Goal: Task Accomplishment & Management: Manage account settings

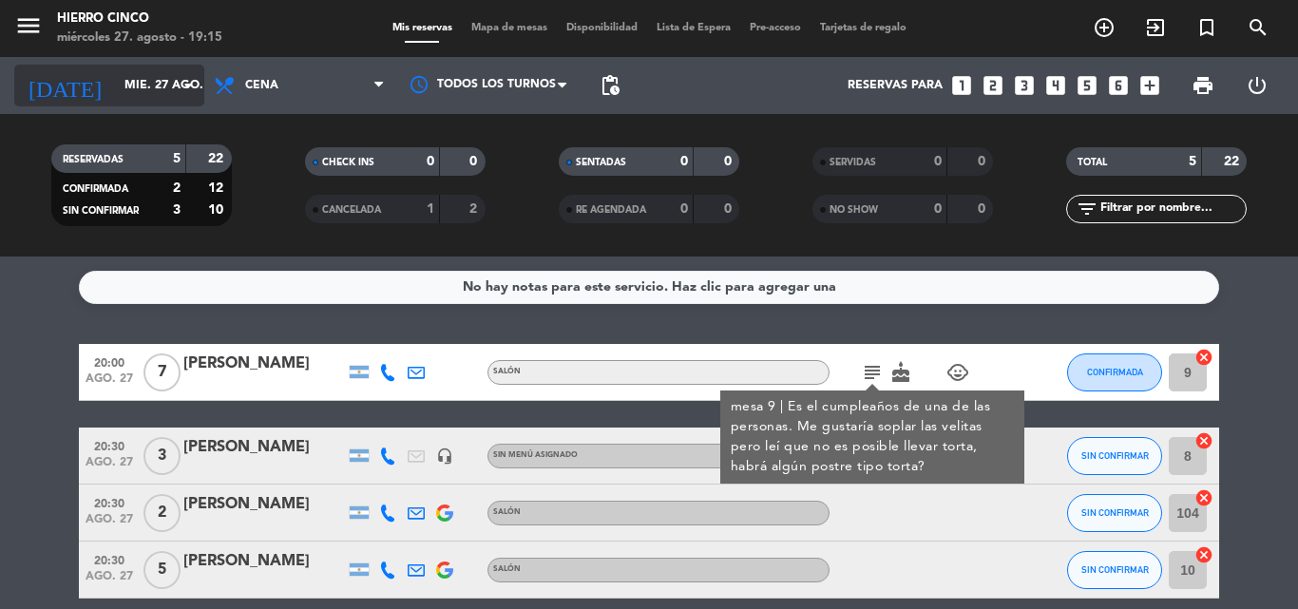
click at [164, 84] on input "mié. 27 ago." at bounding box center [195, 85] width 161 height 32
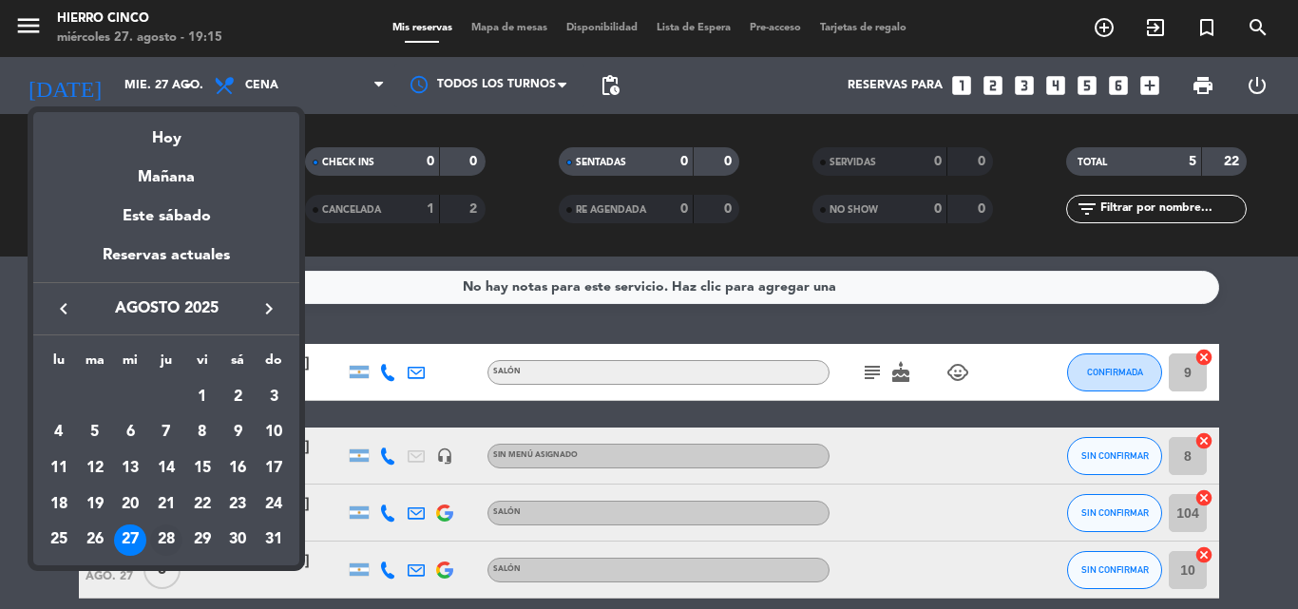
click at [173, 539] on div "28" at bounding box center [166, 541] width 32 height 32
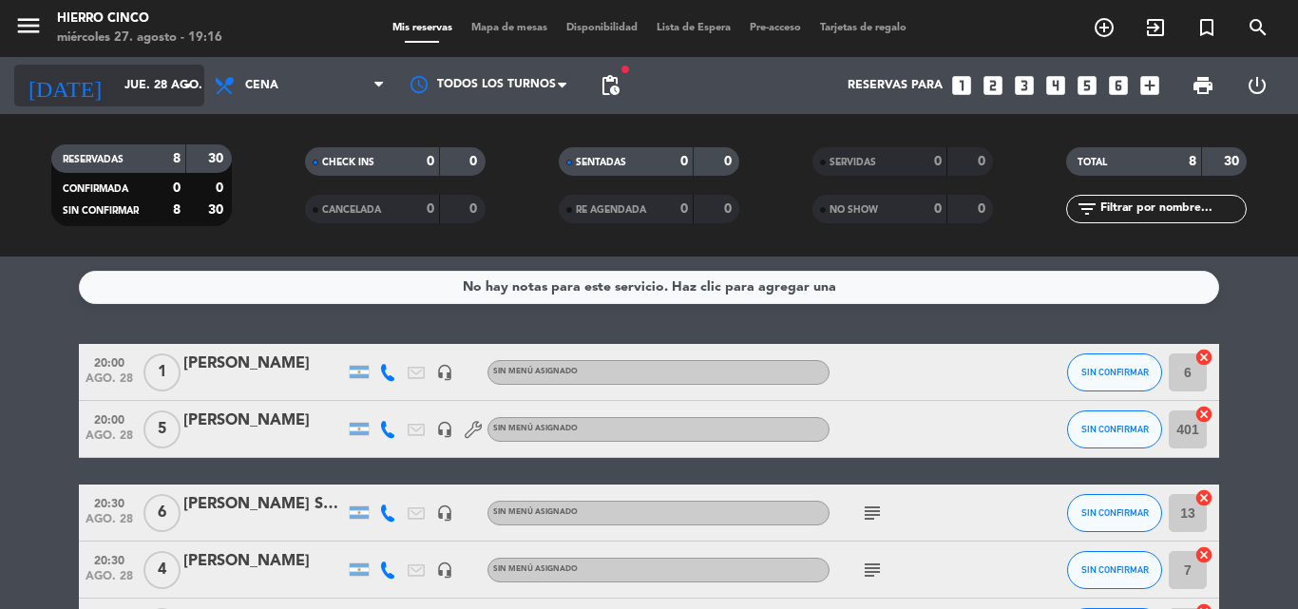
click at [153, 88] on input "jue. 28 ago." at bounding box center [195, 85] width 161 height 32
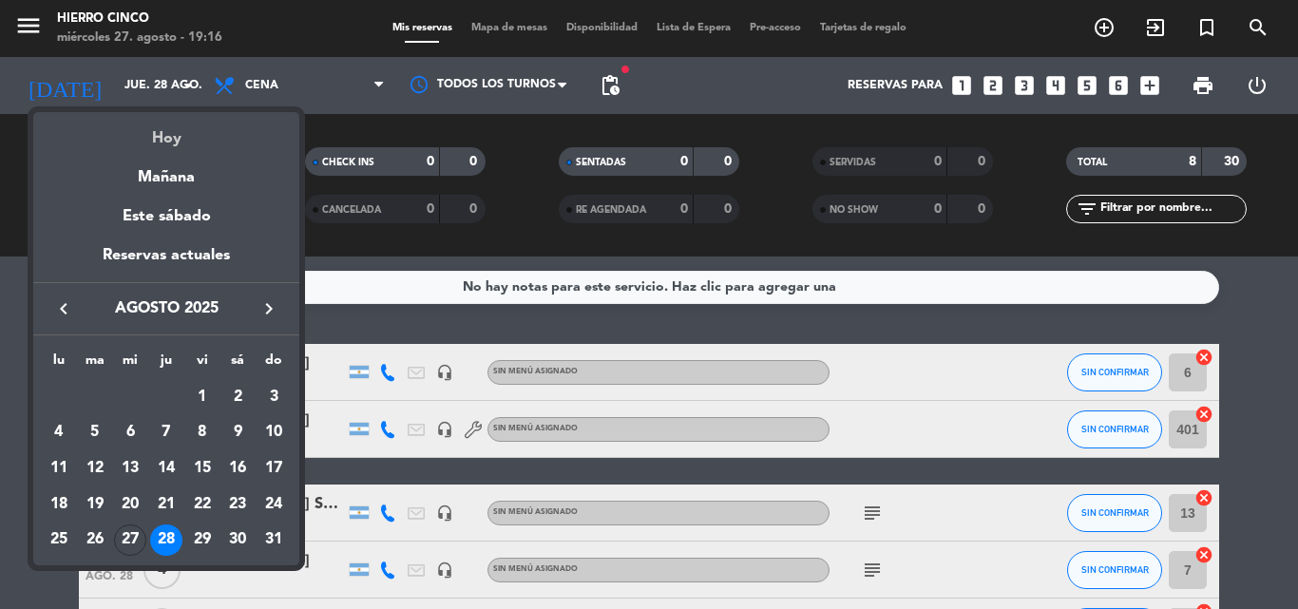
click at [165, 122] on div "Hoy" at bounding box center [166, 131] width 266 height 39
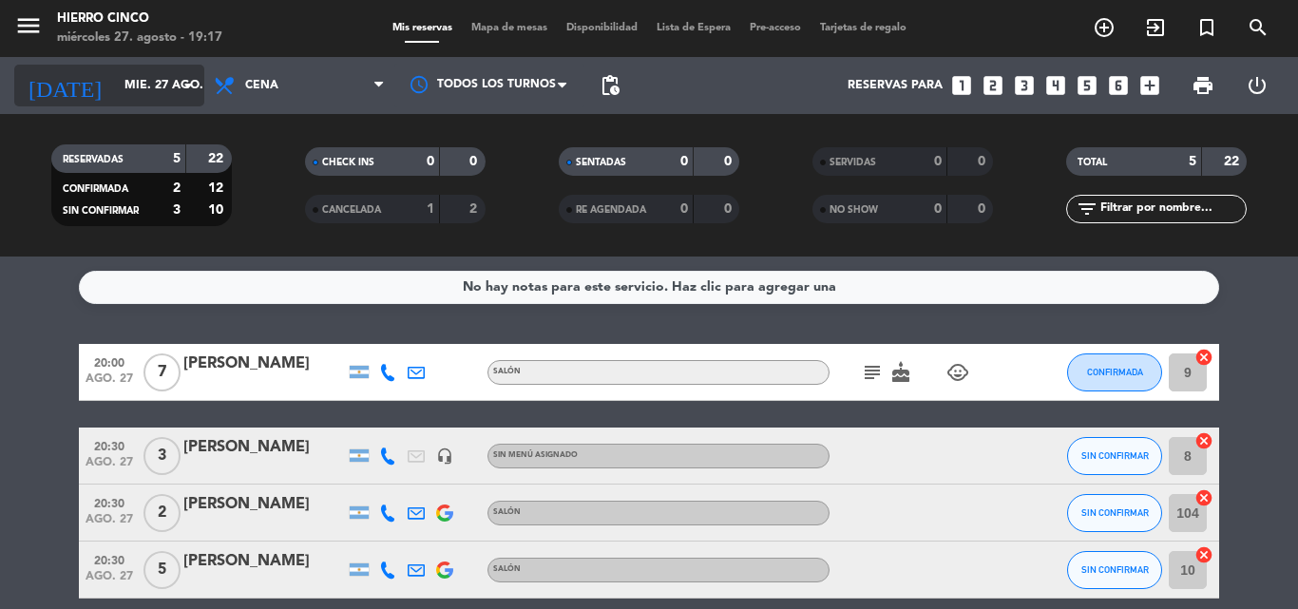
click at [142, 80] on input "mié. 27 ago." at bounding box center [195, 85] width 161 height 32
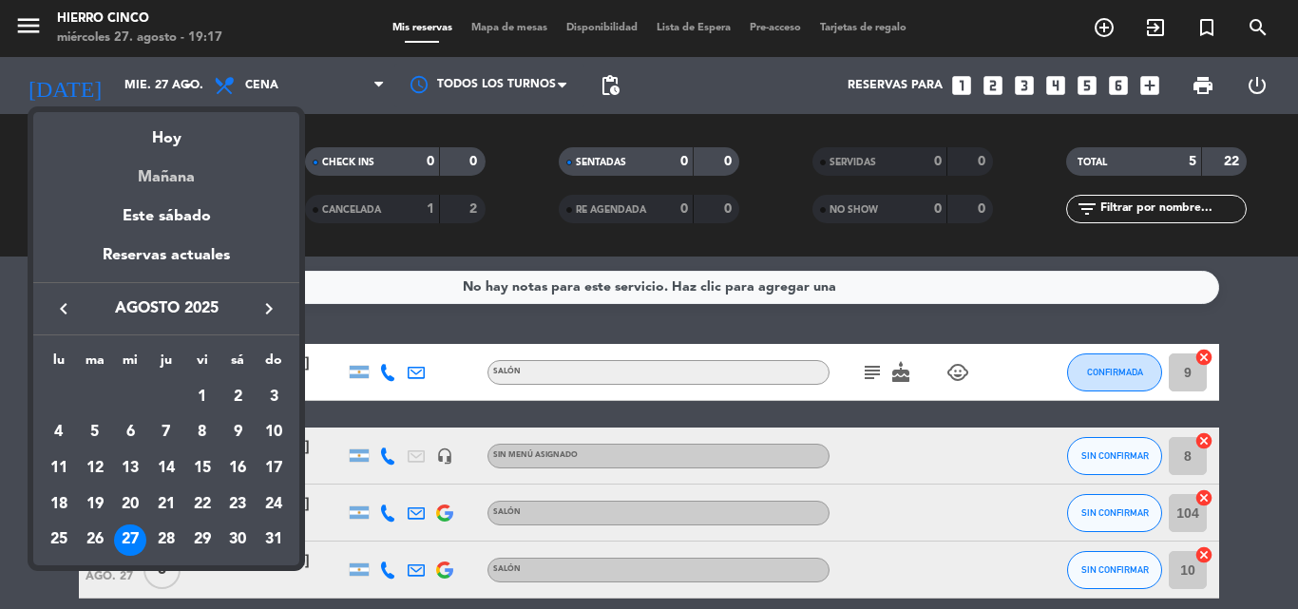
click at [135, 168] on div "Mañana" at bounding box center [166, 170] width 266 height 39
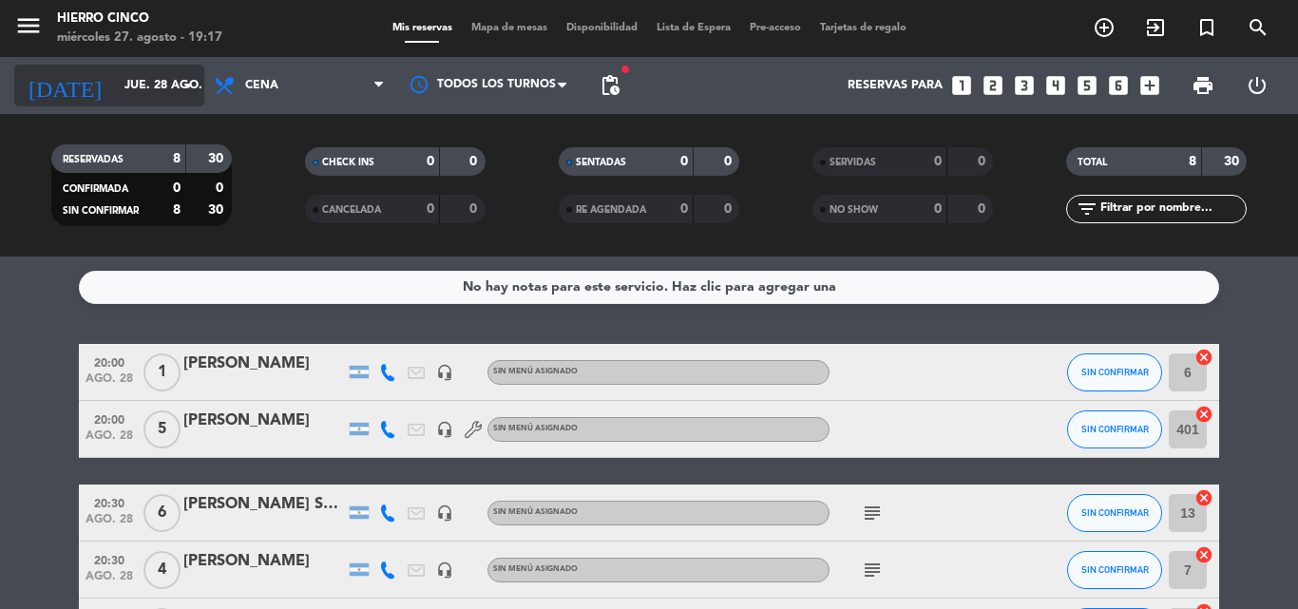
click at [118, 84] on input "jue. 28 ago." at bounding box center [195, 85] width 161 height 32
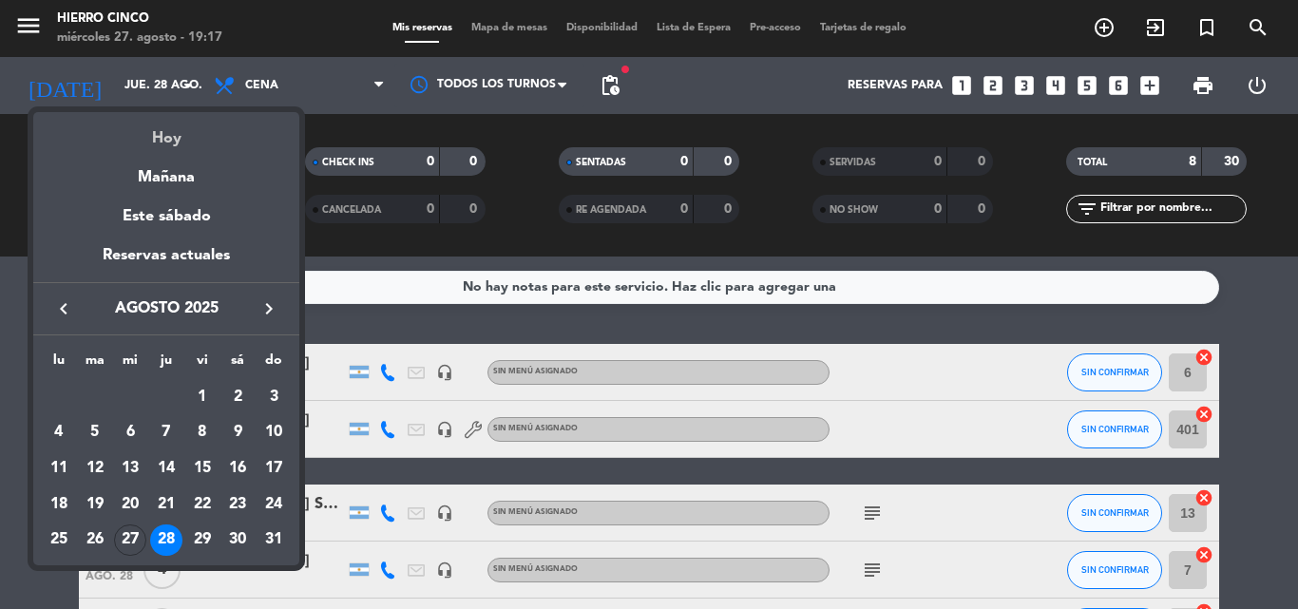
click at [117, 126] on div "Hoy" at bounding box center [166, 131] width 266 height 39
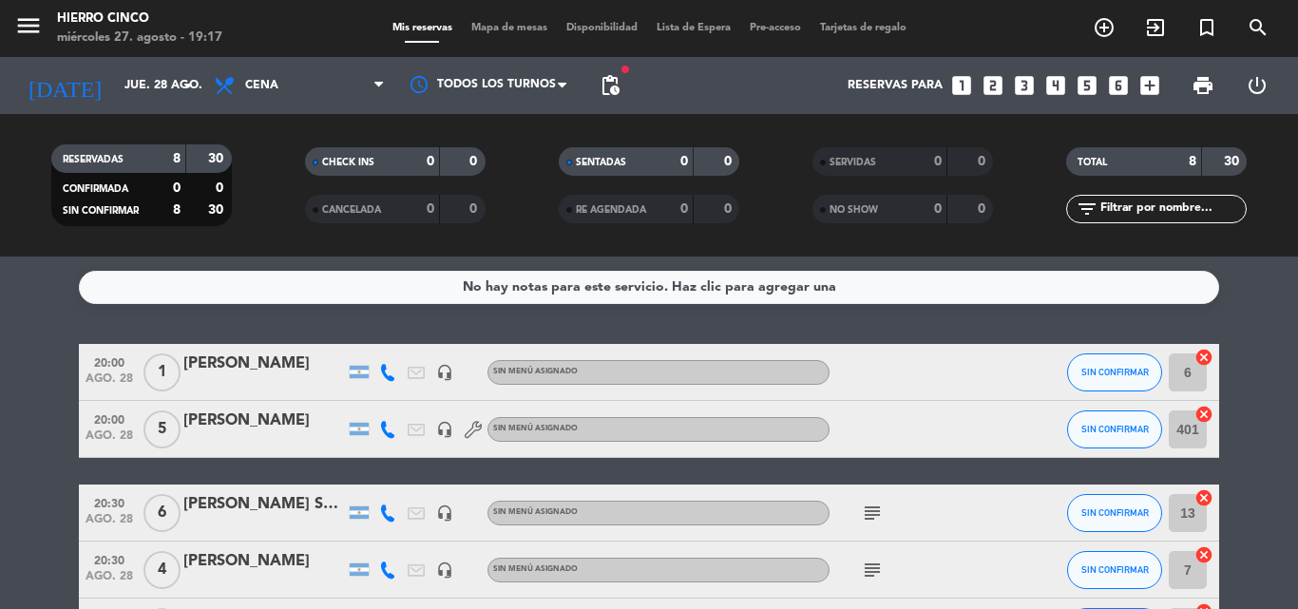
type input "mié. 27 ago."
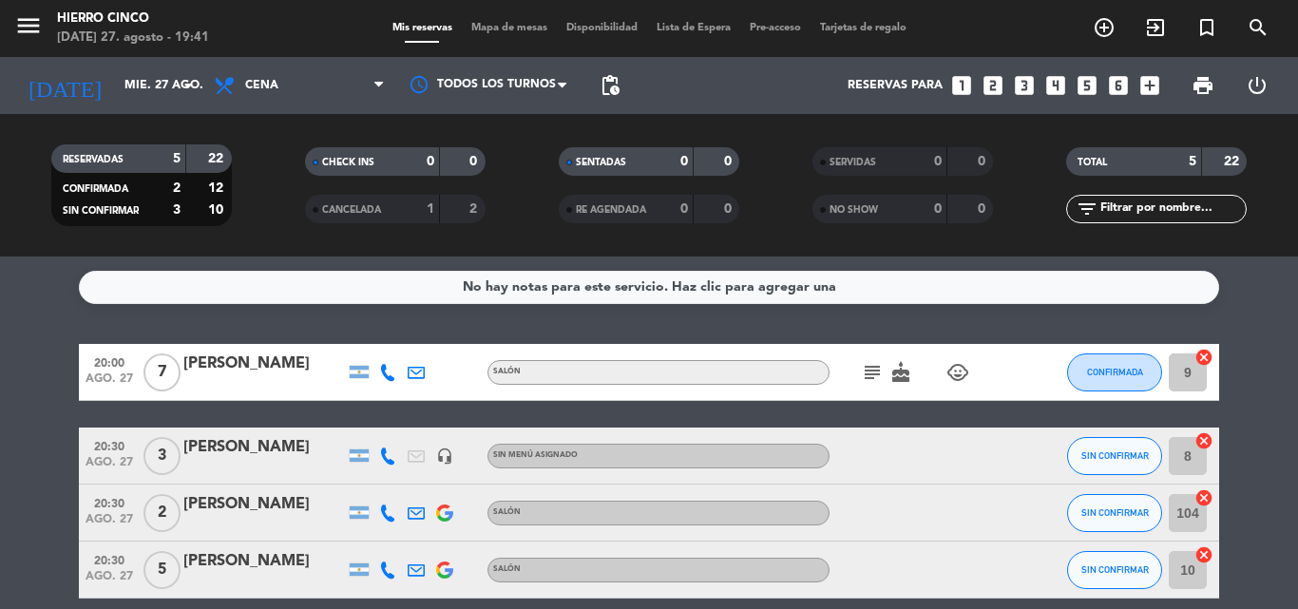
click at [118, 128] on div "RESERVADAS 5 22 CONFIRMADA 2 12 SIN CONFIRMAR 3 10 CHECK INS 0 0 CANCELADA 1 2 …" at bounding box center [649, 185] width 1298 height 143
click at [1056, 81] on icon "looks_4" at bounding box center [1056, 85] width 25 height 25
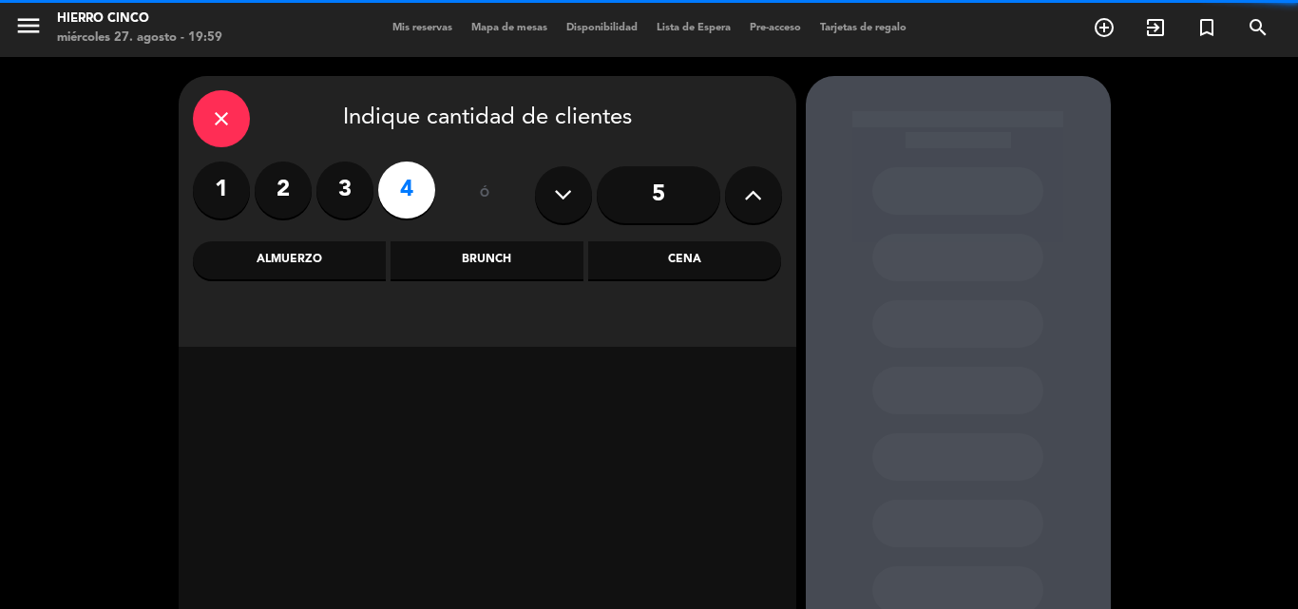
click at [643, 267] on div "Cena" at bounding box center [684, 260] width 193 height 38
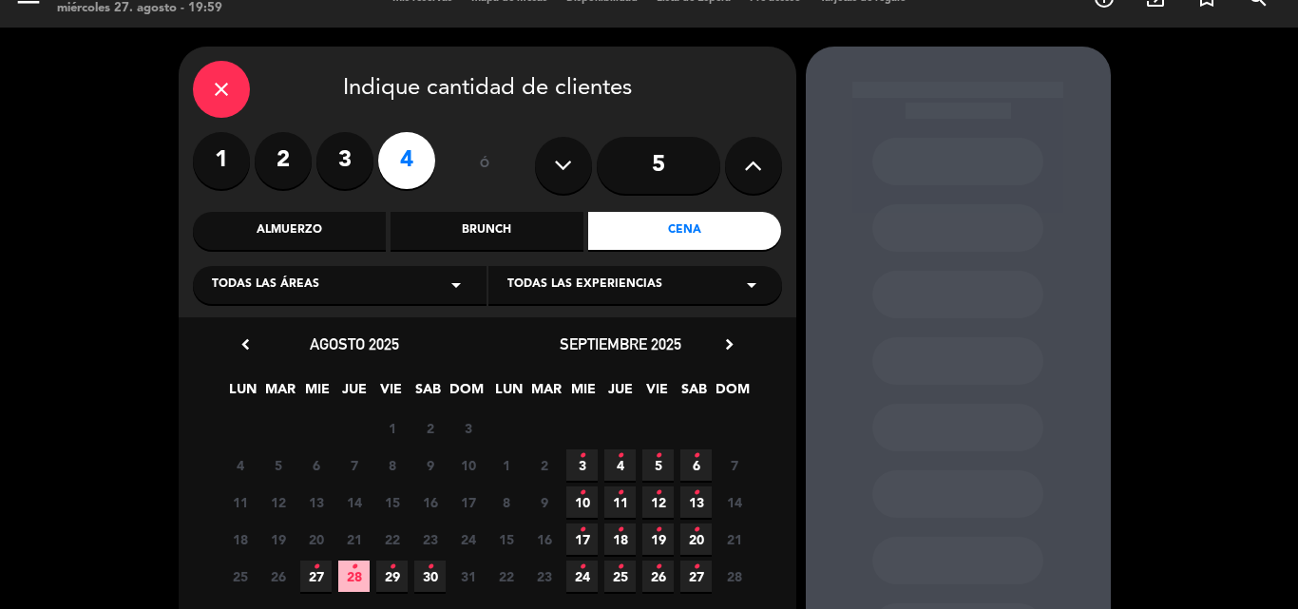
click at [360, 584] on span "28 •" at bounding box center [353, 576] width 31 height 31
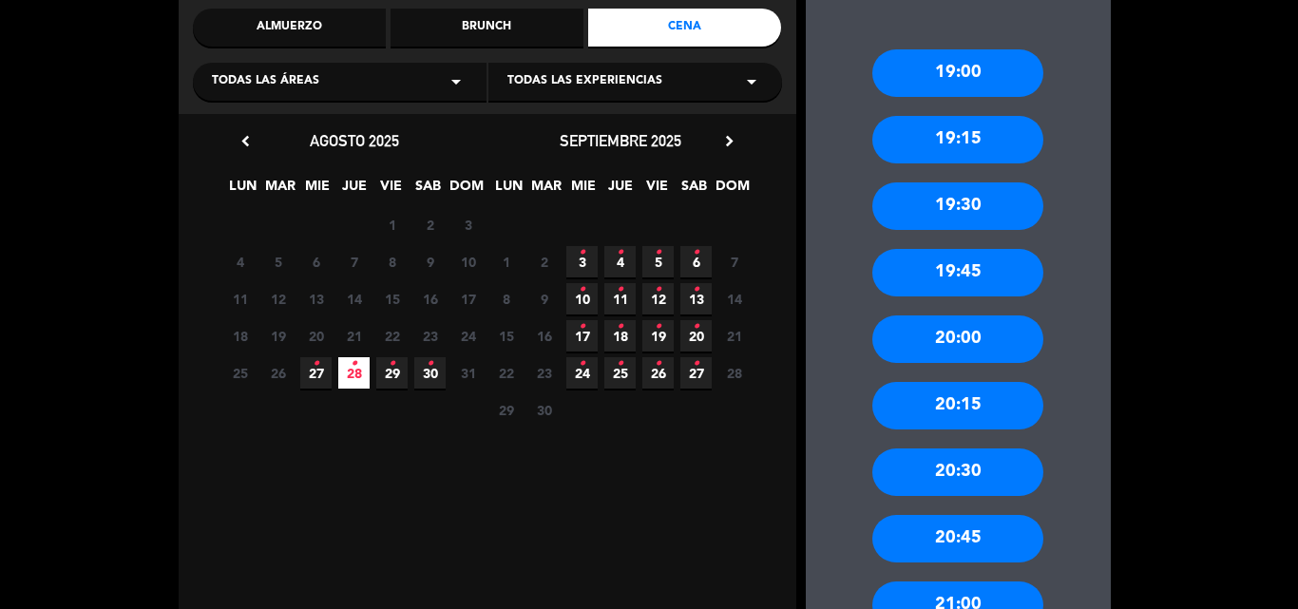
scroll to position [313, 0]
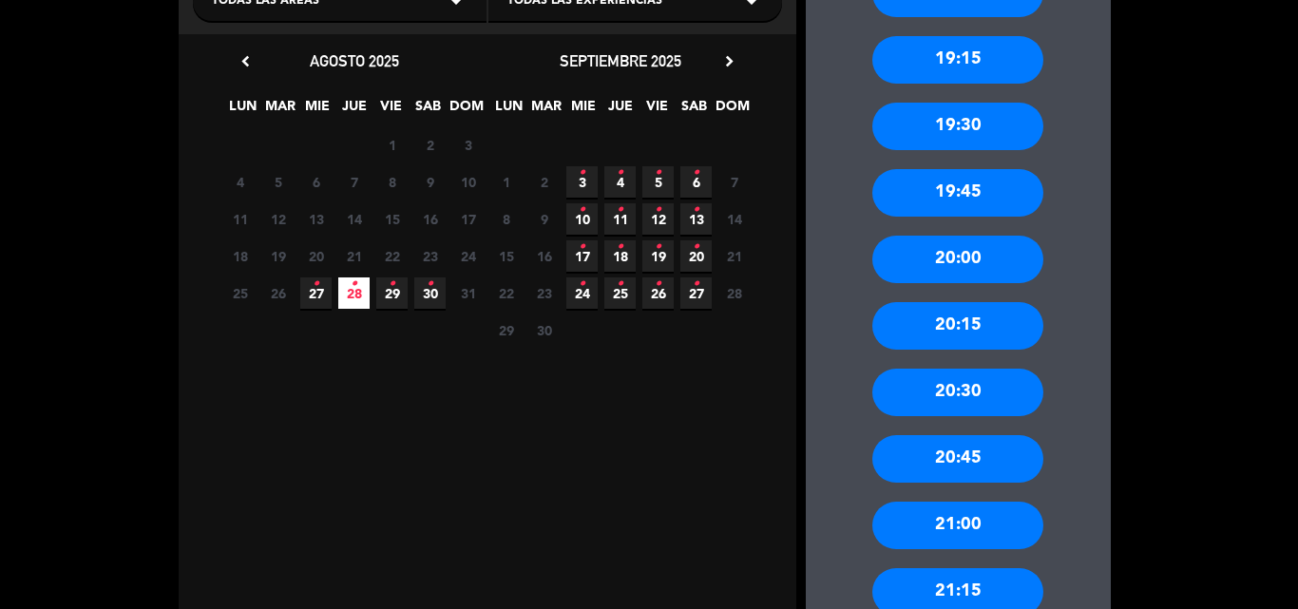
click at [991, 395] on div "20:30" at bounding box center [958, 393] width 171 height 48
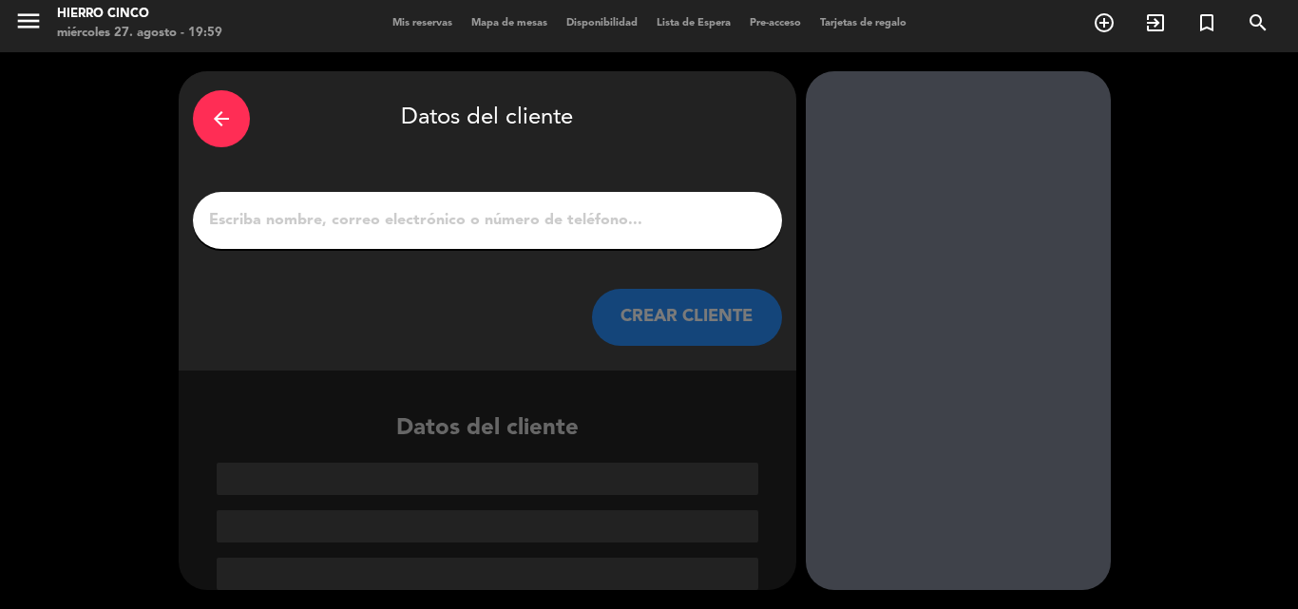
drag, startPoint x: 591, startPoint y: 219, endPoint x: 575, endPoint y: 219, distance: 16.2
click at [590, 219] on input "1" at bounding box center [487, 220] width 561 height 27
click at [225, 123] on icon "arrow_back" at bounding box center [221, 118] width 23 height 23
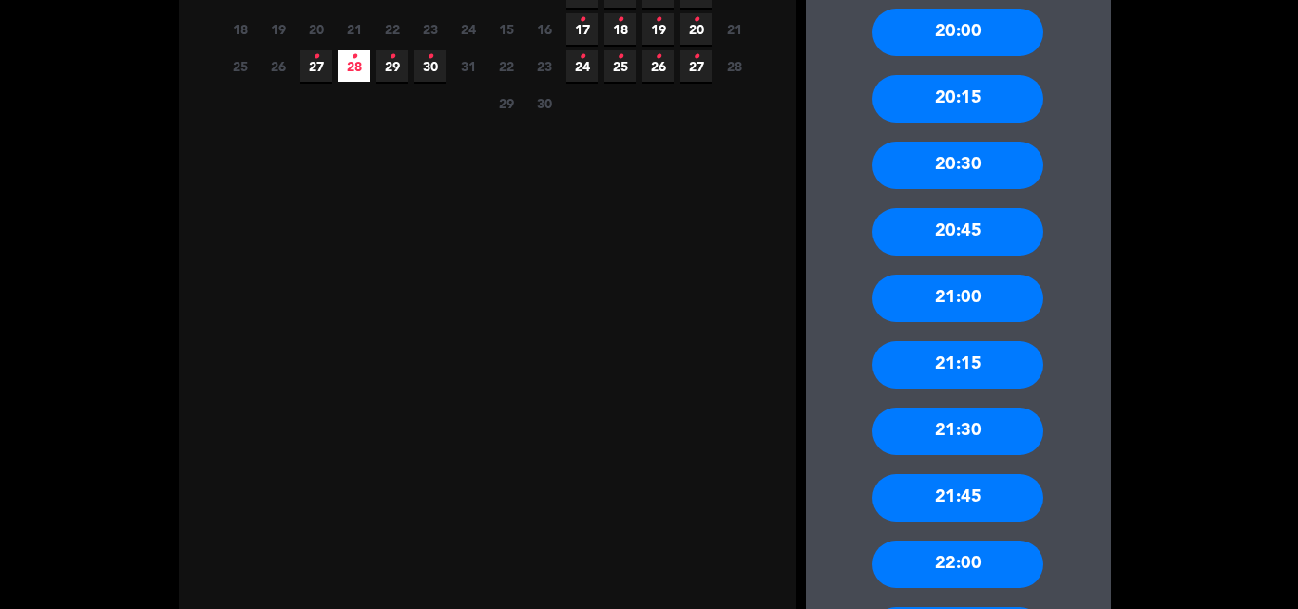
scroll to position [0, 0]
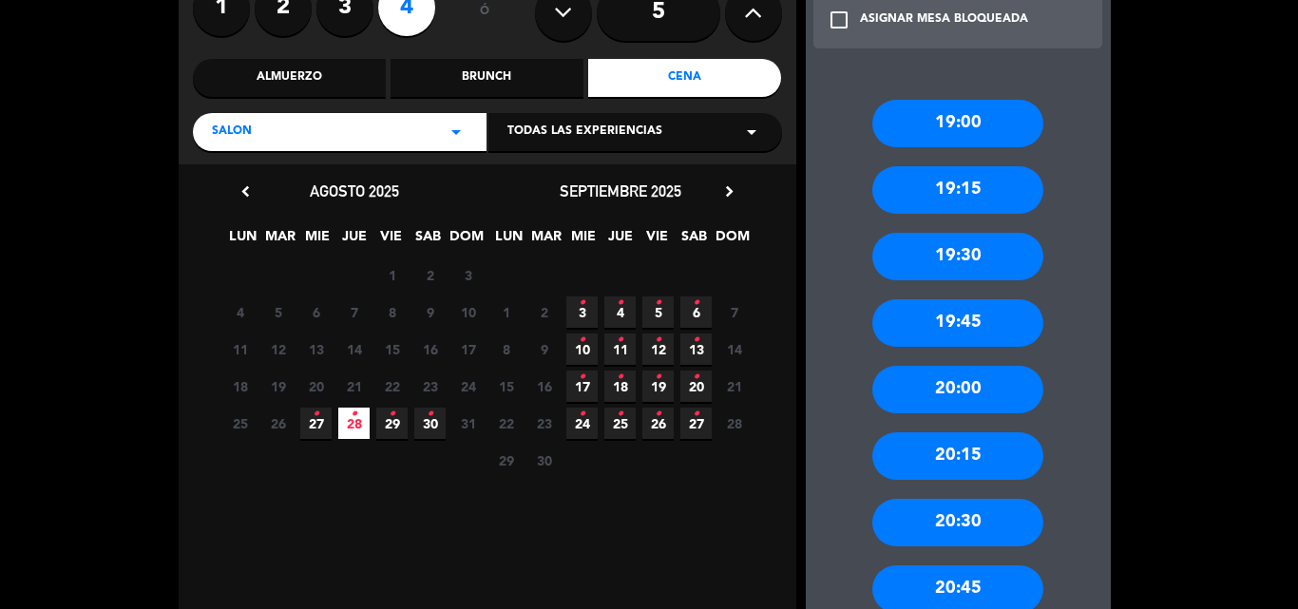
click at [987, 528] on div "20:30" at bounding box center [958, 523] width 171 height 48
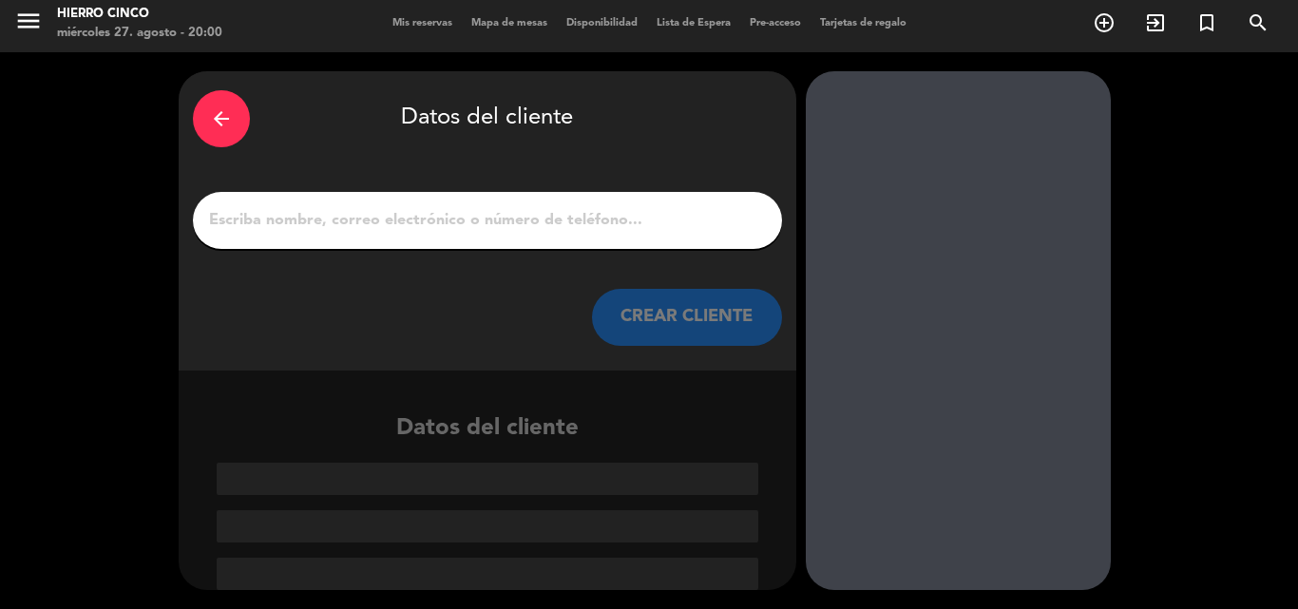
click at [528, 221] on input "1" at bounding box center [487, 220] width 561 height 27
paste input "[PERSON_NAME]"
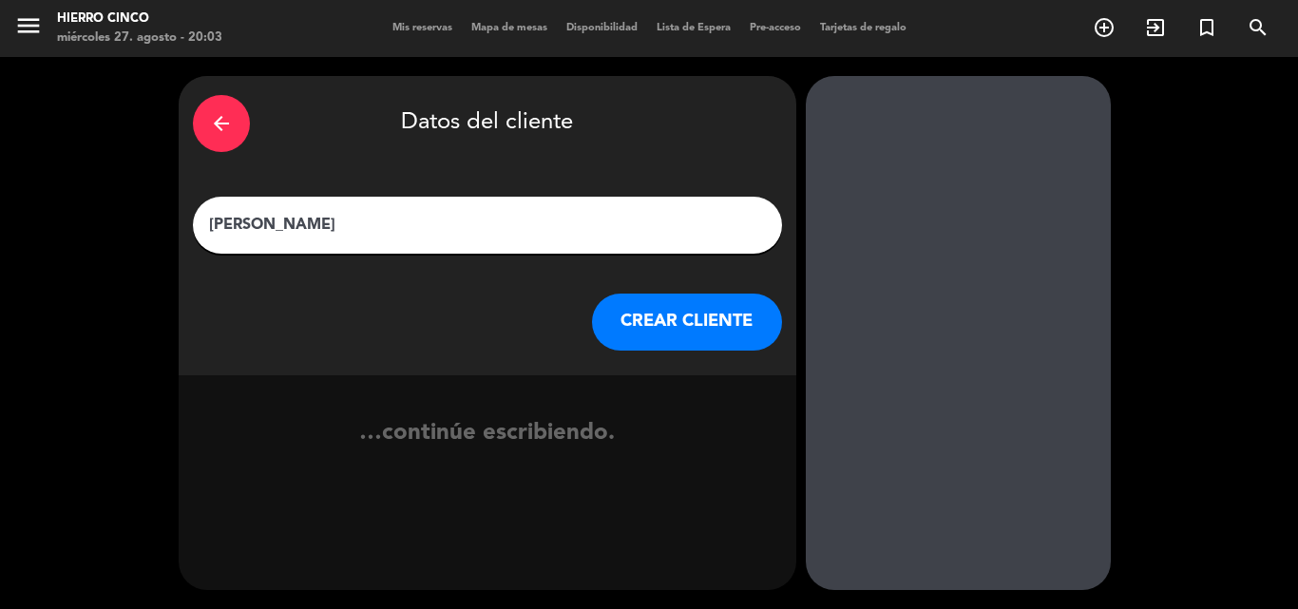
type input "[PERSON_NAME]"
click at [647, 315] on button "CREAR CLIENTE" at bounding box center [687, 322] width 190 height 57
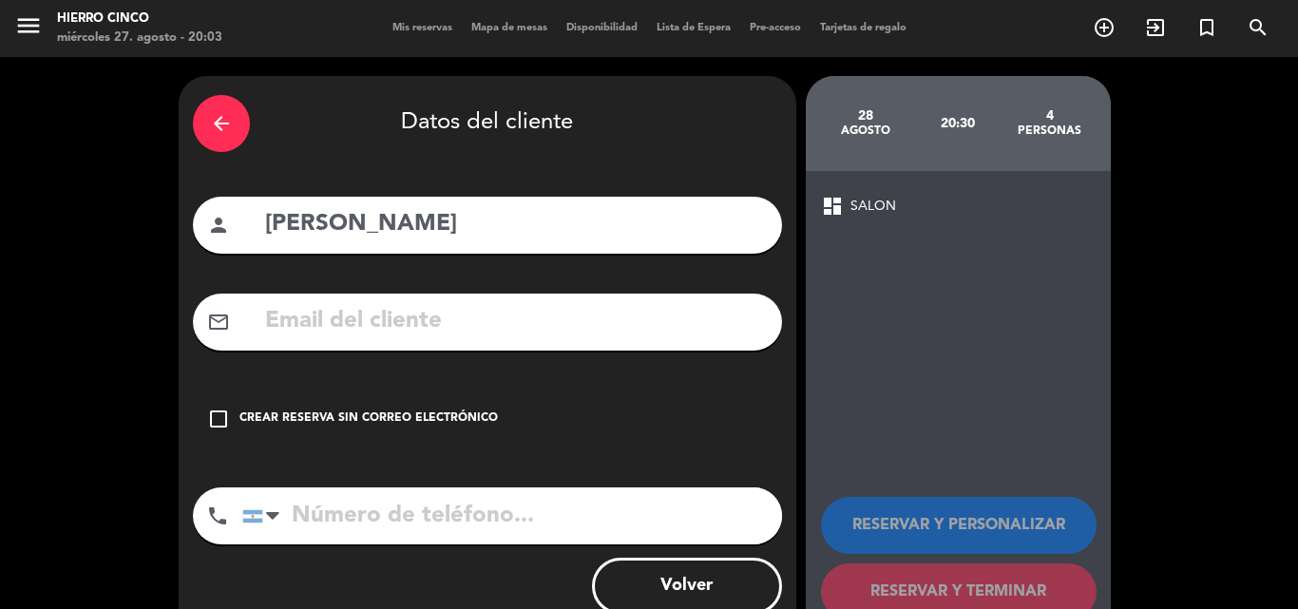
click at [455, 435] on div "check_box_outline_blank Crear reserva sin correo electrónico" at bounding box center [487, 419] width 589 height 57
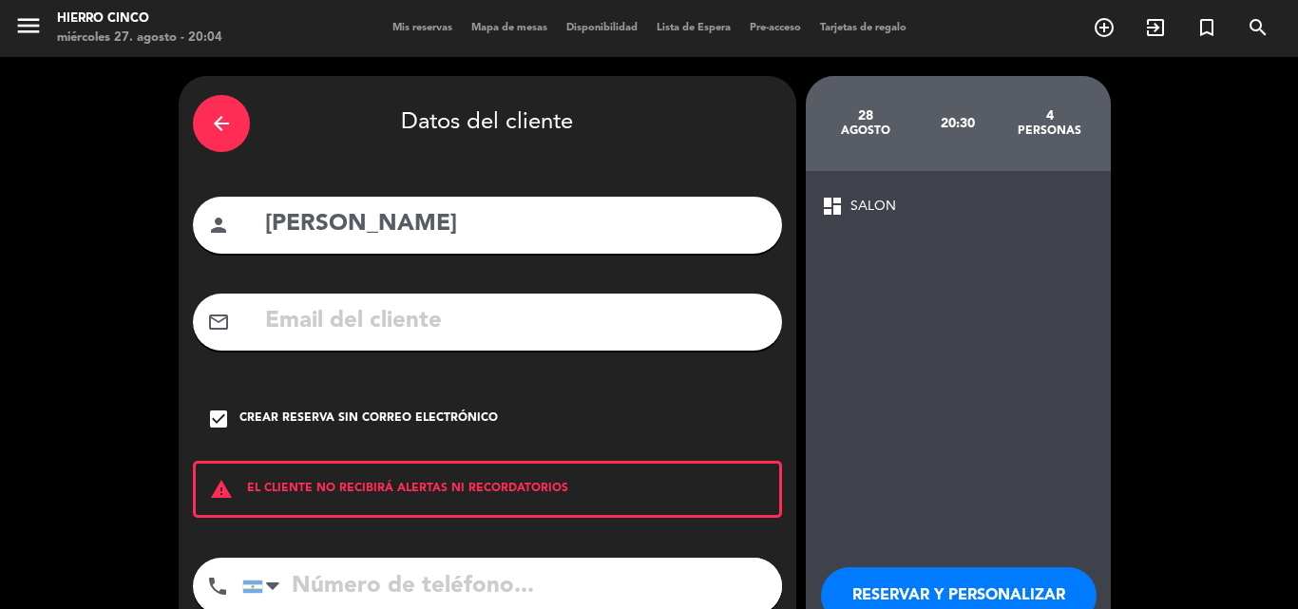
paste input "[PHONE_NUMBER]"
type input "[PHONE_NUMBER]"
drag, startPoint x: 1013, startPoint y: 446, endPoint x: 1028, endPoint y: 491, distance: 48.1
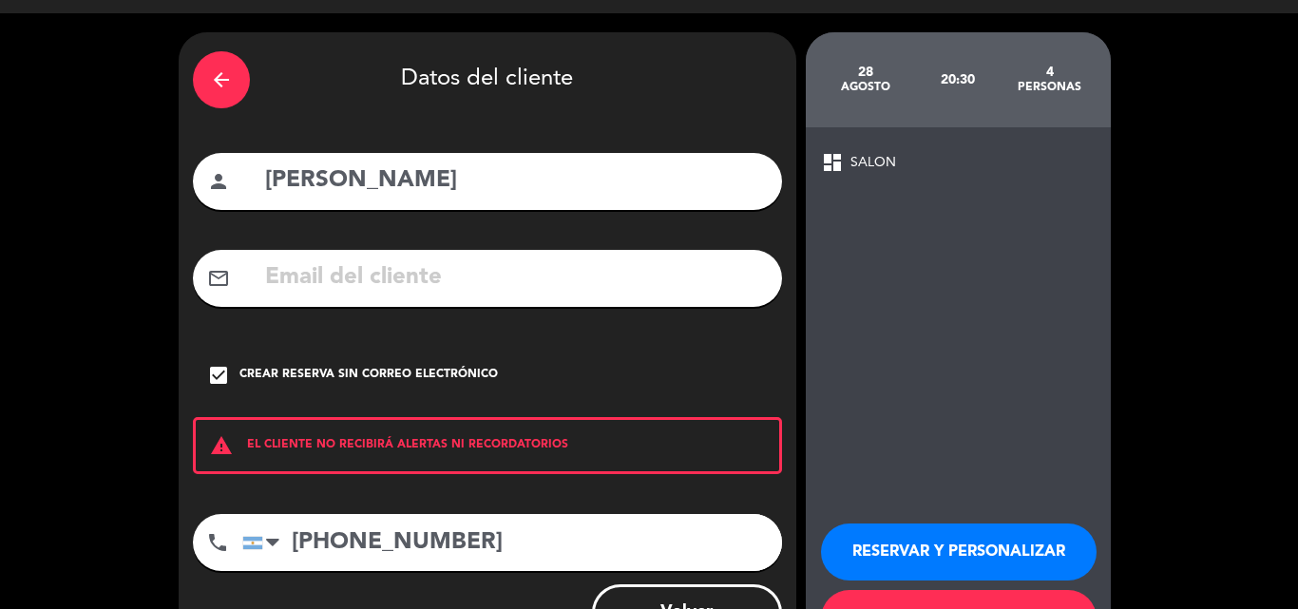
scroll to position [124, 0]
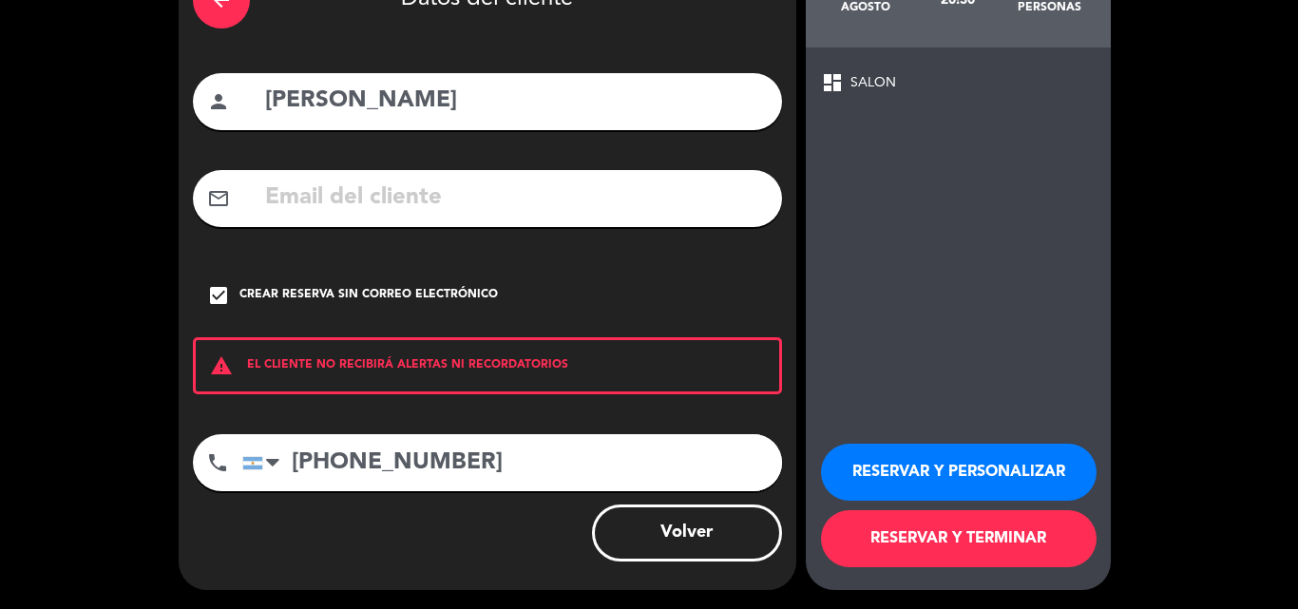
click at [1047, 561] on button "RESERVAR Y TERMINAR" at bounding box center [959, 538] width 276 height 57
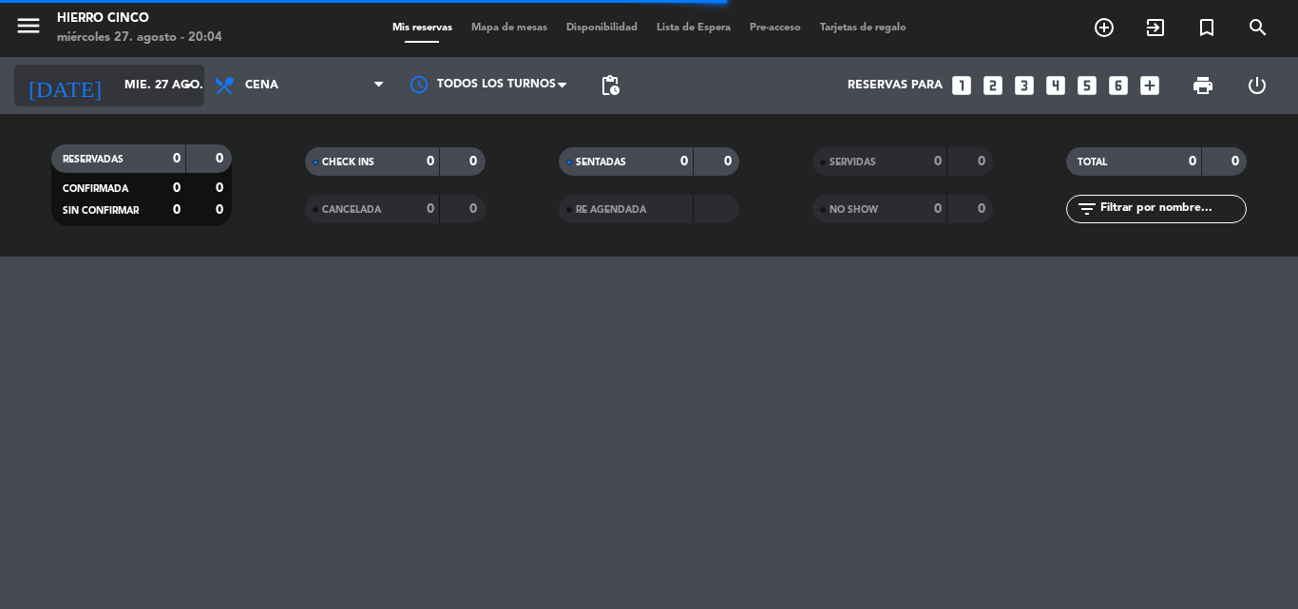
click at [162, 91] on input "mié. 27 ago." at bounding box center [195, 85] width 161 height 32
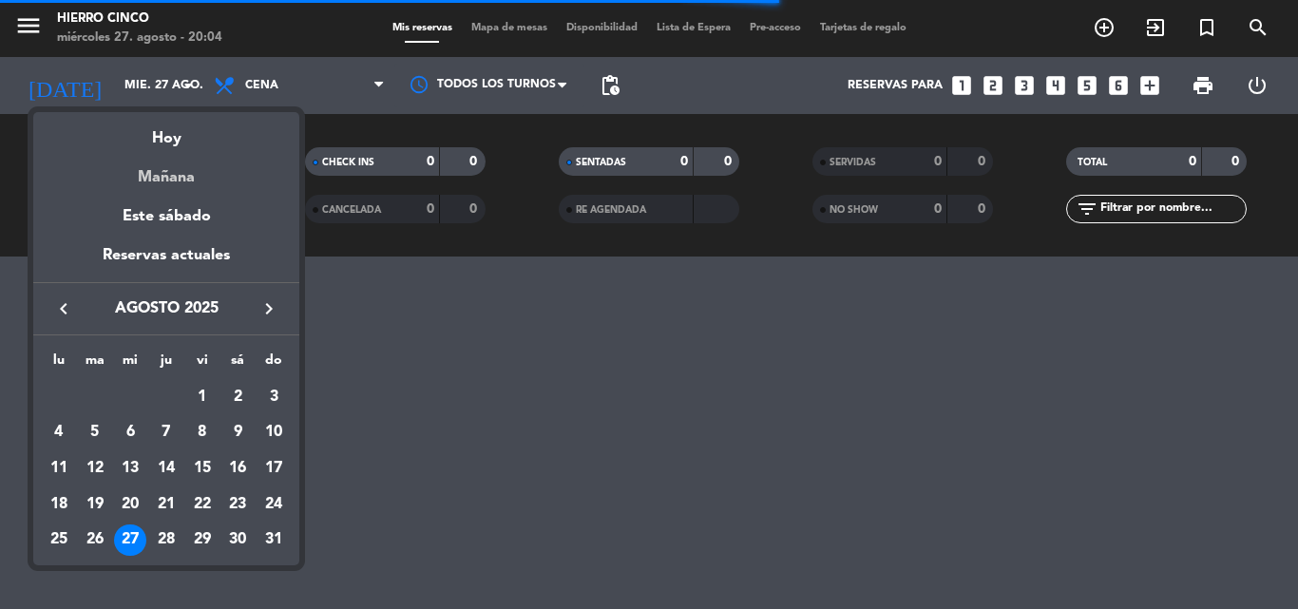
click at [164, 174] on div "Mañana" at bounding box center [166, 170] width 266 height 39
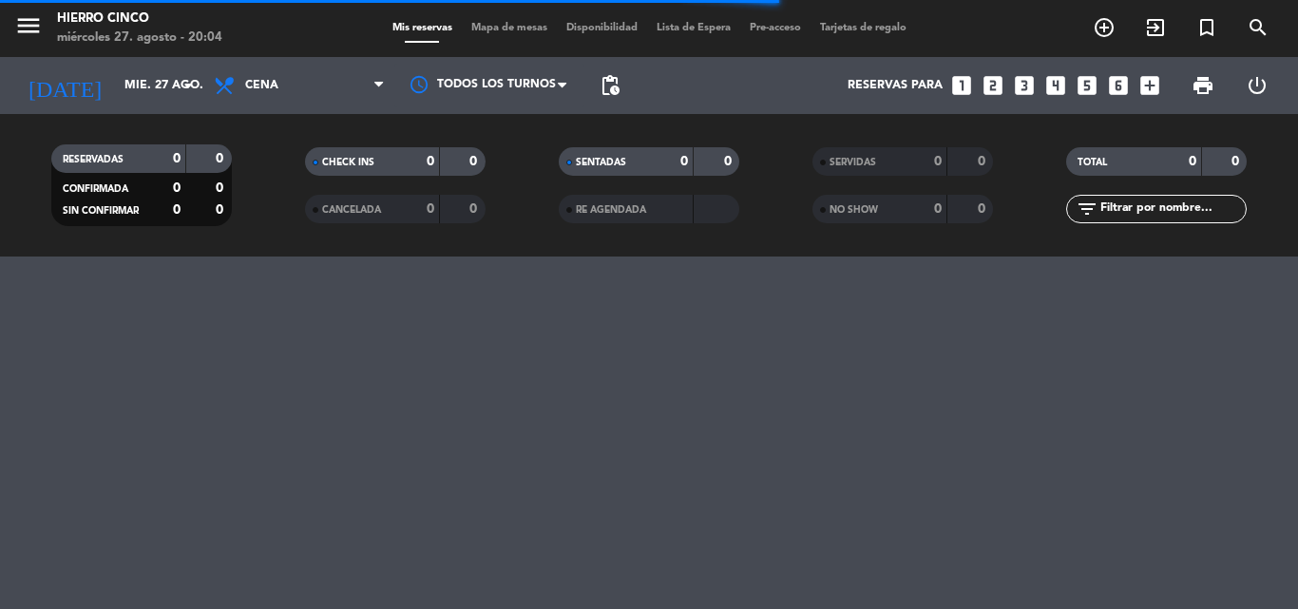
type input "jue. 28 ago."
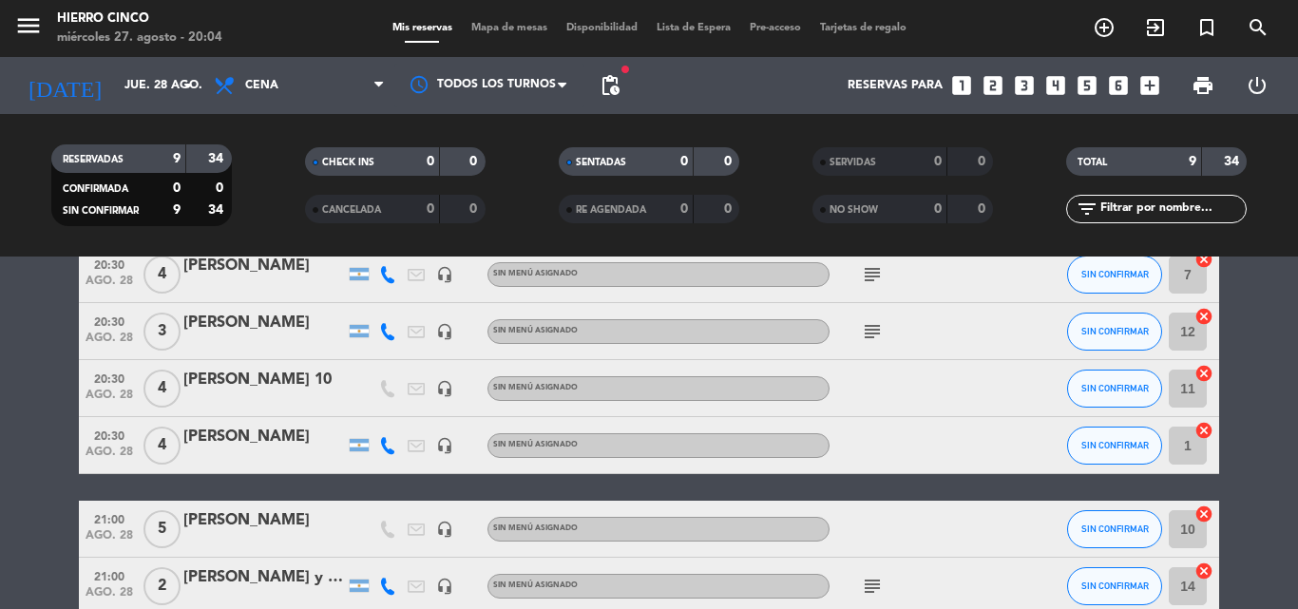
scroll to position [300, 0]
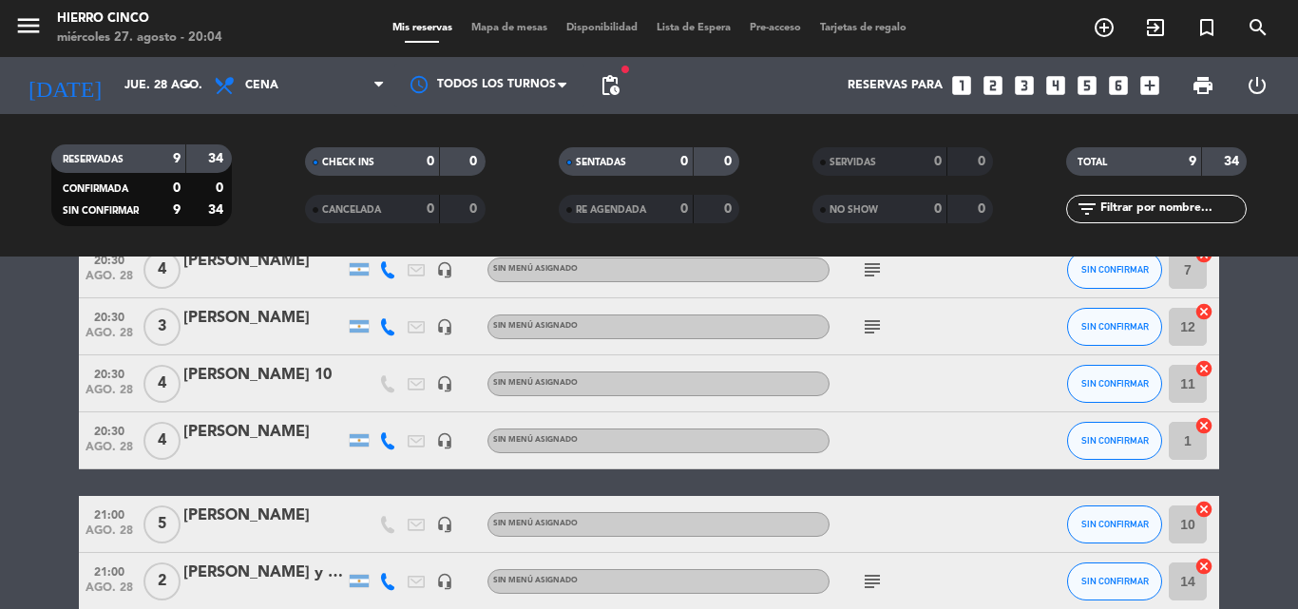
click at [215, 430] on div "[PERSON_NAME]" at bounding box center [264, 432] width 162 height 25
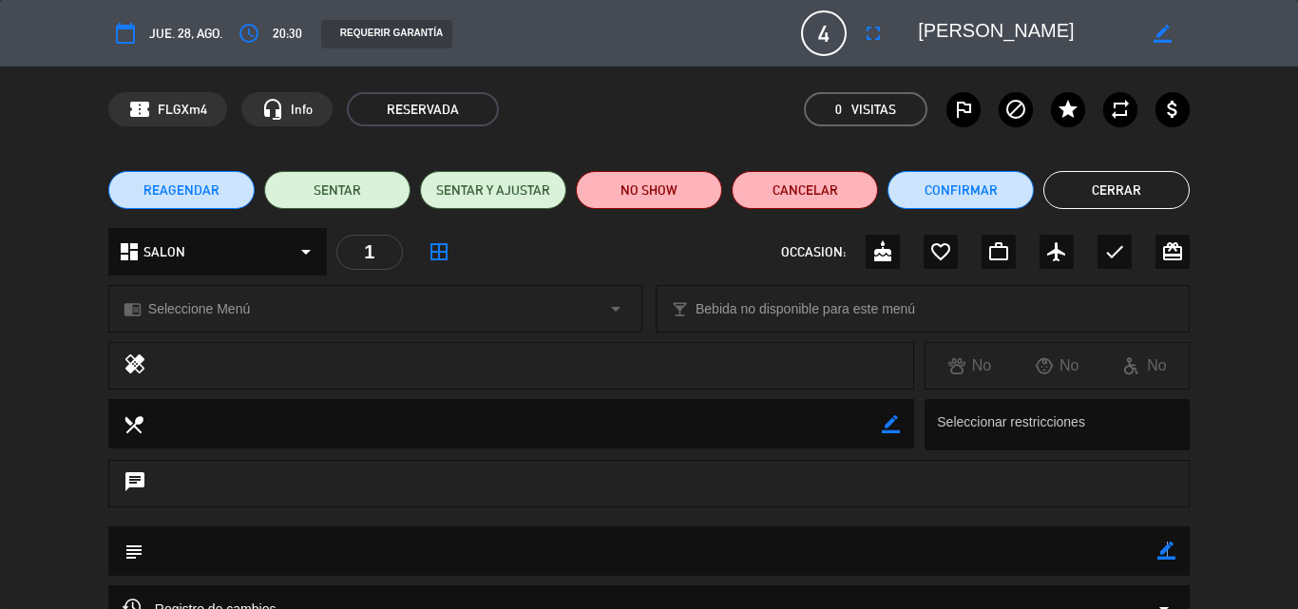
click at [1166, 547] on icon "border_color" at bounding box center [1167, 551] width 18 height 18
click at [987, 540] on textarea at bounding box center [651, 551] width 1014 height 48
type textarea "SEÑA ENVIADA X2"
click at [1179, 548] on div "subject" at bounding box center [649, 551] width 1082 height 49
click at [1174, 552] on icon at bounding box center [1167, 551] width 18 height 18
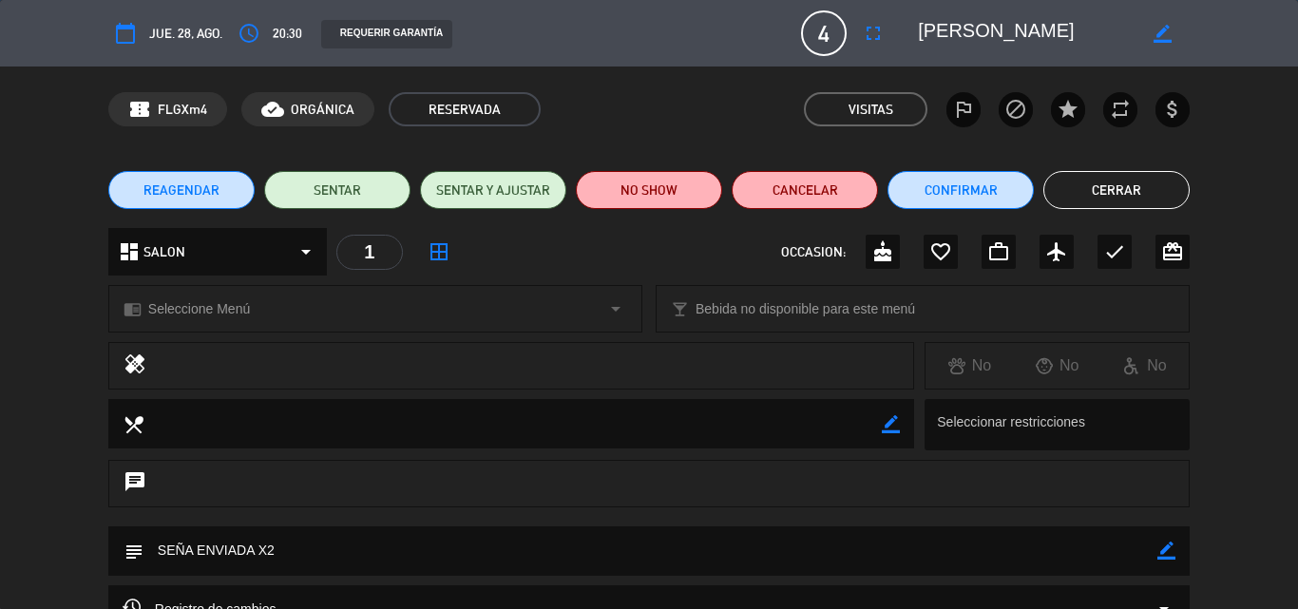
click at [1119, 192] on button "Cerrar" at bounding box center [1117, 190] width 146 height 38
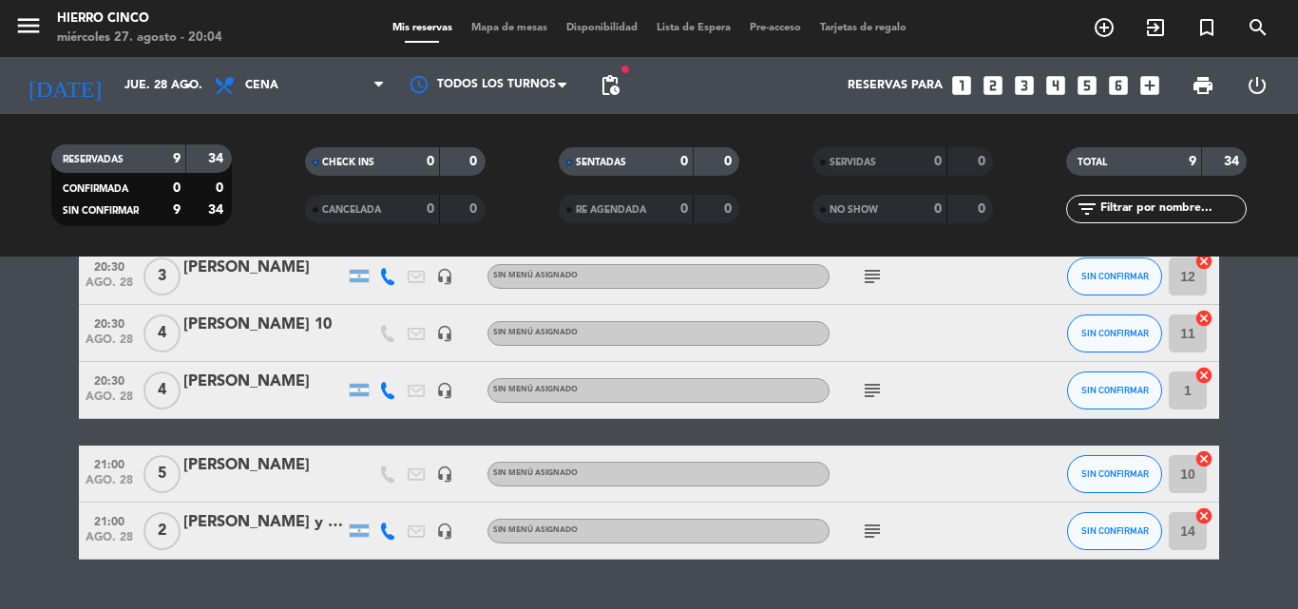
scroll to position [396, 0]
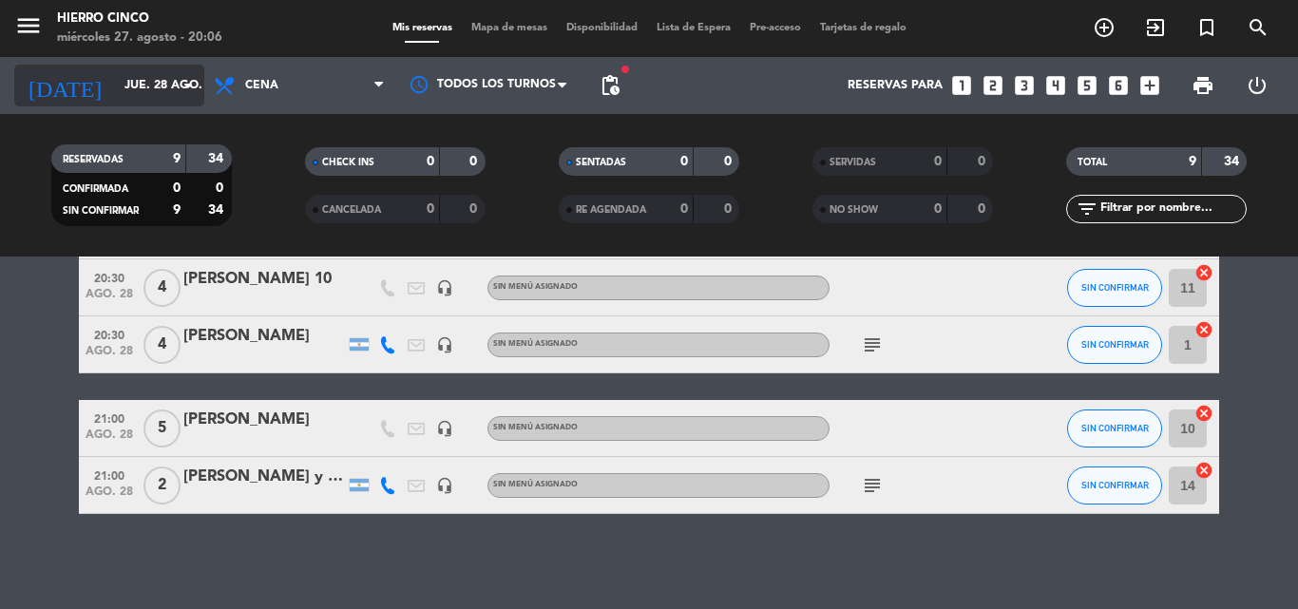
click at [133, 90] on input "jue. 28 ago." at bounding box center [195, 85] width 161 height 32
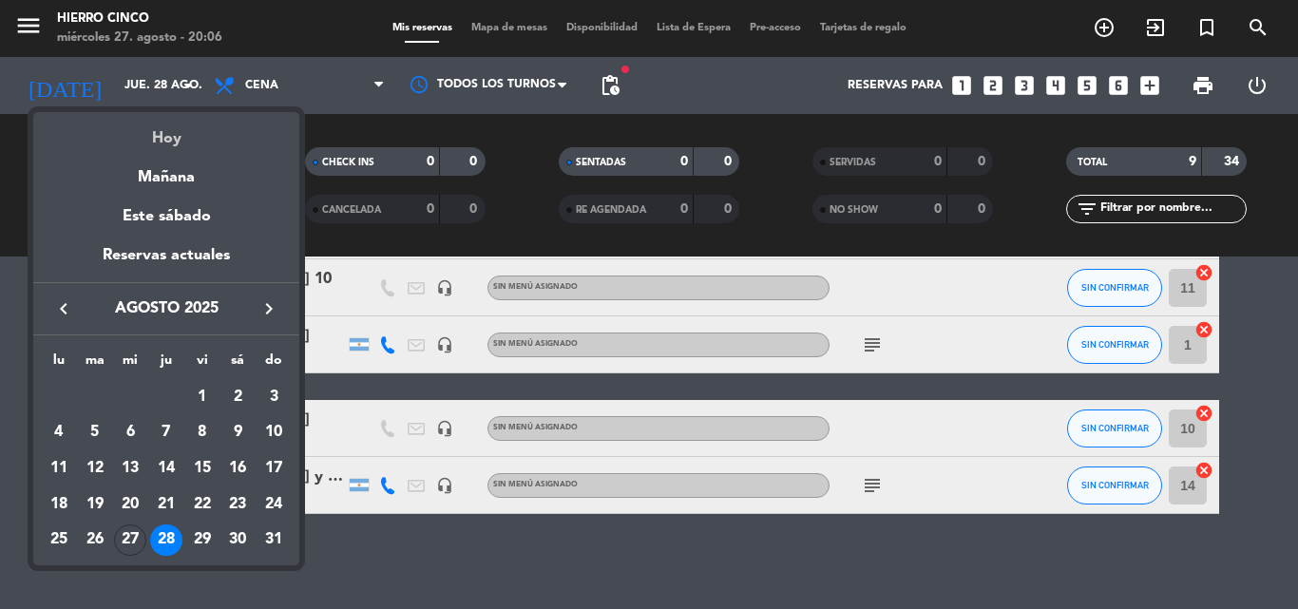
click at [158, 136] on div "Hoy" at bounding box center [166, 131] width 266 height 39
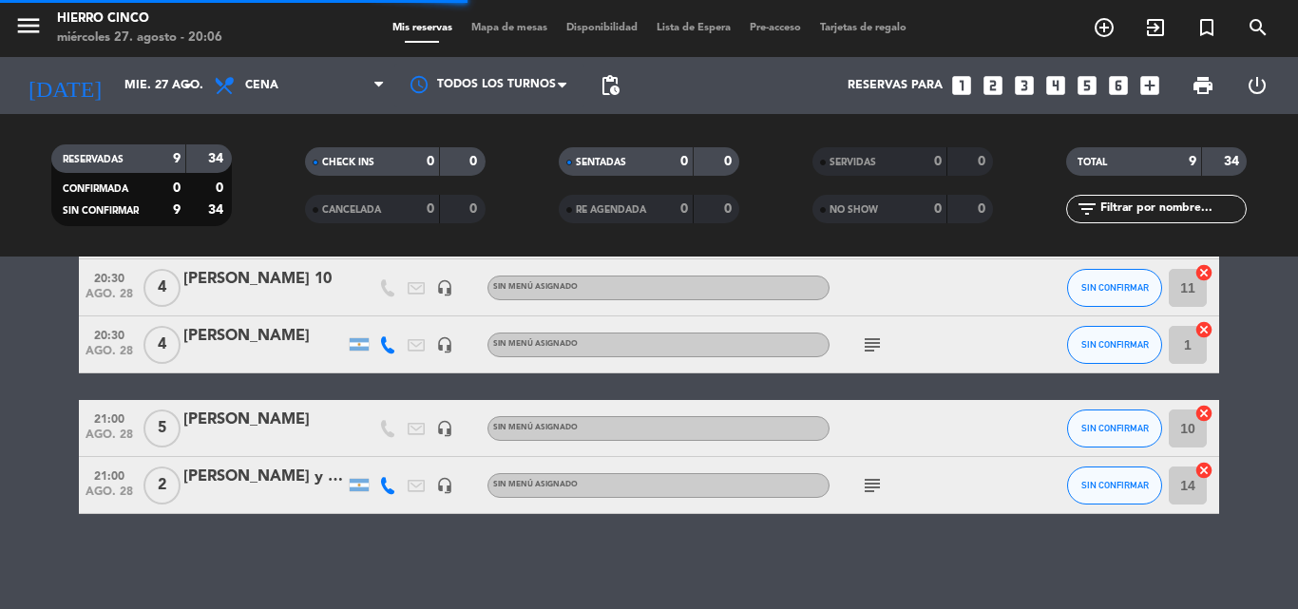
scroll to position [168, 0]
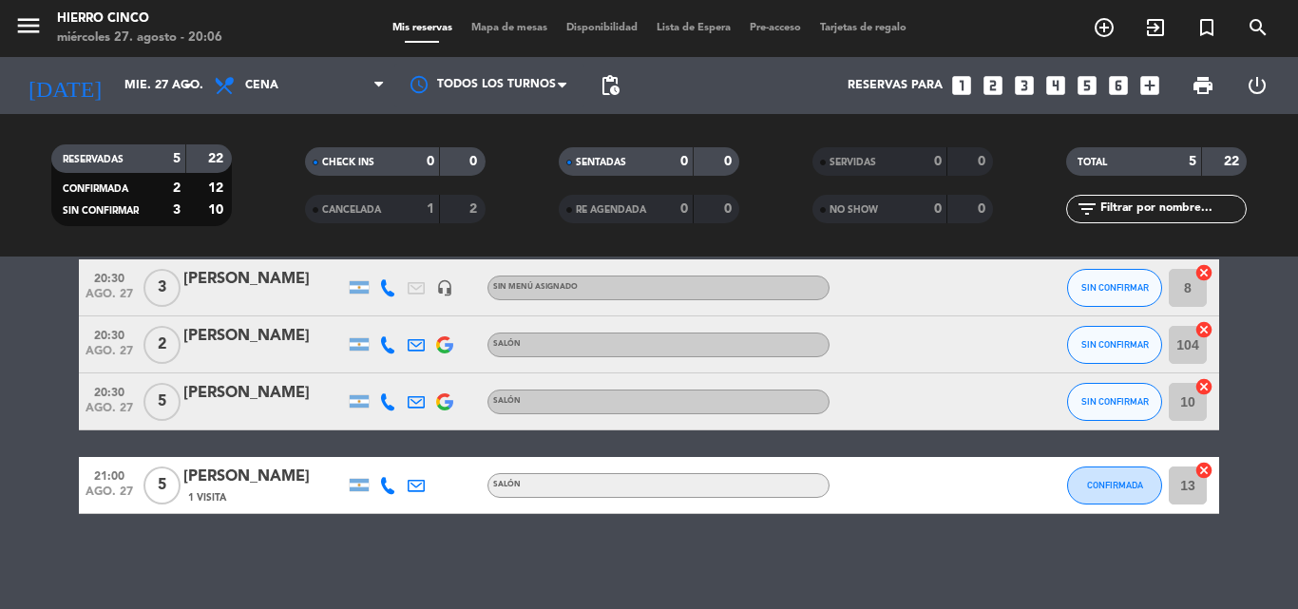
drag, startPoint x: 0, startPoint y: 347, endPoint x: 0, endPoint y: 358, distance: 11.4
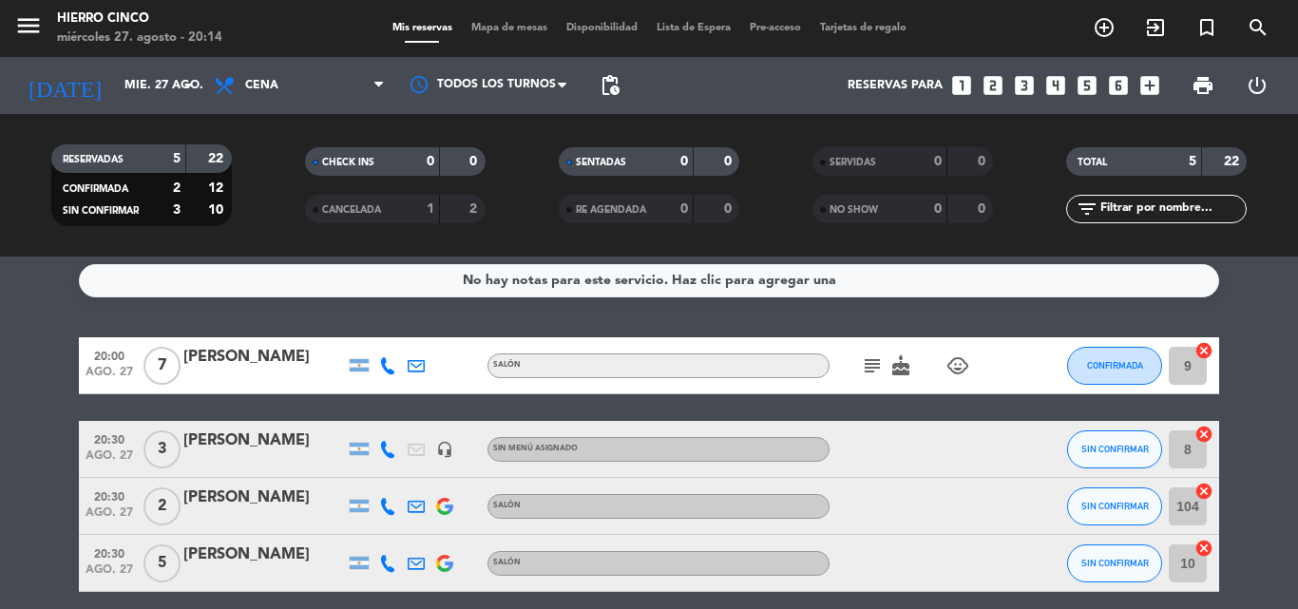
scroll to position [0, 0]
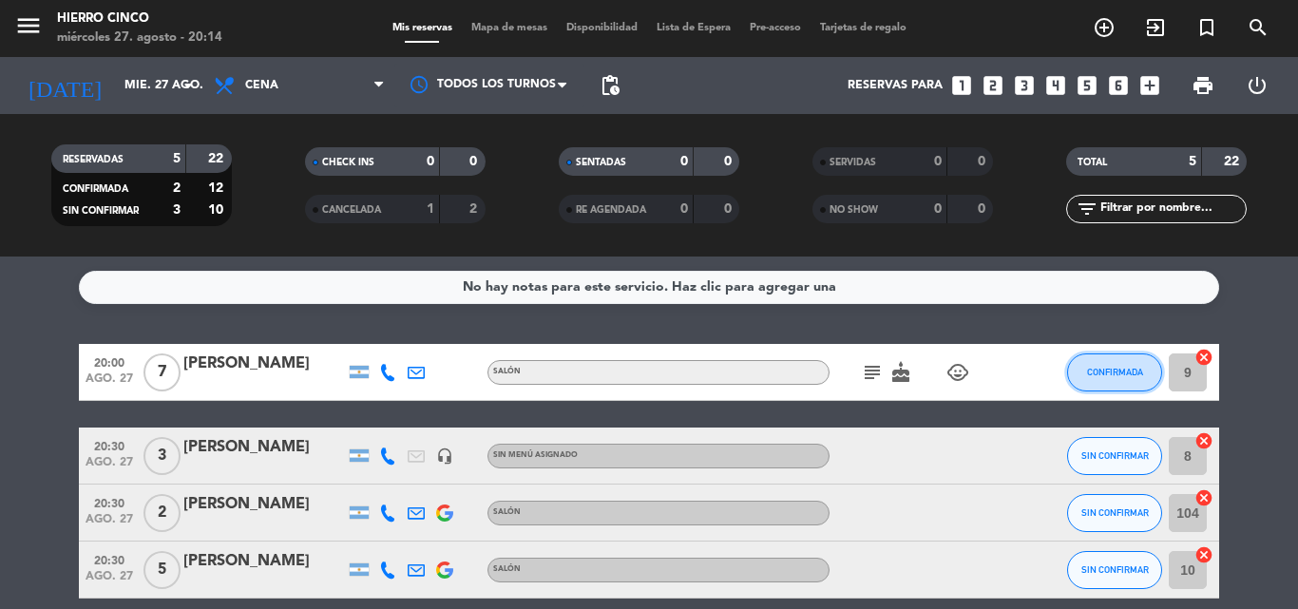
click at [1104, 378] on button "CONFIRMADA" at bounding box center [1114, 373] width 95 height 38
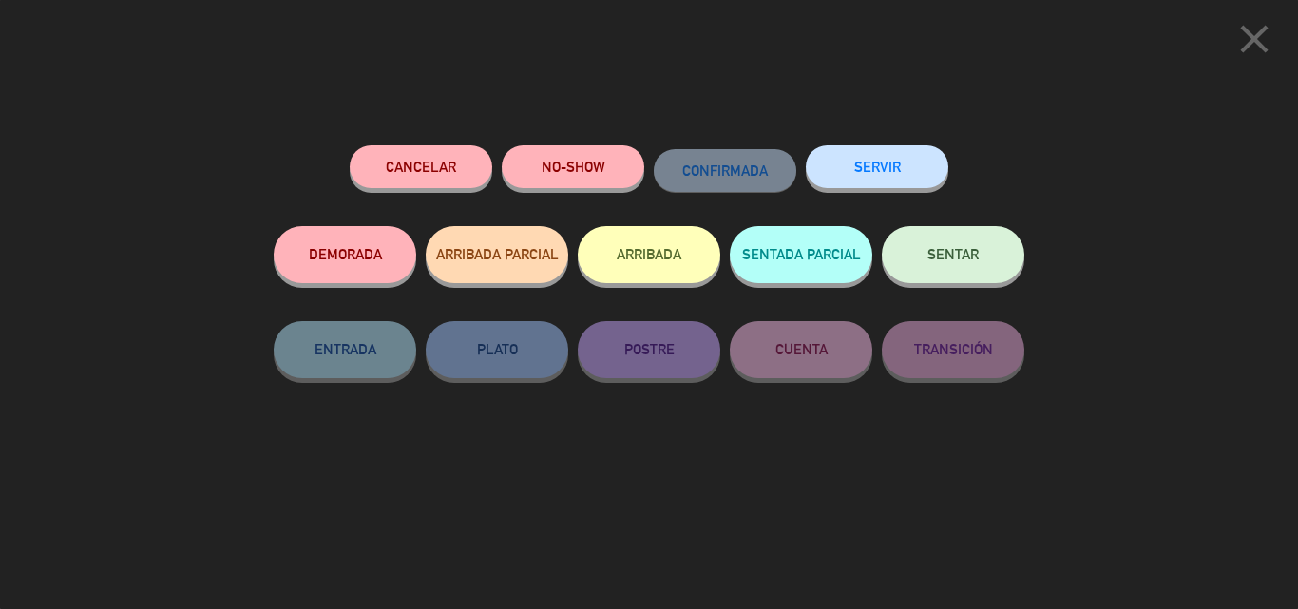
click at [690, 267] on button "ARRIBADA" at bounding box center [649, 254] width 143 height 57
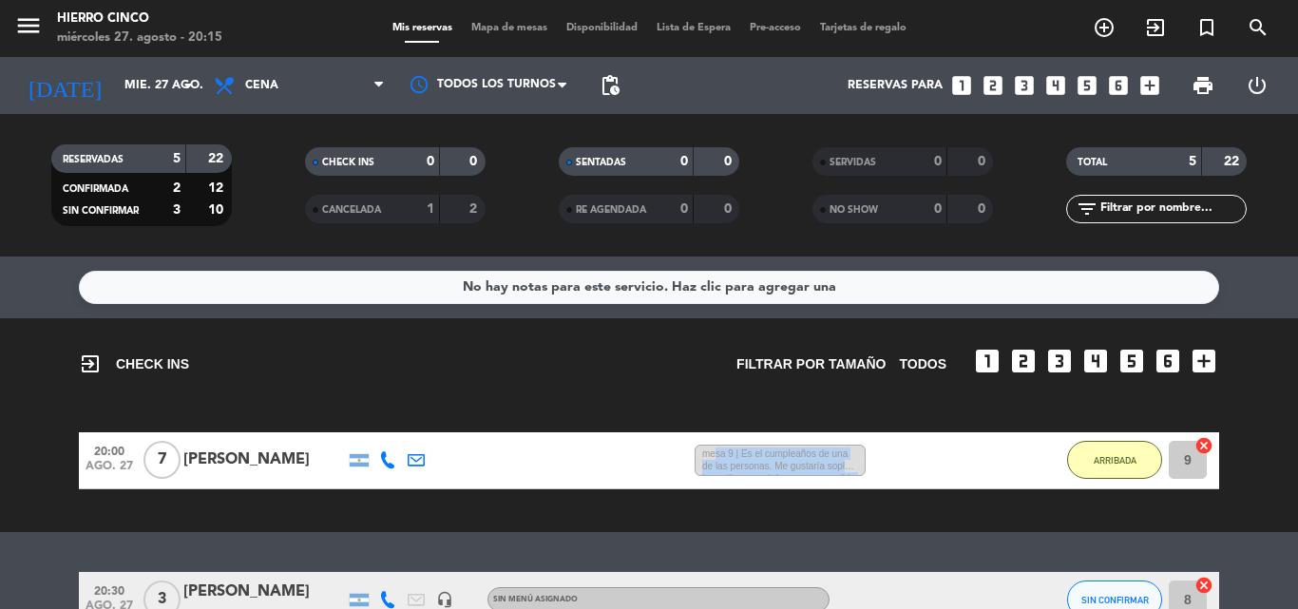
drag, startPoint x: 708, startPoint y: 452, endPoint x: 869, endPoint y: 474, distance: 162.1
click at [869, 474] on div "mesa 9 | Es el cumpleaños de una de las personas. Me gustaría soplar las velita…" at bounding box center [876, 461] width 382 height 32
click at [838, 532] on div "No hay notas para este servicio. Haz clic para agregar una exit_to_app CHECK IN…" at bounding box center [649, 433] width 1298 height 353
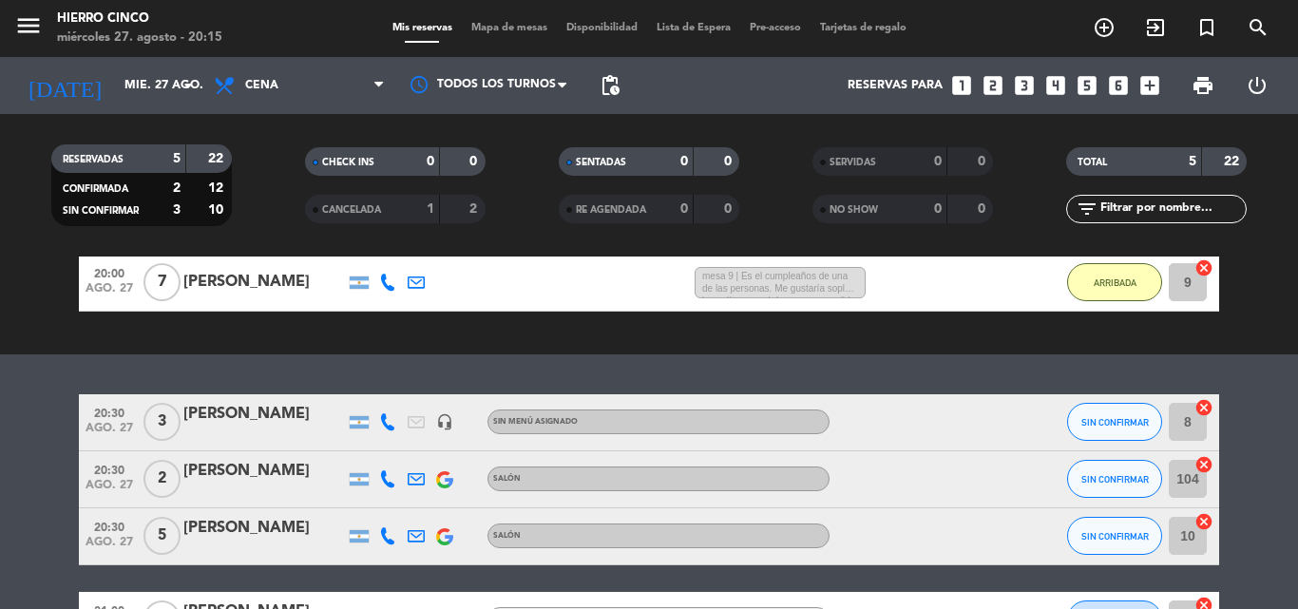
scroll to position [190, 0]
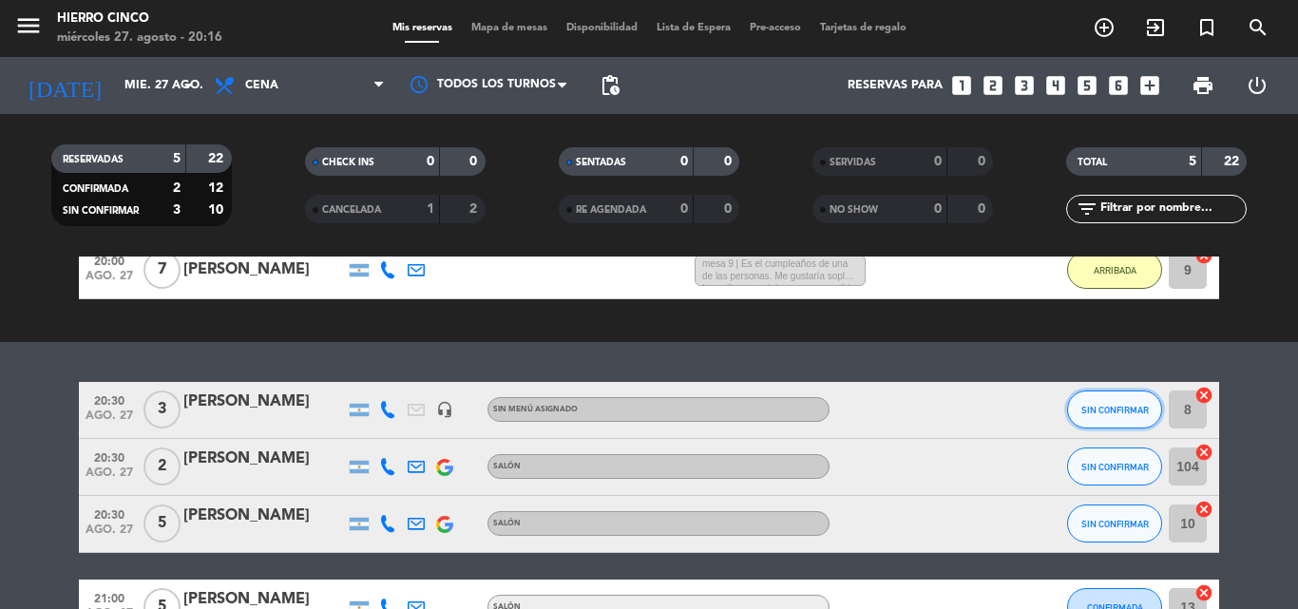
click at [1103, 396] on button "SIN CONFIRMAR" at bounding box center [1114, 410] width 95 height 38
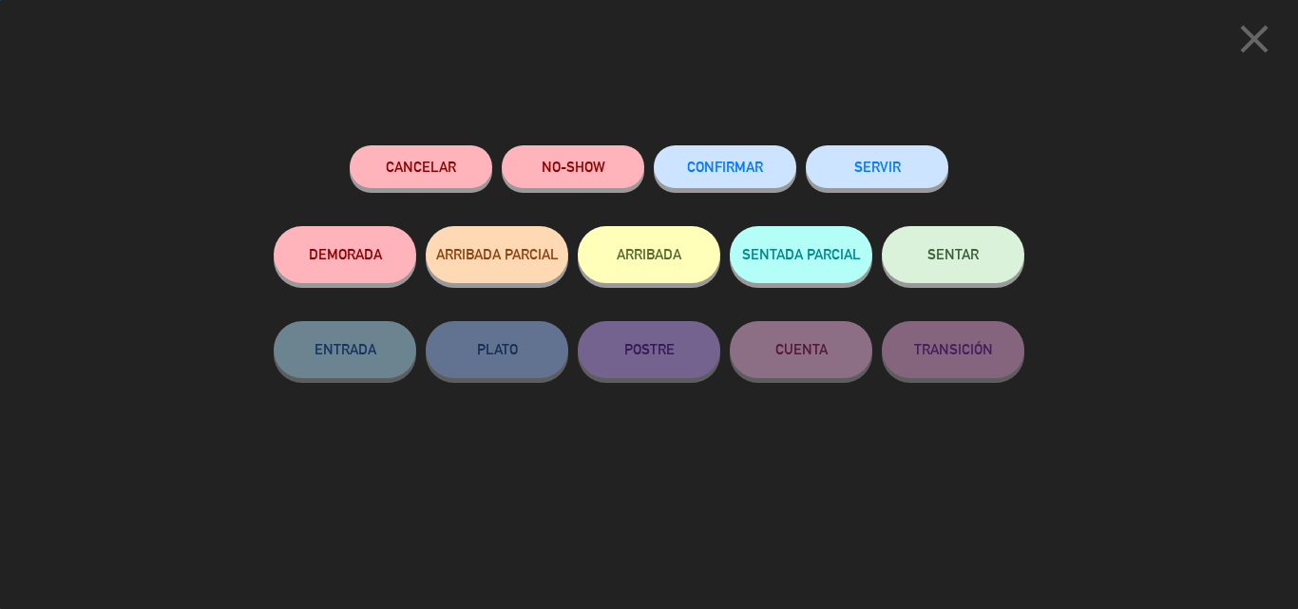
click at [658, 267] on button "ARRIBADA" at bounding box center [649, 254] width 143 height 57
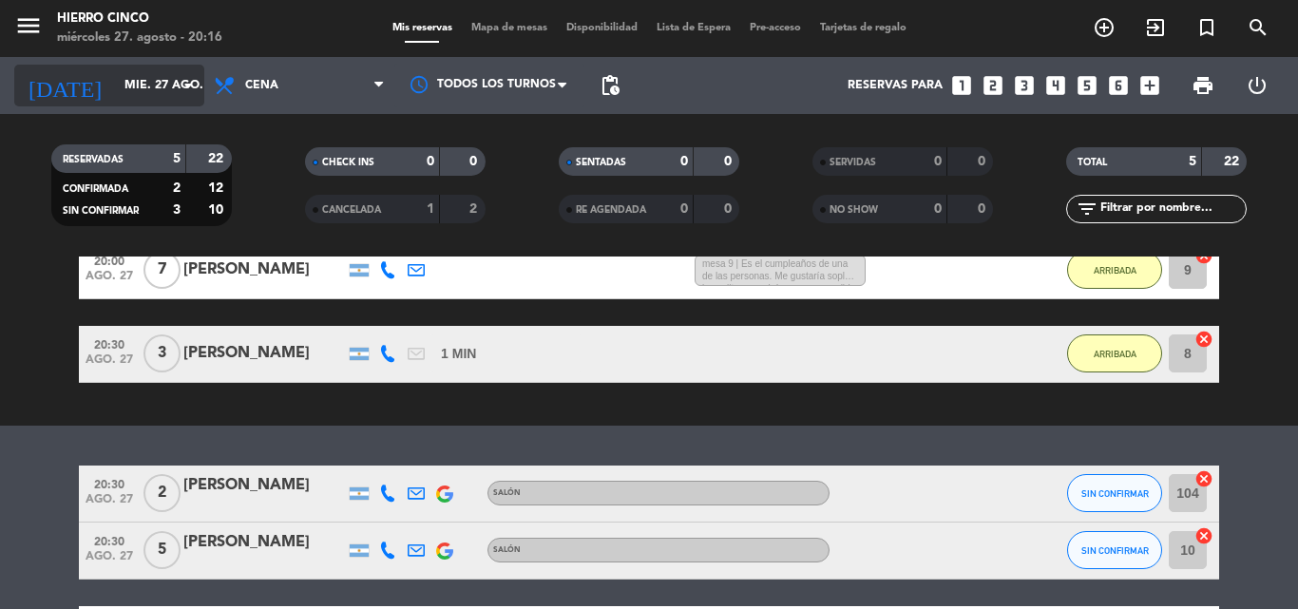
click at [120, 89] on input "mié. 27 ago." at bounding box center [195, 85] width 161 height 32
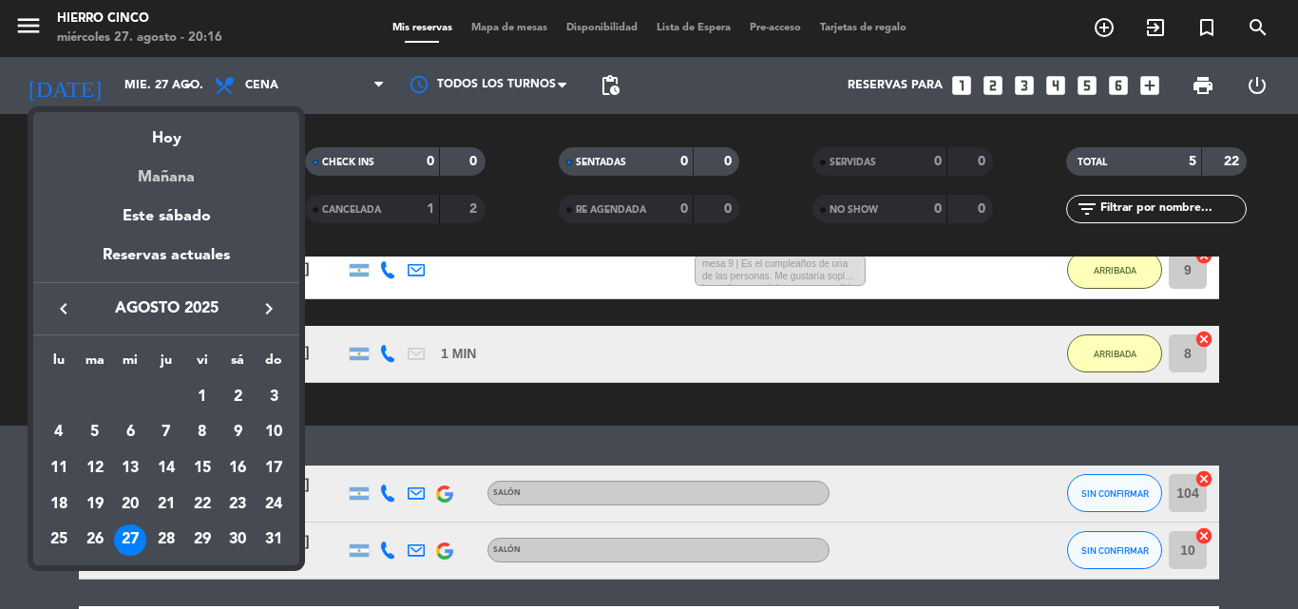
click at [176, 161] on div "Mañana" at bounding box center [166, 170] width 266 height 39
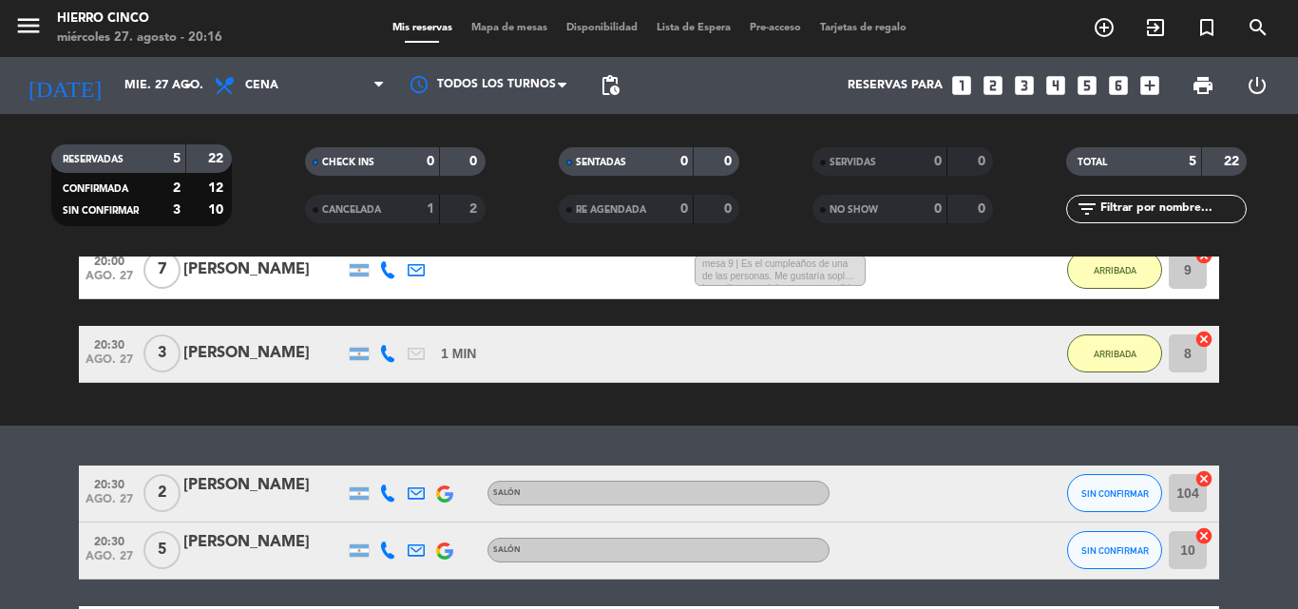
type input "jue. 28 ago."
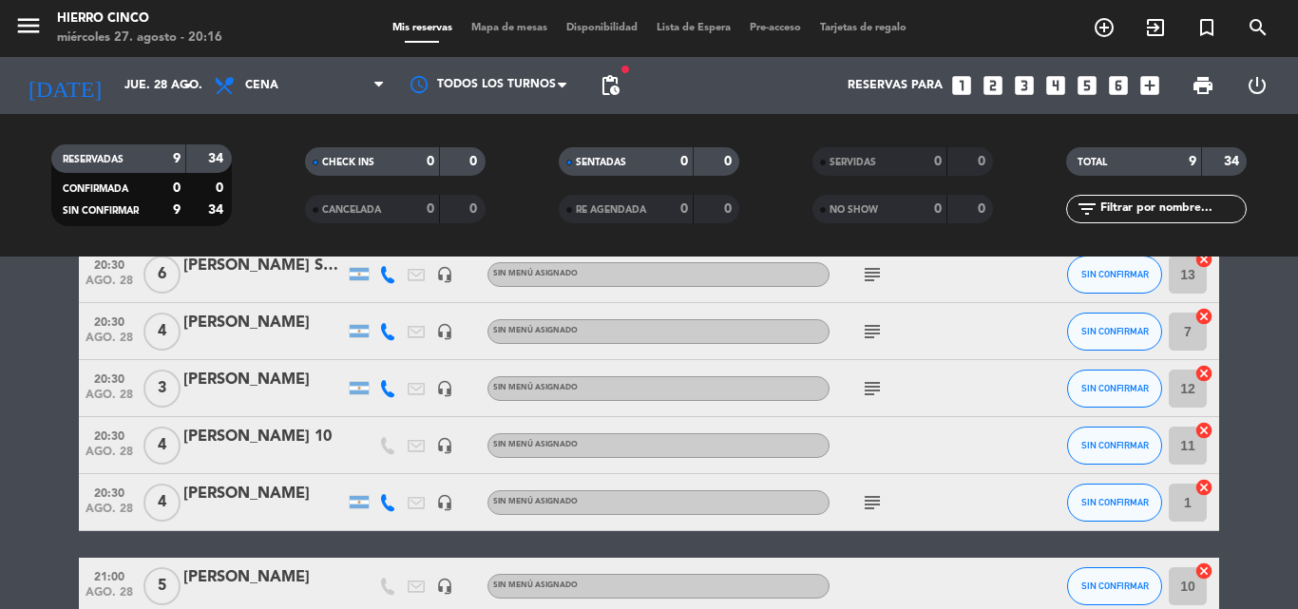
scroll to position [276, 0]
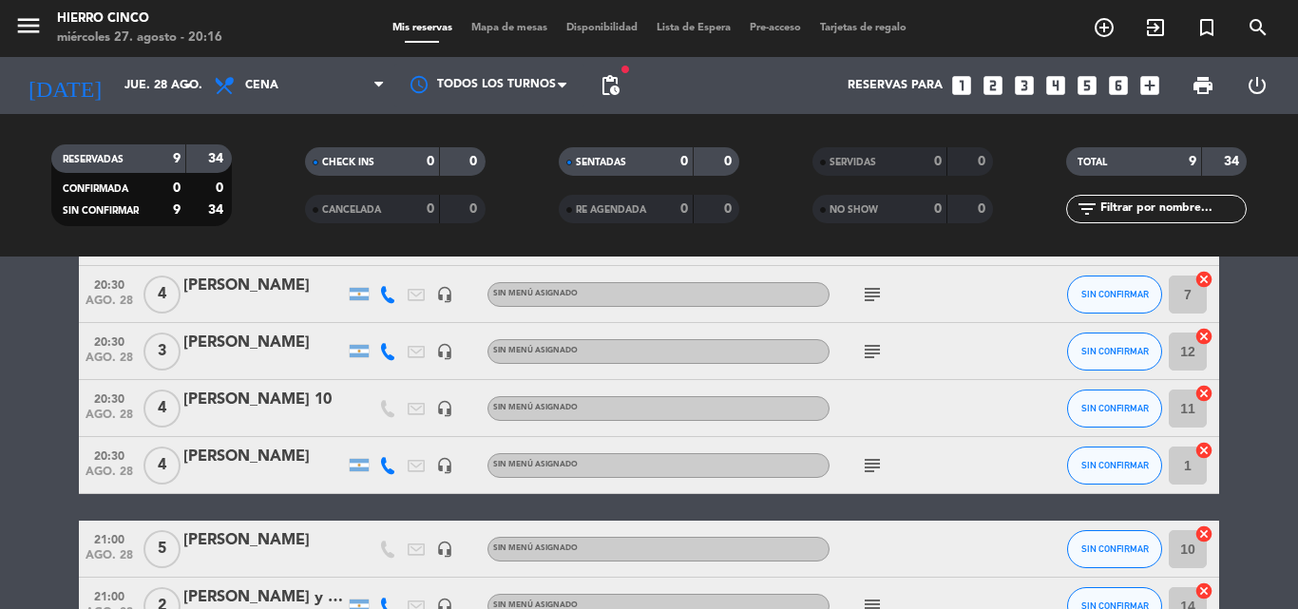
click at [235, 455] on div "[PERSON_NAME]" at bounding box center [264, 457] width 162 height 25
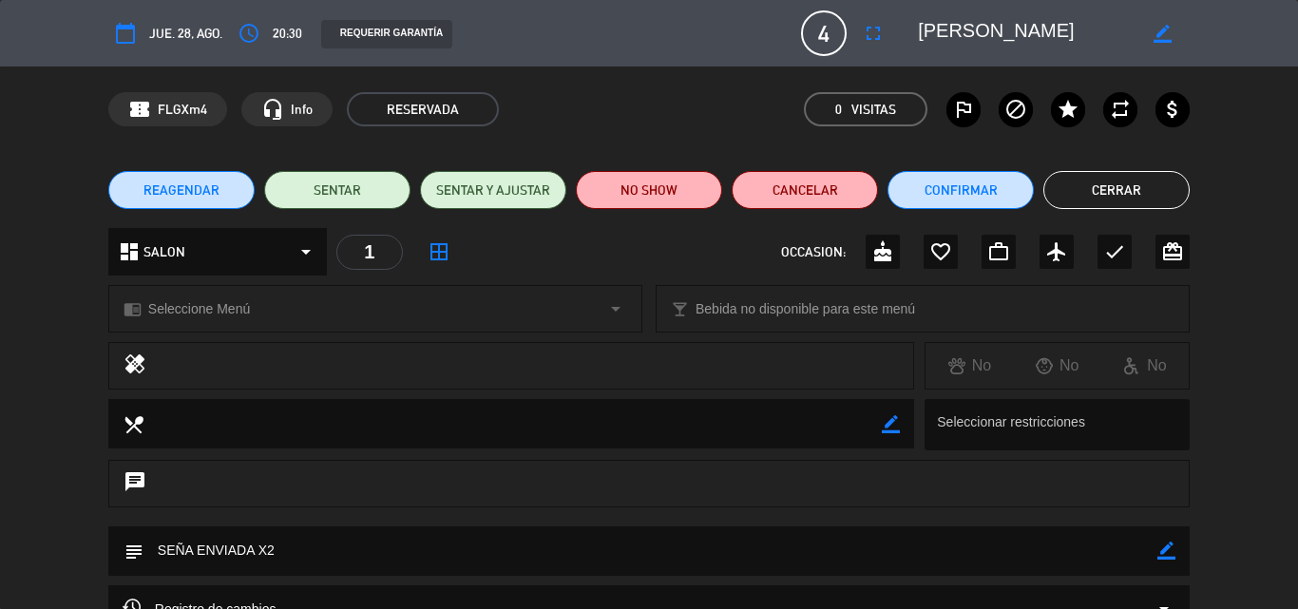
click at [1160, 548] on icon "border_color" at bounding box center [1167, 551] width 18 height 18
click at [1171, 547] on icon at bounding box center [1167, 551] width 18 height 18
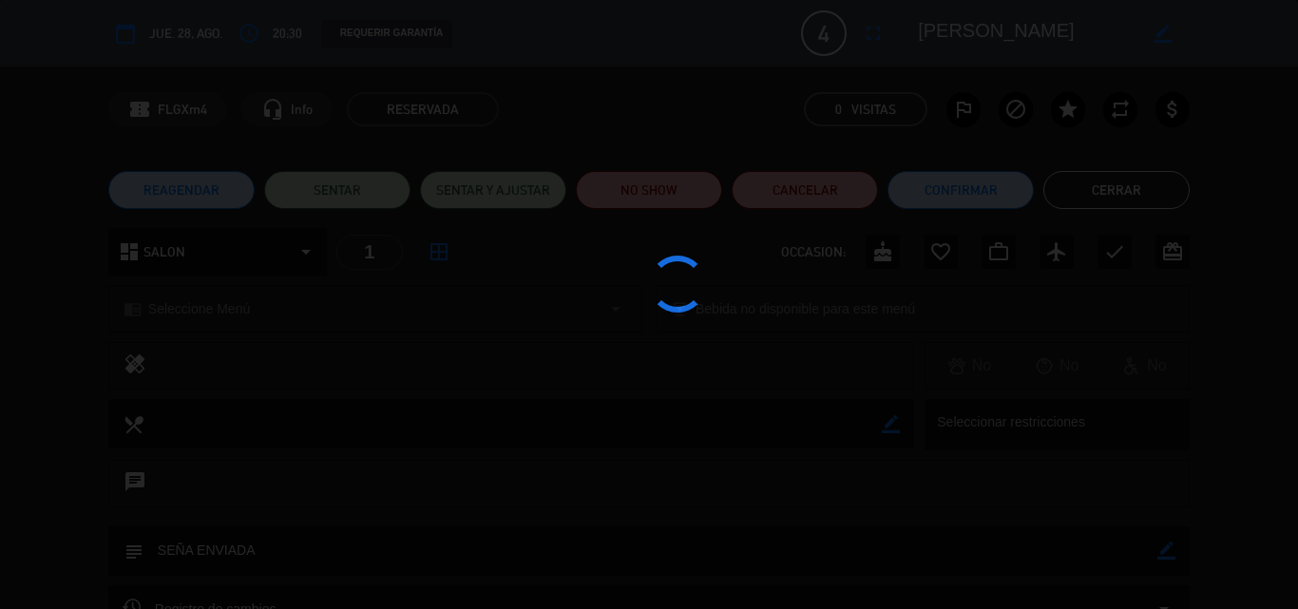
type textarea "SEÑA ENVIADA"
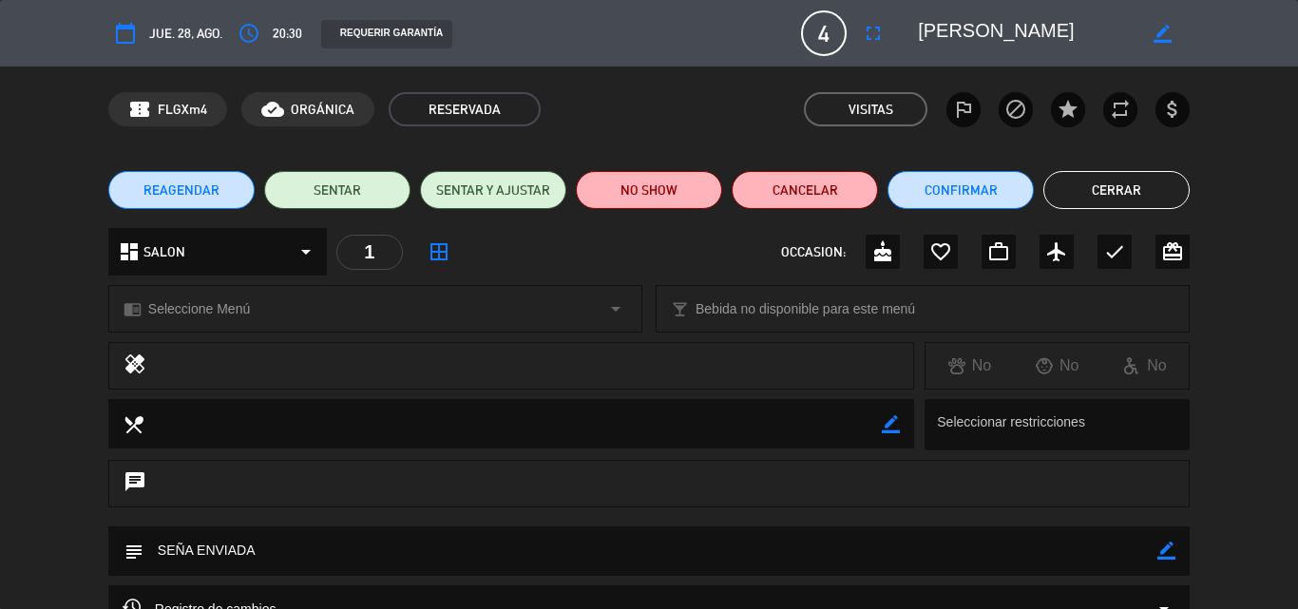
click at [1161, 200] on button "Cerrar" at bounding box center [1117, 190] width 146 height 38
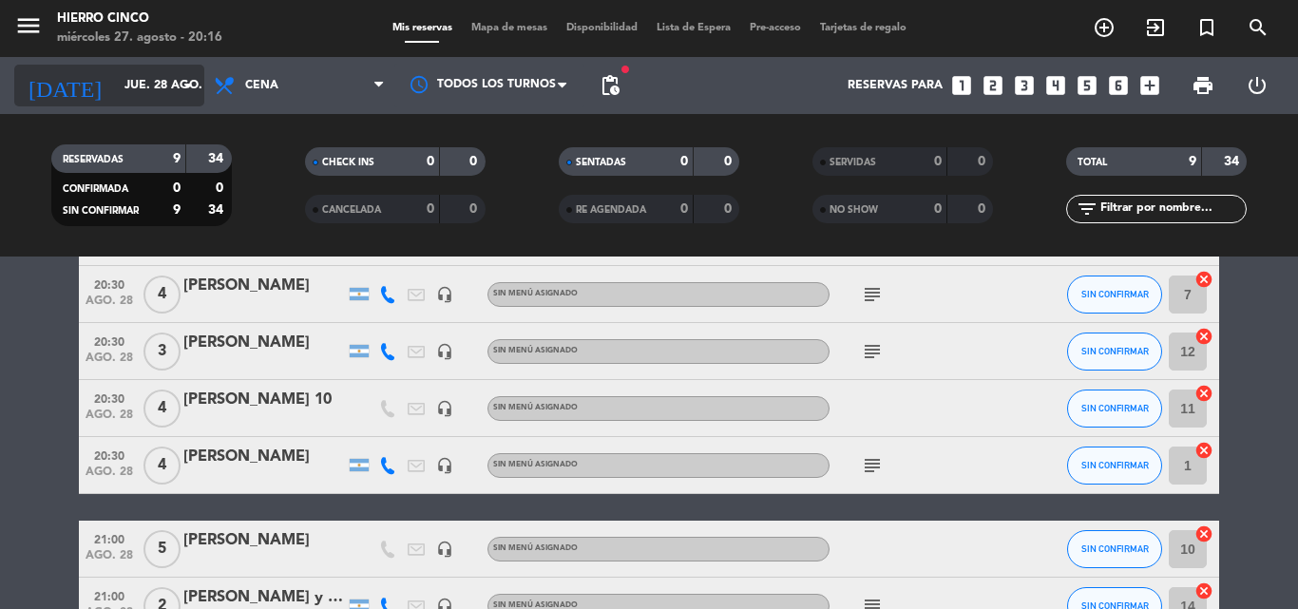
click at [146, 87] on input "jue. 28 ago." at bounding box center [195, 85] width 161 height 32
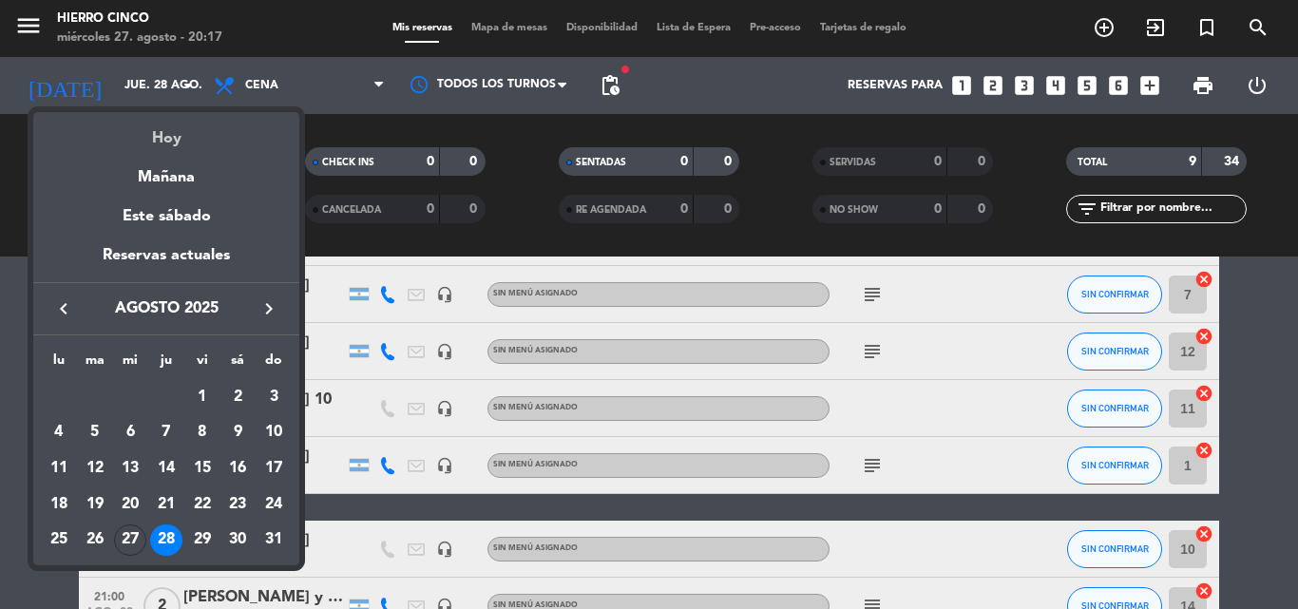
click at [170, 125] on div "Hoy" at bounding box center [166, 131] width 266 height 39
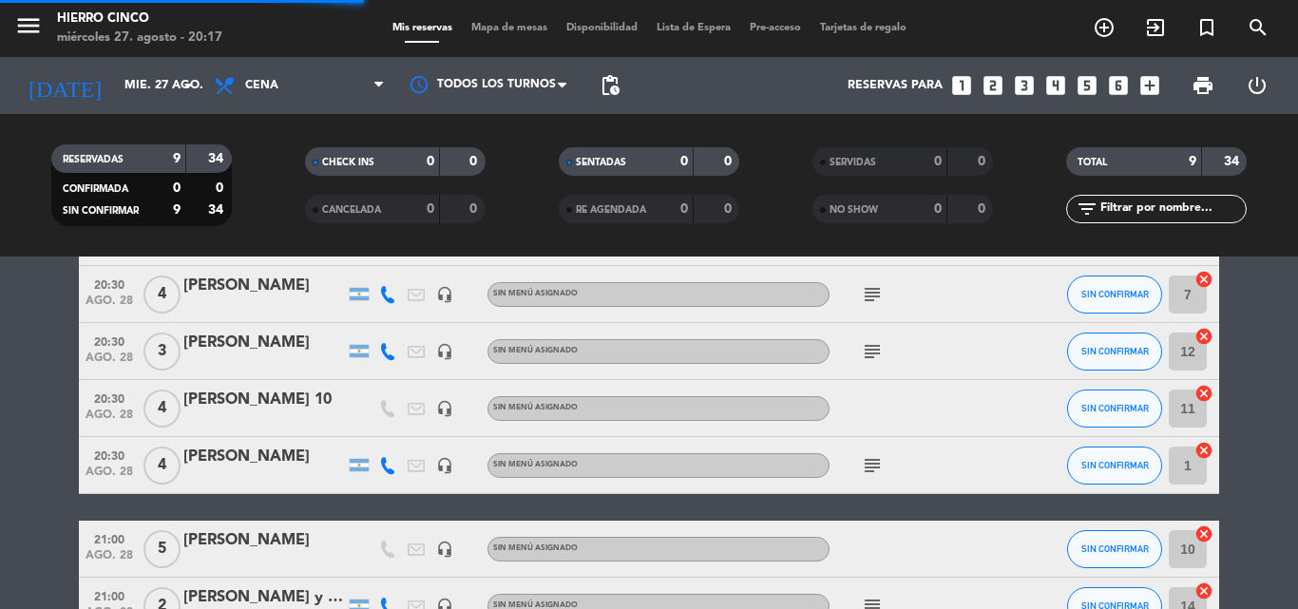
scroll to position [339, 0]
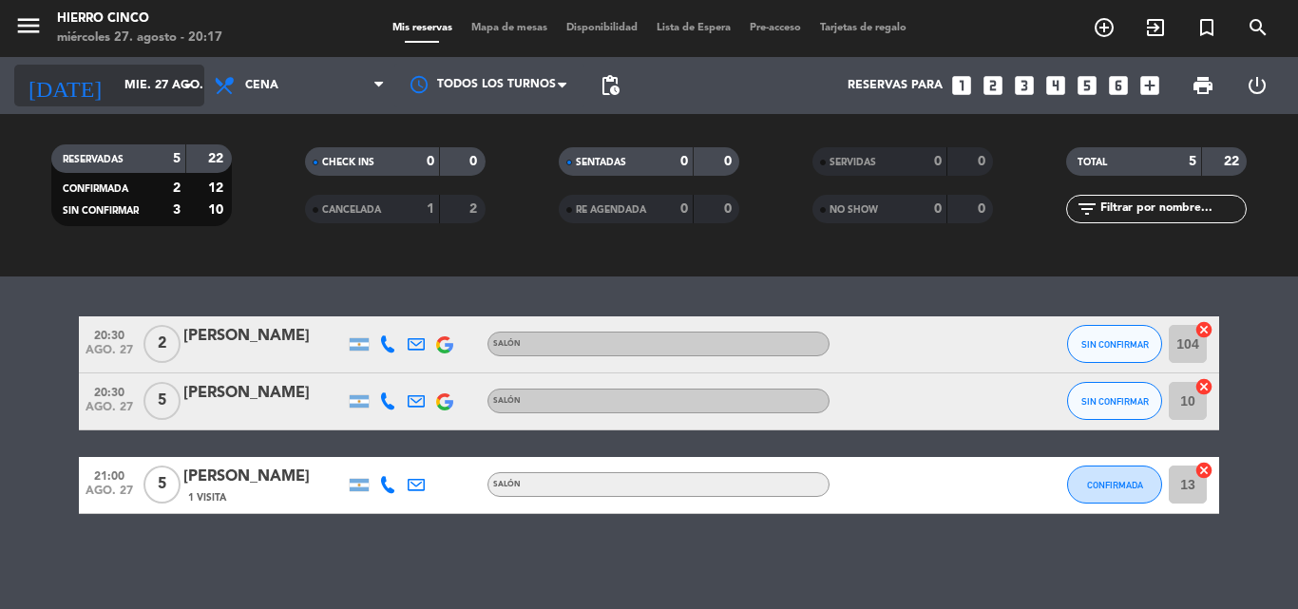
click at [144, 81] on input "mié. 27 ago." at bounding box center [195, 85] width 161 height 32
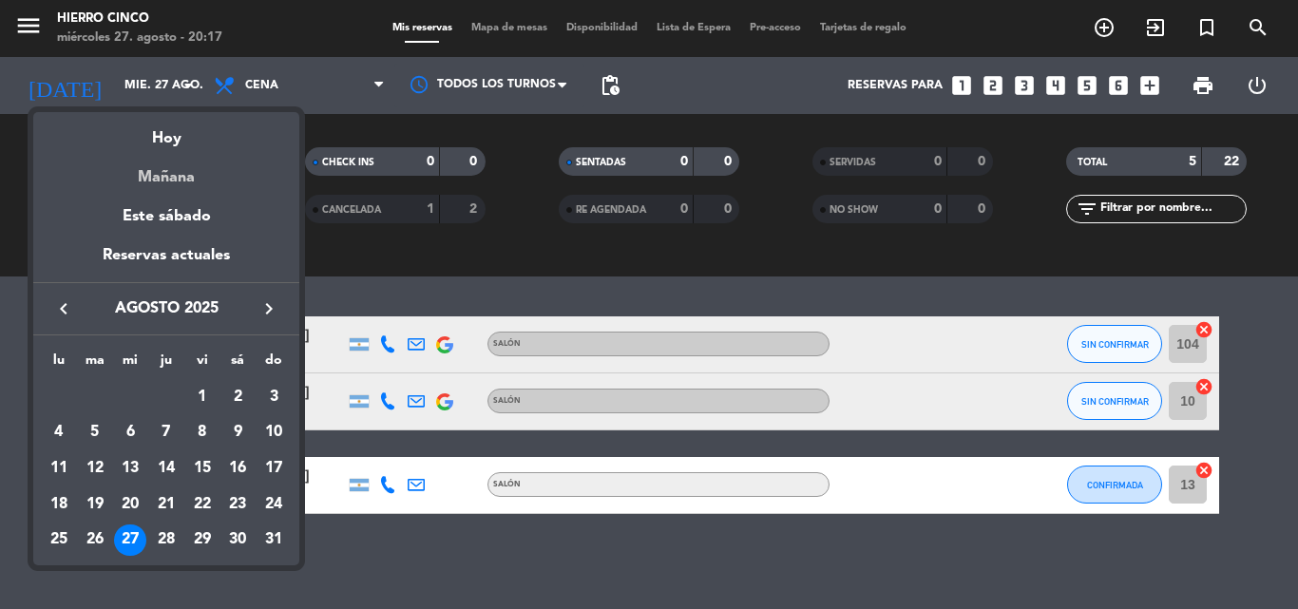
click at [169, 173] on div "Mañana" at bounding box center [166, 170] width 266 height 39
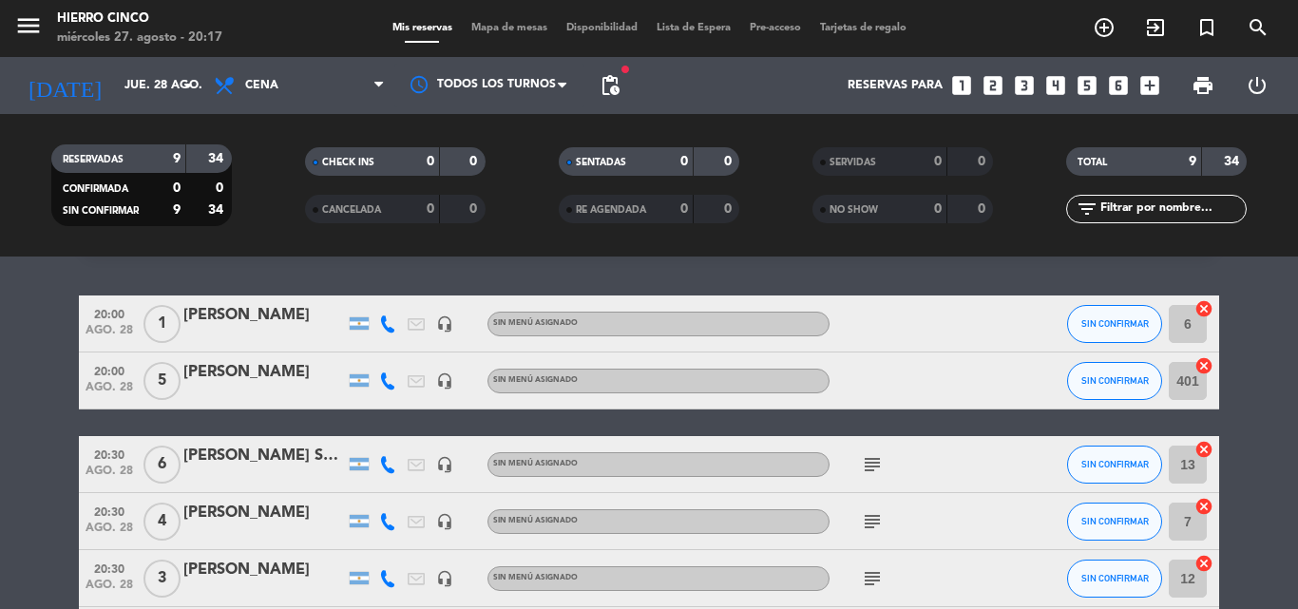
scroll to position [0, 0]
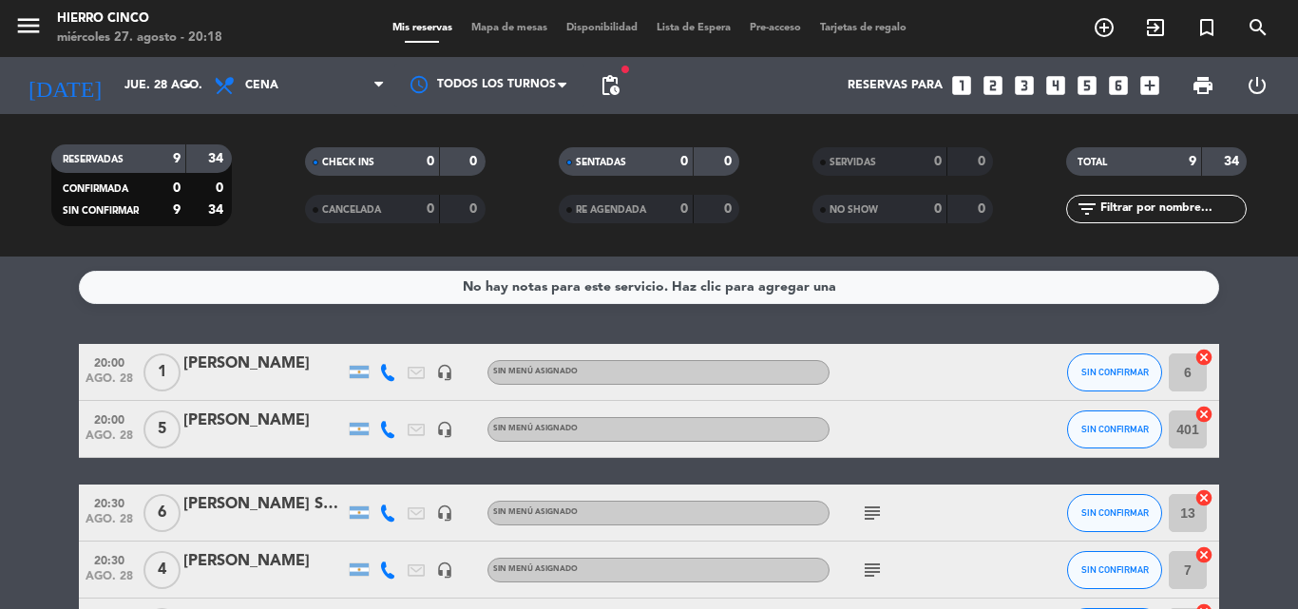
click at [867, 509] on icon "subject" at bounding box center [872, 513] width 23 height 23
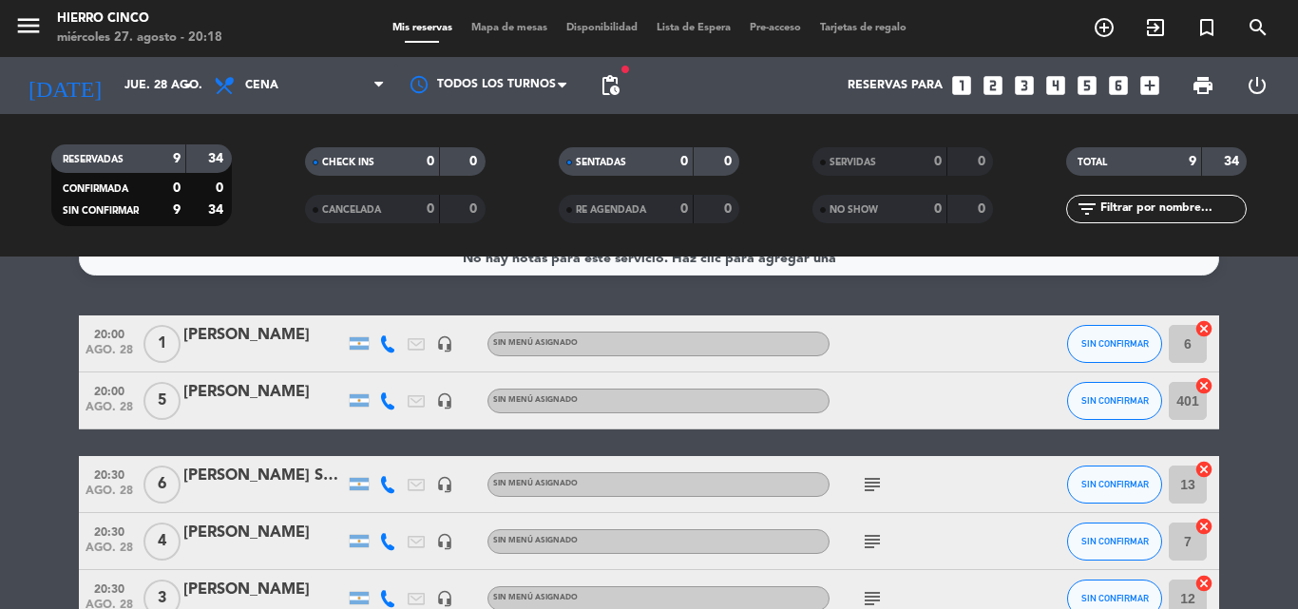
scroll to position [44, 0]
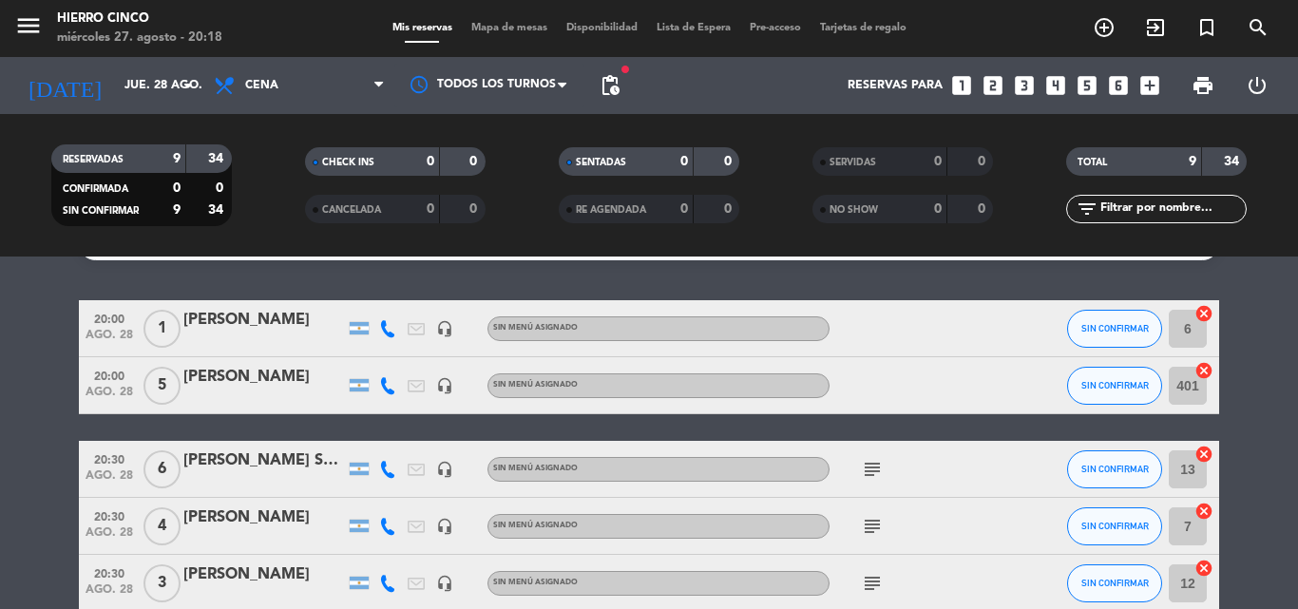
click at [874, 467] on icon "subject" at bounding box center [872, 469] width 23 height 23
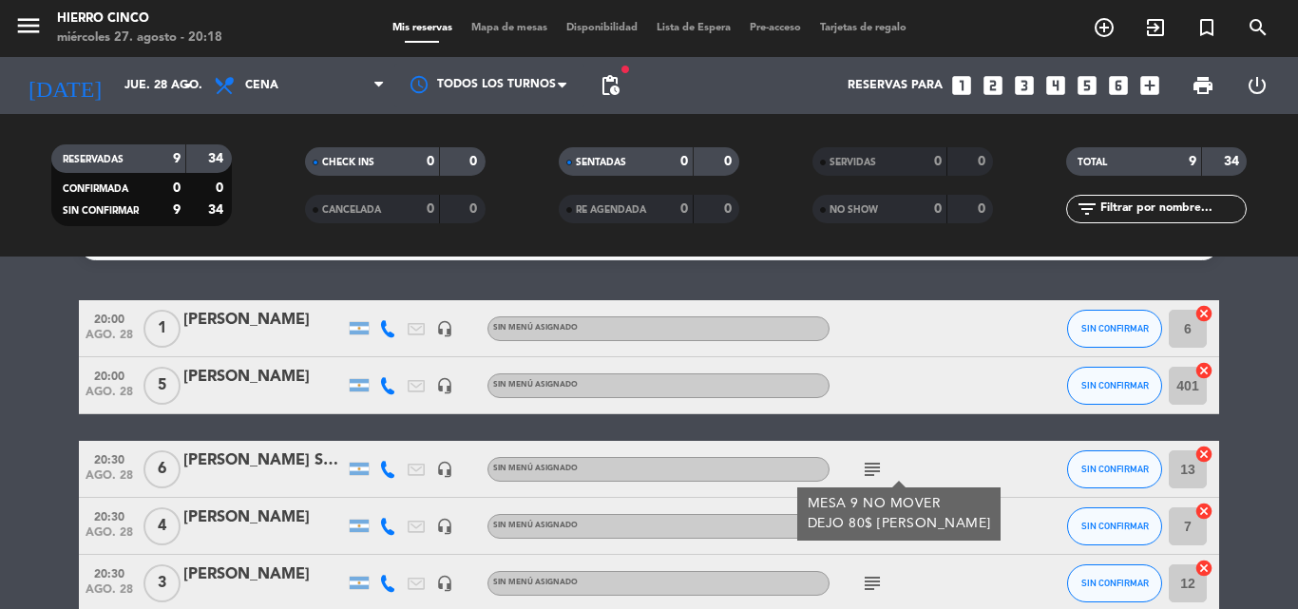
click at [874, 467] on icon "subject" at bounding box center [872, 469] width 23 height 23
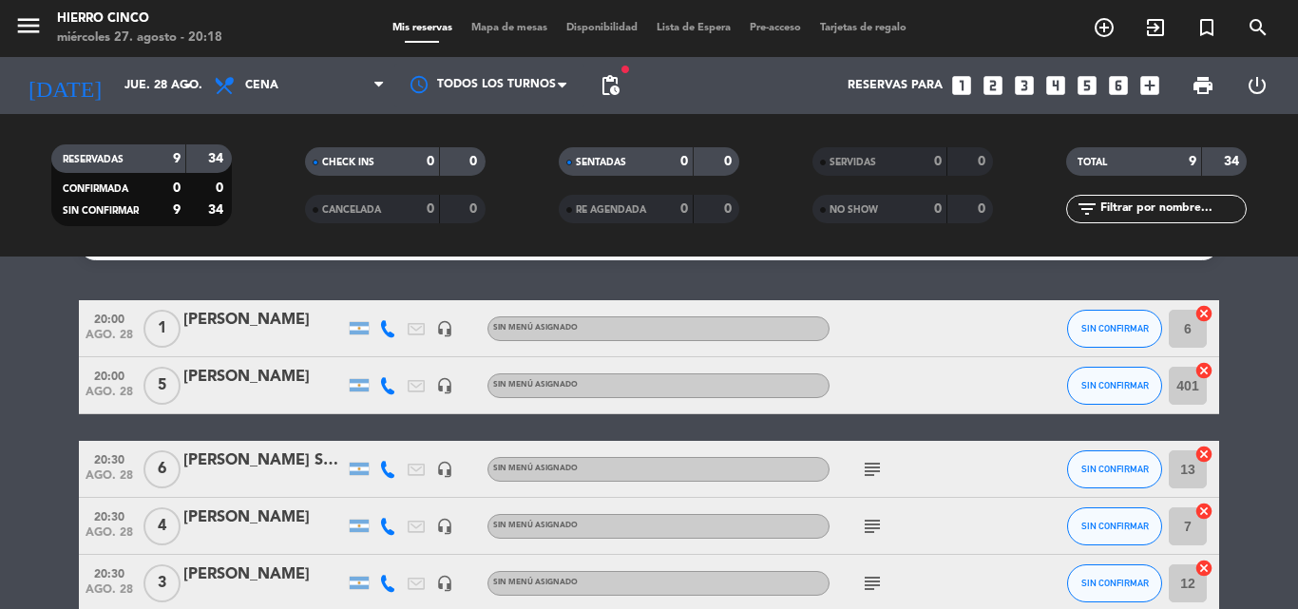
click at [866, 534] on icon "subject" at bounding box center [872, 526] width 23 height 23
click at [868, 520] on icon "subject" at bounding box center [872, 526] width 23 height 23
click at [869, 579] on icon "subject" at bounding box center [872, 583] width 23 height 23
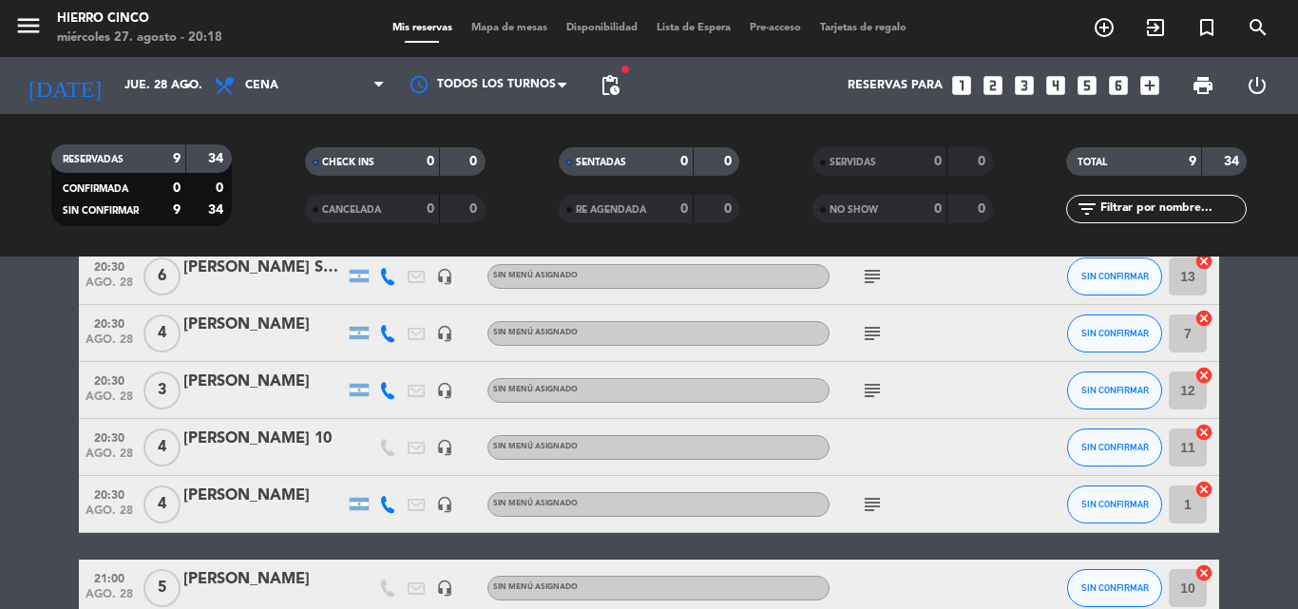
scroll to position [242, 0]
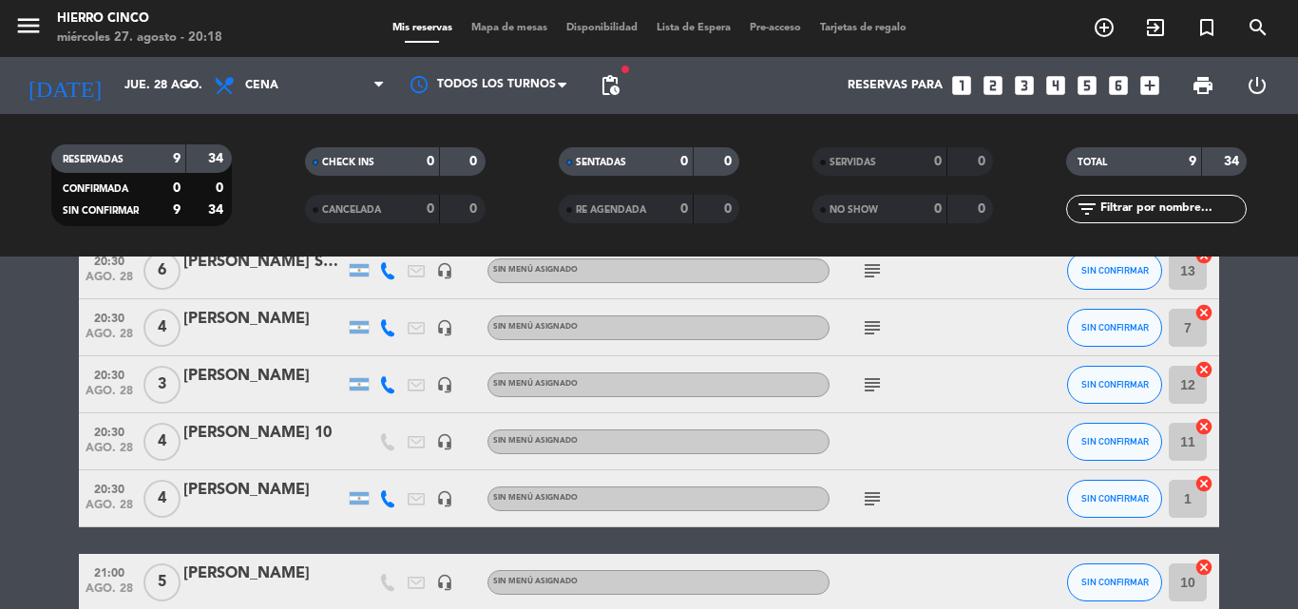
click at [871, 492] on icon "subject" at bounding box center [872, 499] width 23 height 23
click at [872, 494] on icon "subject" at bounding box center [872, 499] width 23 height 23
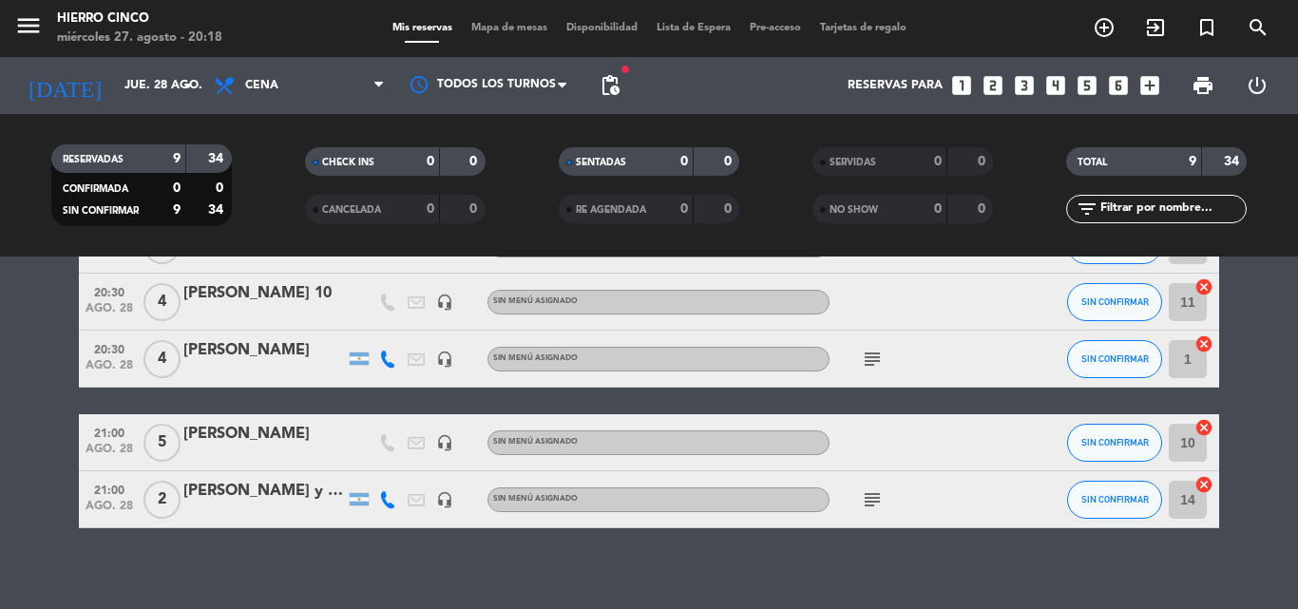
scroll to position [396, 0]
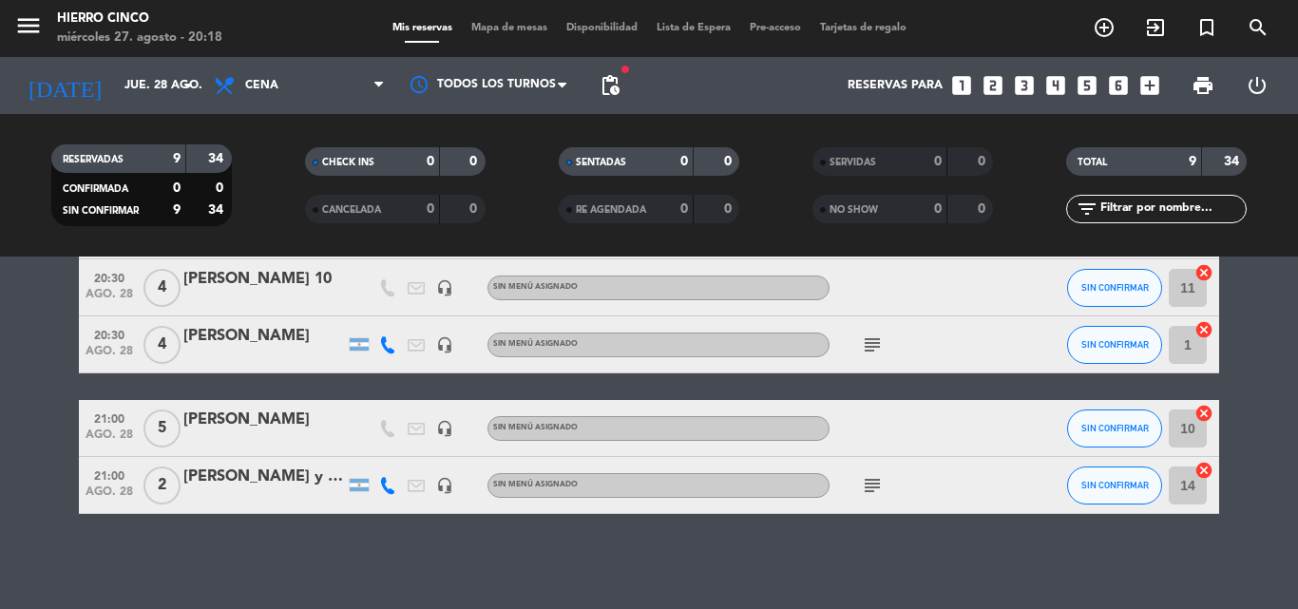
click at [876, 476] on icon "subject" at bounding box center [872, 485] width 23 height 23
click at [733, 558] on div "No hay notas para este servicio. Haz clic para agregar una 20:00 [DATE] 1 [PERS…" at bounding box center [649, 433] width 1298 height 353
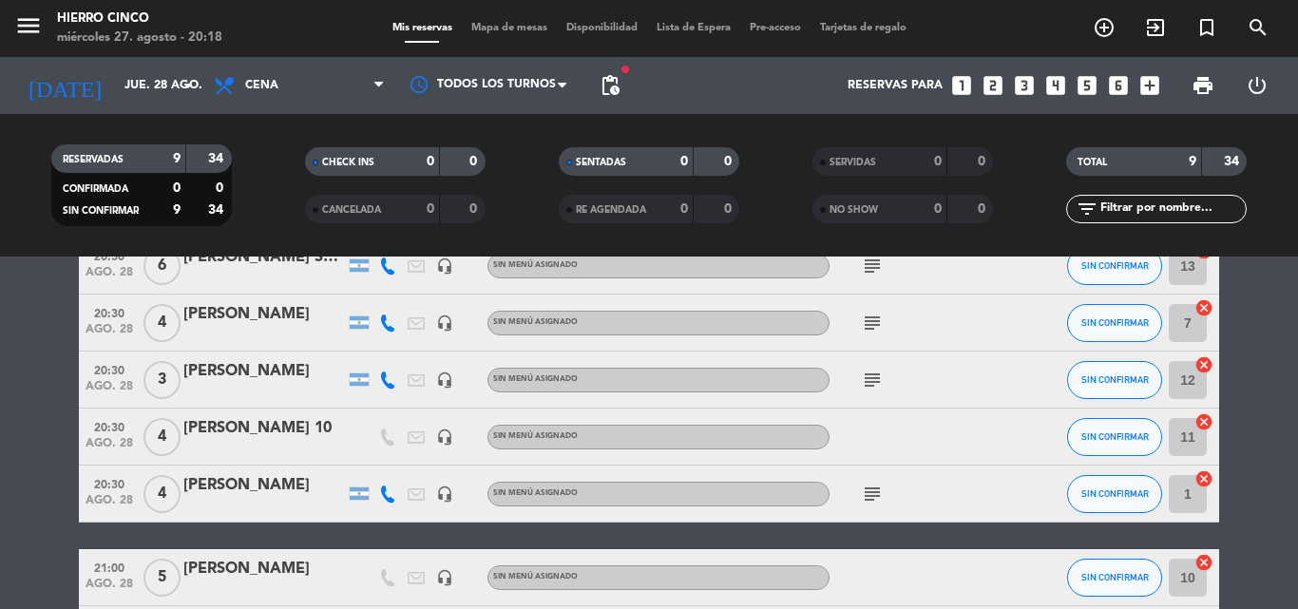
scroll to position [0, 0]
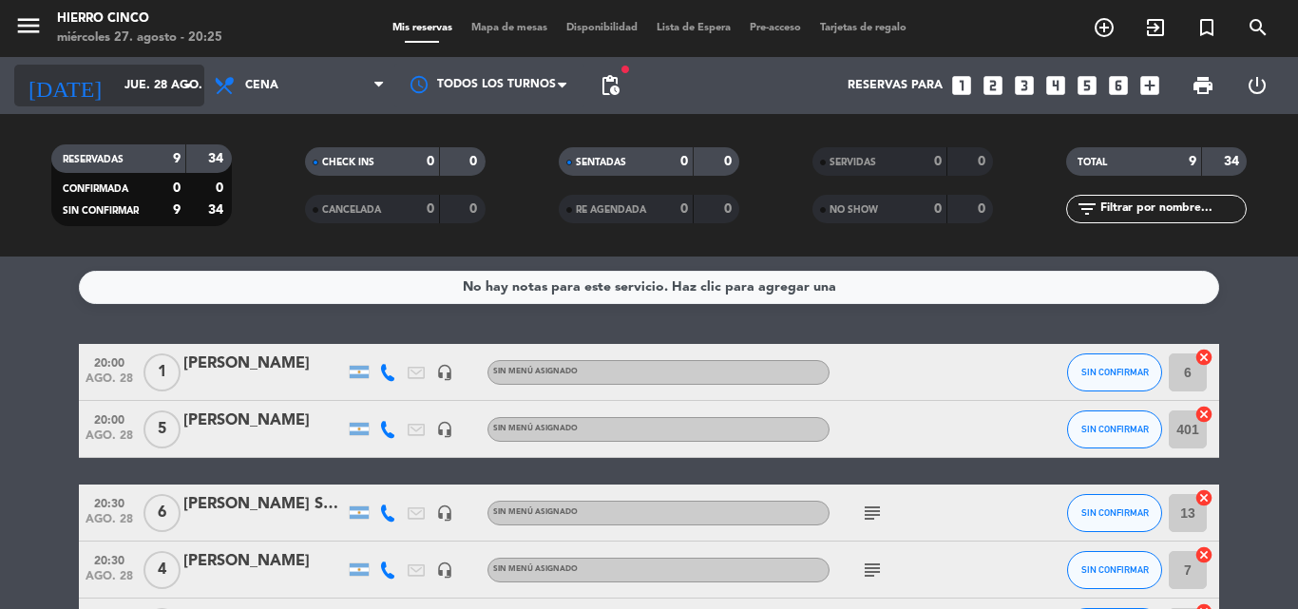
click at [115, 79] on input "jue. 28 ago." at bounding box center [195, 85] width 161 height 32
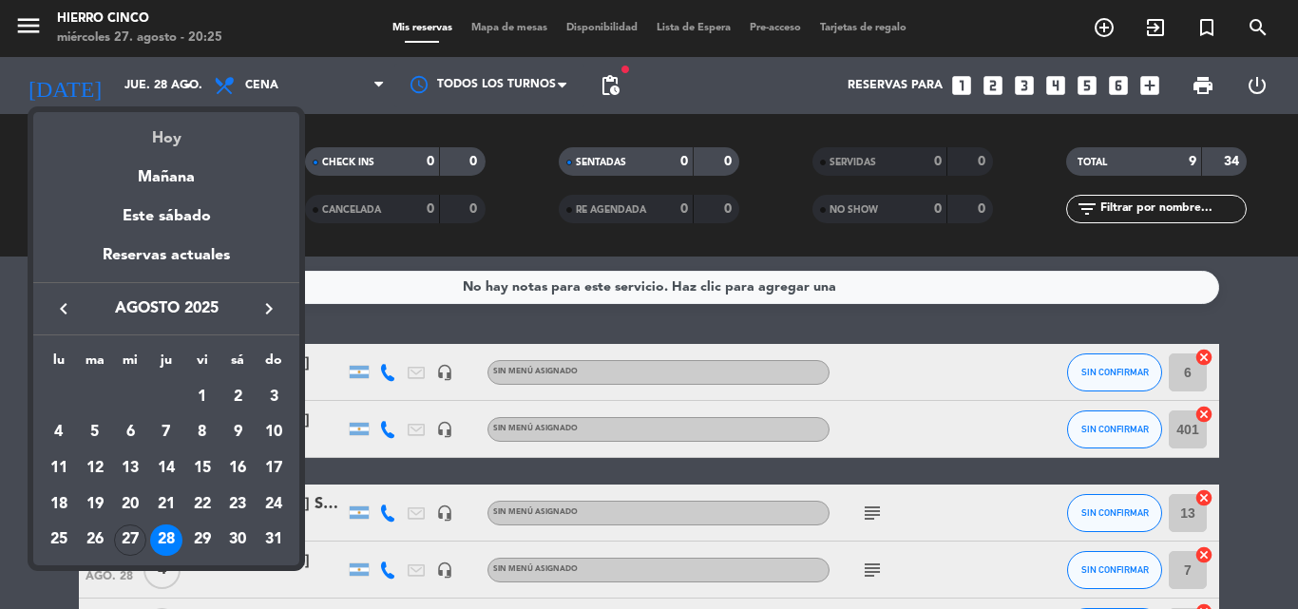
click at [161, 139] on div "Hoy" at bounding box center [166, 131] width 266 height 39
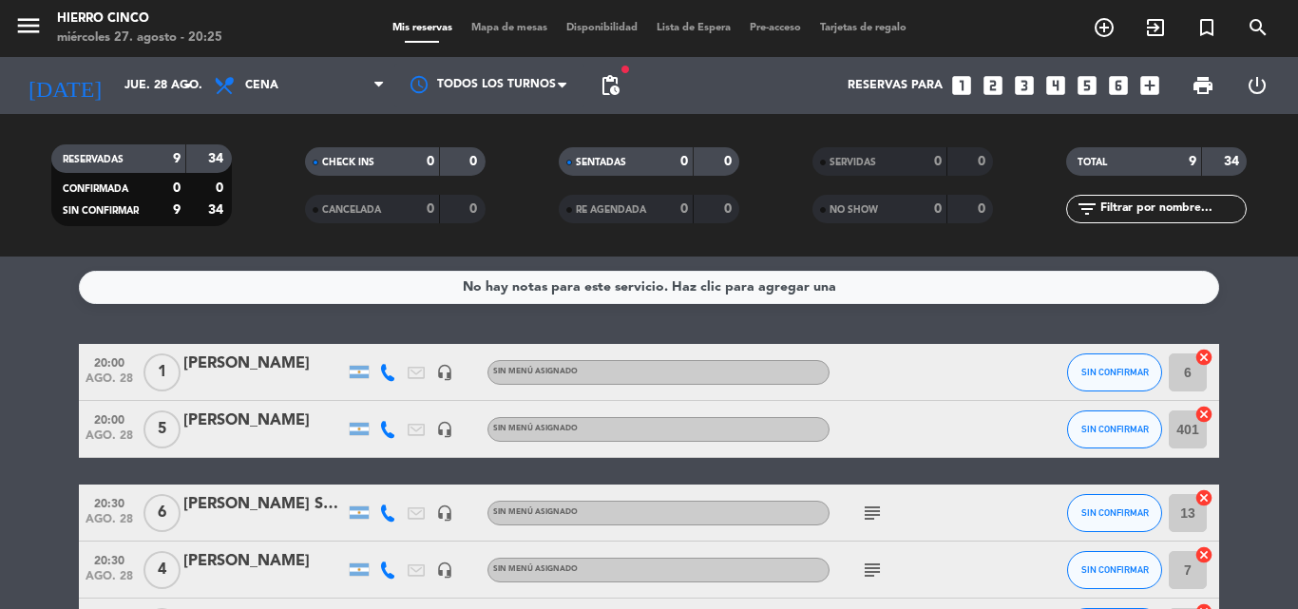
type input "mié. 27 ago."
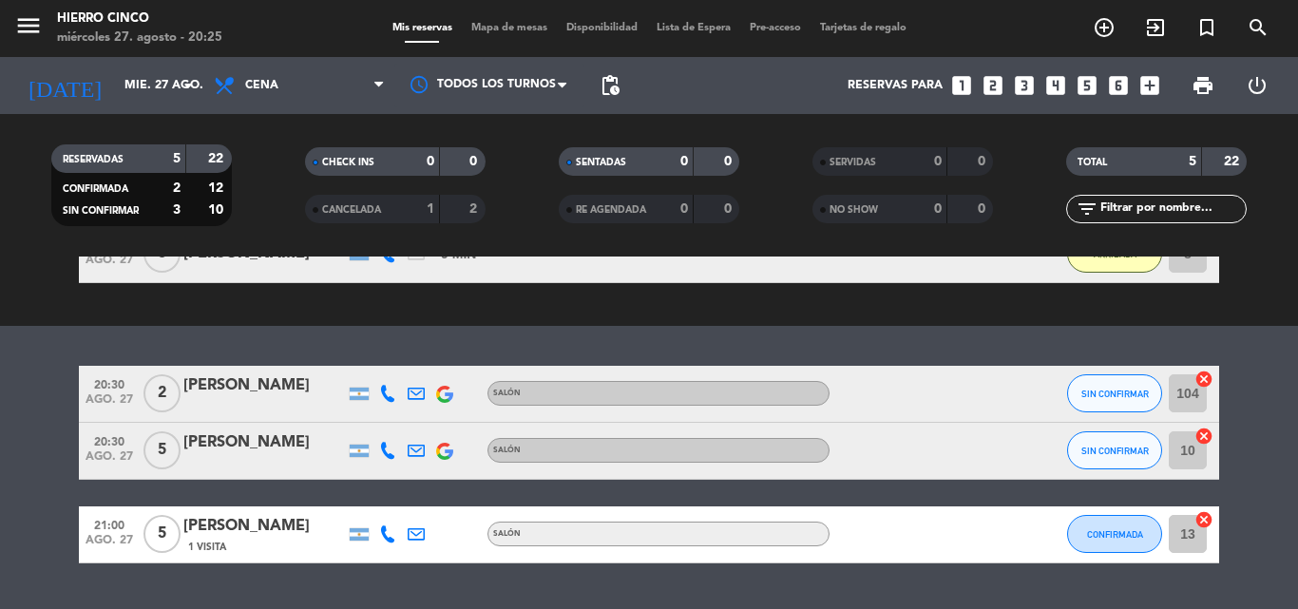
scroll to position [319, 0]
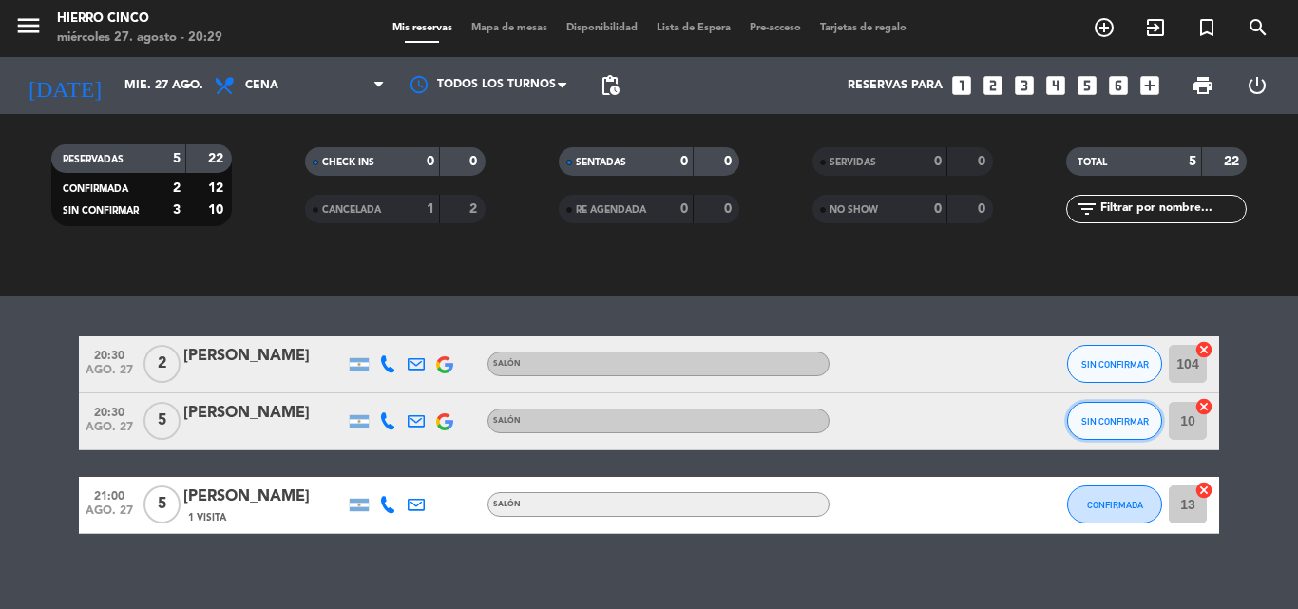
click at [1128, 427] on button "SIN CONFIRMAR" at bounding box center [1114, 421] width 95 height 38
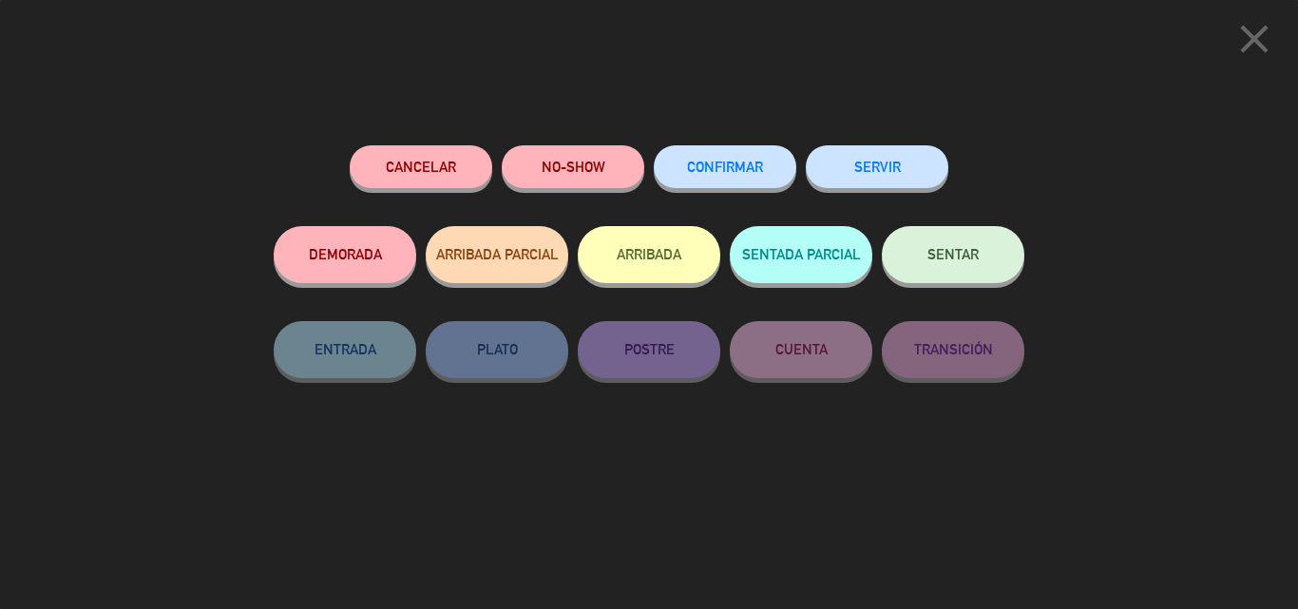
click at [640, 269] on button "ARRIBADA" at bounding box center [649, 254] width 143 height 57
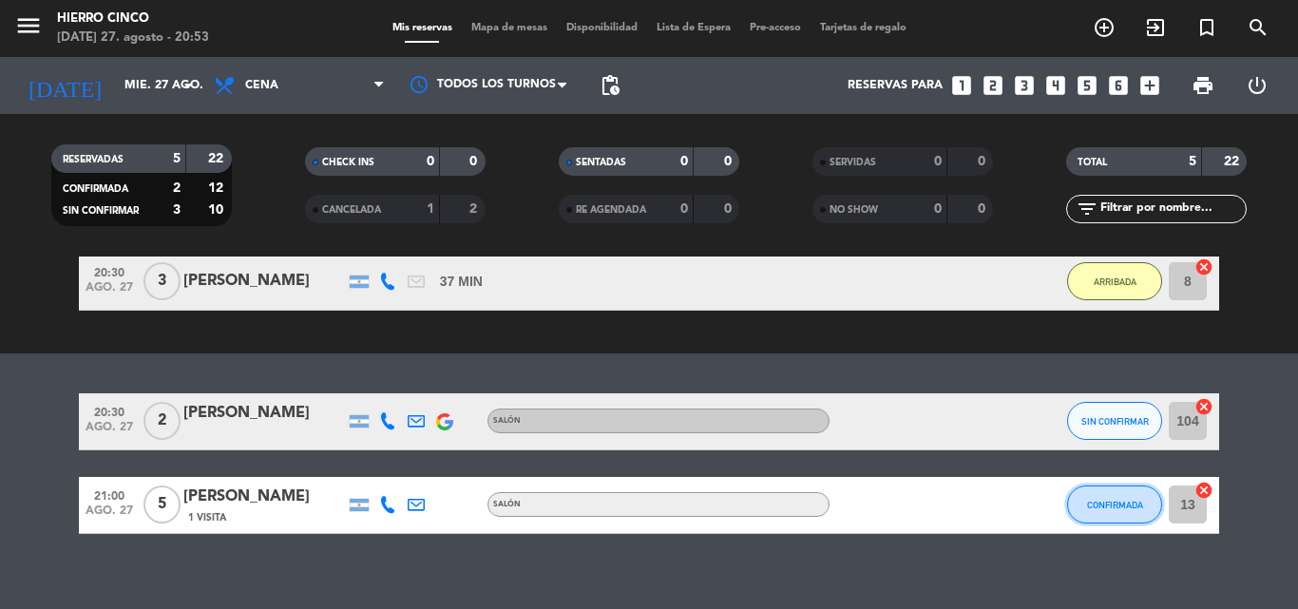
click at [1127, 511] on button "CONFIRMADA" at bounding box center [1114, 505] width 95 height 38
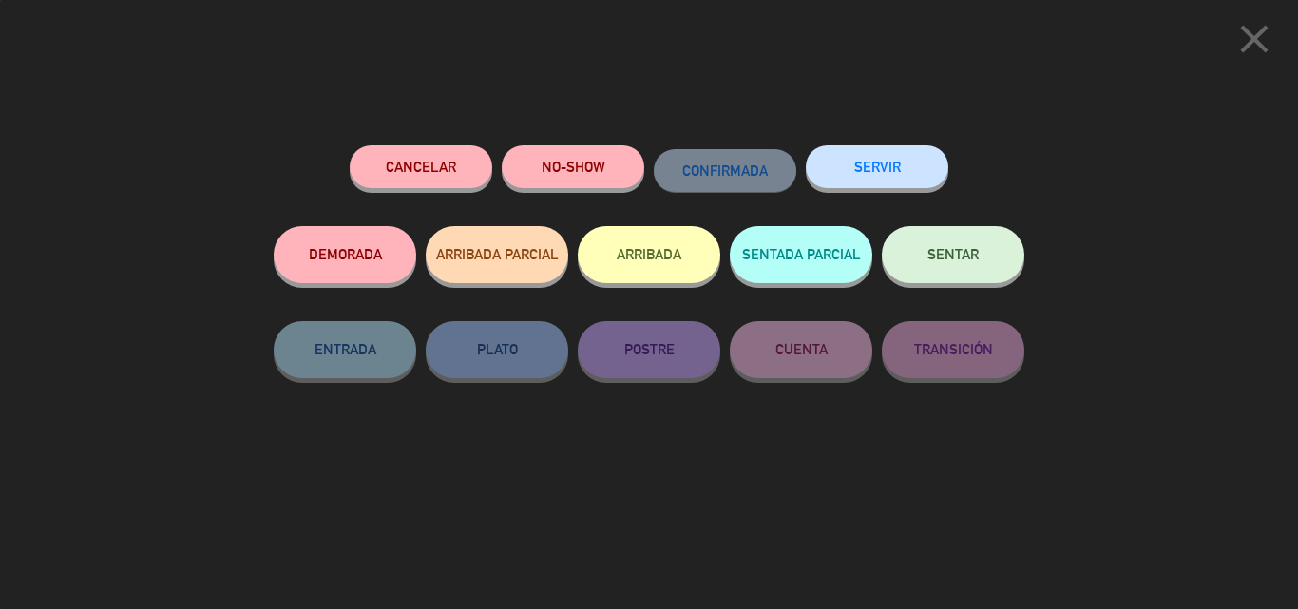
click at [642, 260] on button "ARRIBADA" at bounding box center [649, 254] width 143 height 57
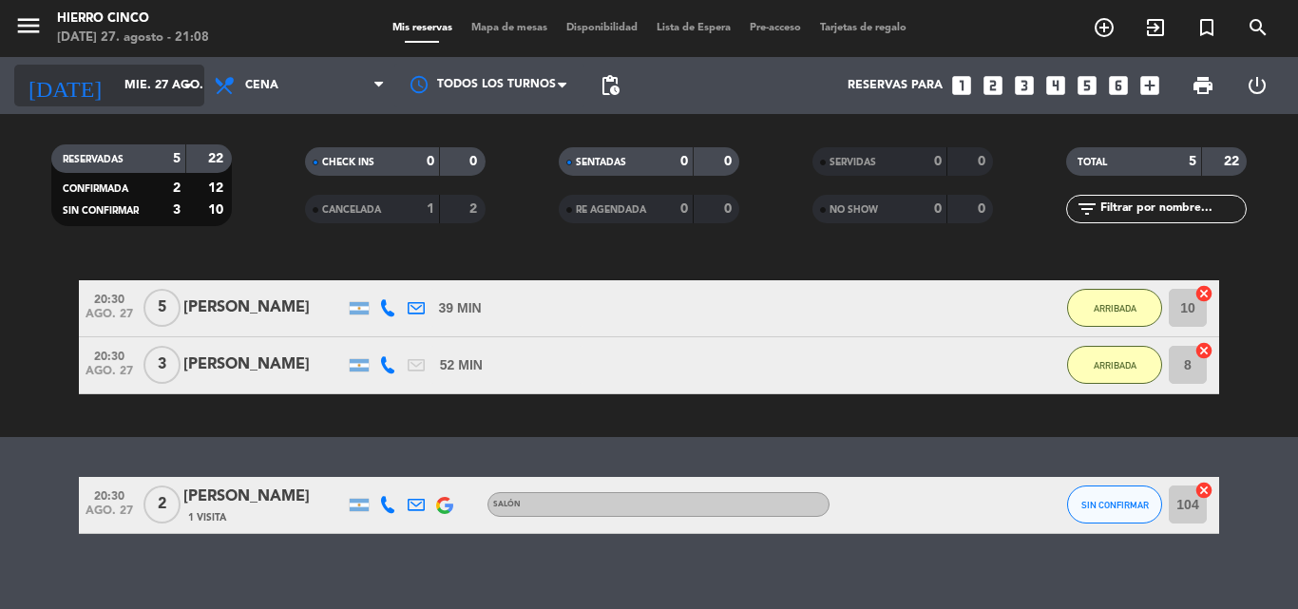
click at [144, 86] on input "mié. 27 ago." at bounding box center [195, 85] width 161 height 32
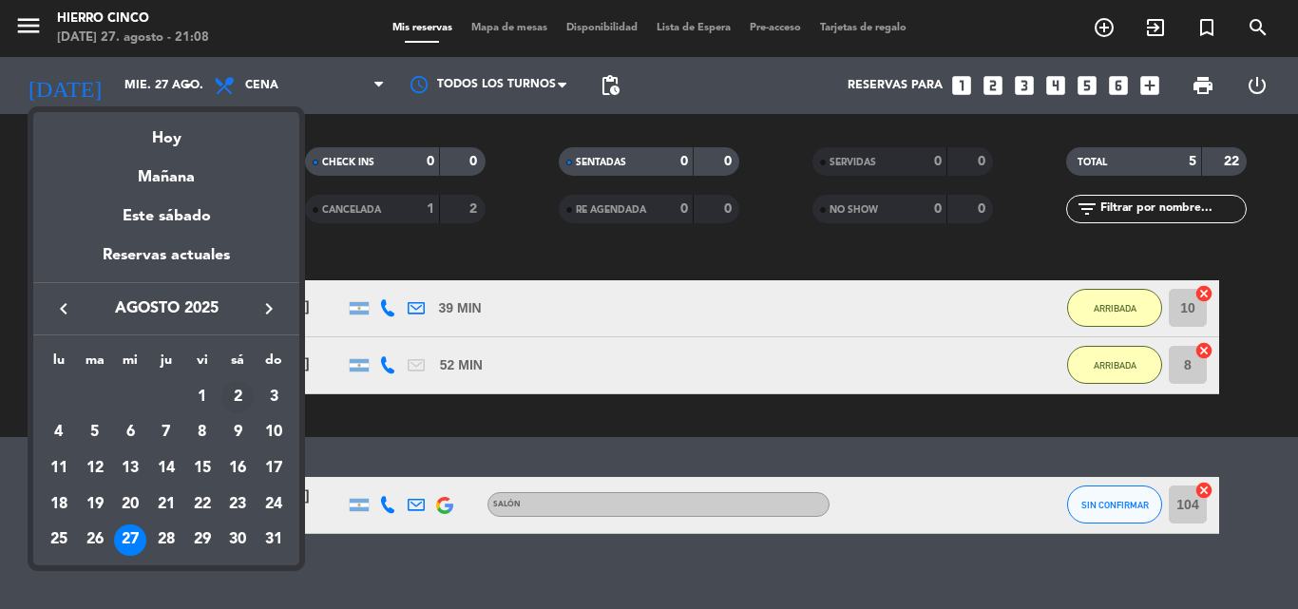
click at [240, 402] on div "2" at bounding box center [237, 397] width 32 height 32
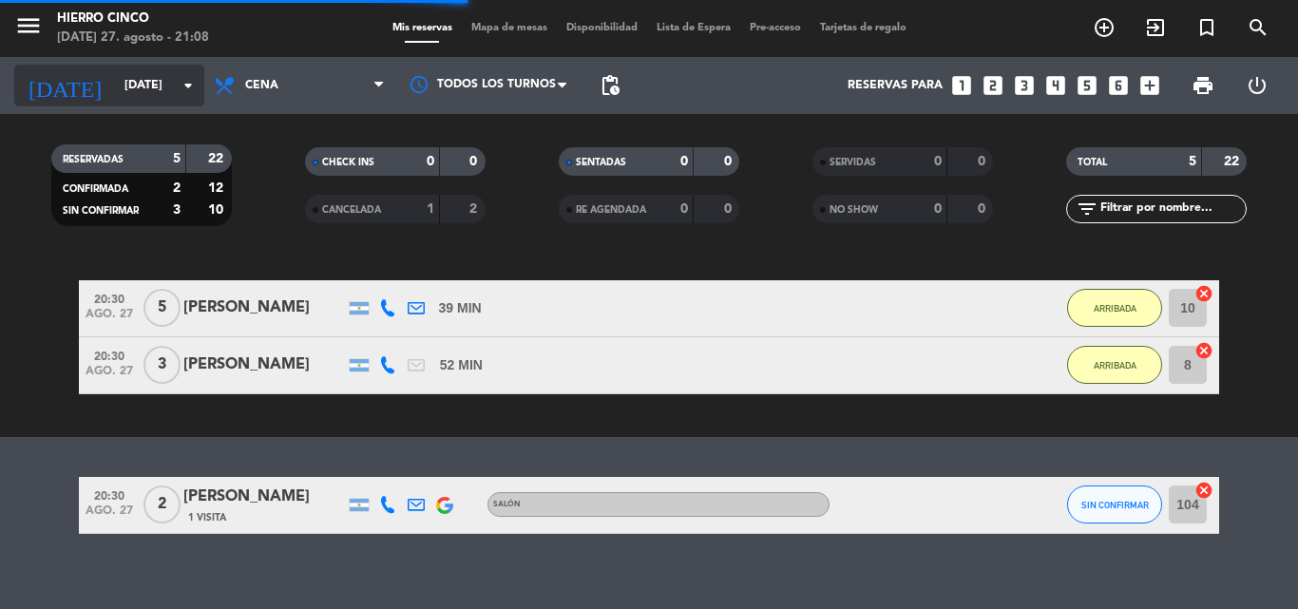
click at [132, 95] on input "[DATE]" at bounding box center [195, 85] width 161 height 32
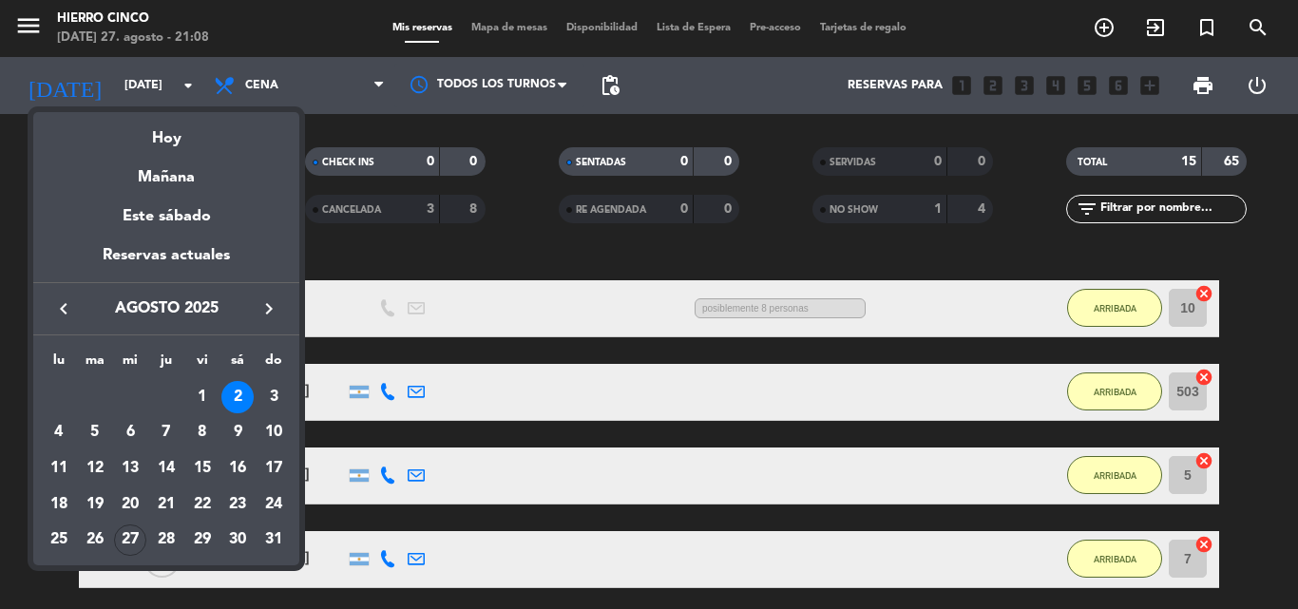
click at [267, 301] on icon "keyboard_arrow_right" at bounding box center [269, 309] width 23 height 23
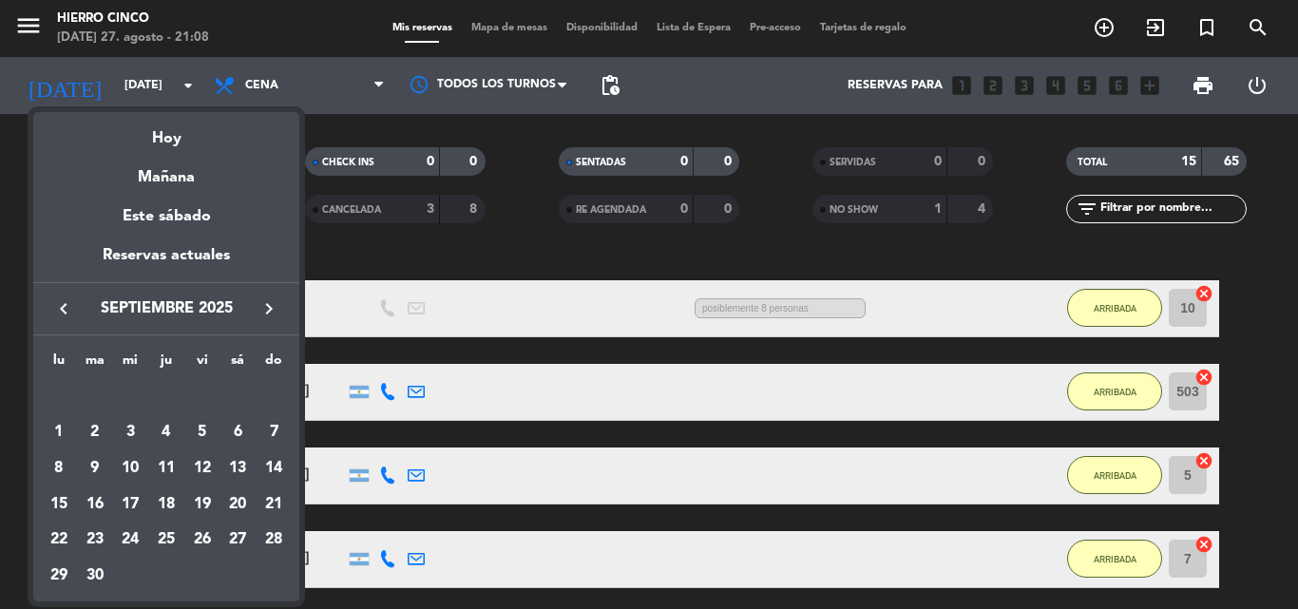
click at [65, 310] on icon "keyboard_arrow_left" at bounding box center [63, 309] width 23 height 23
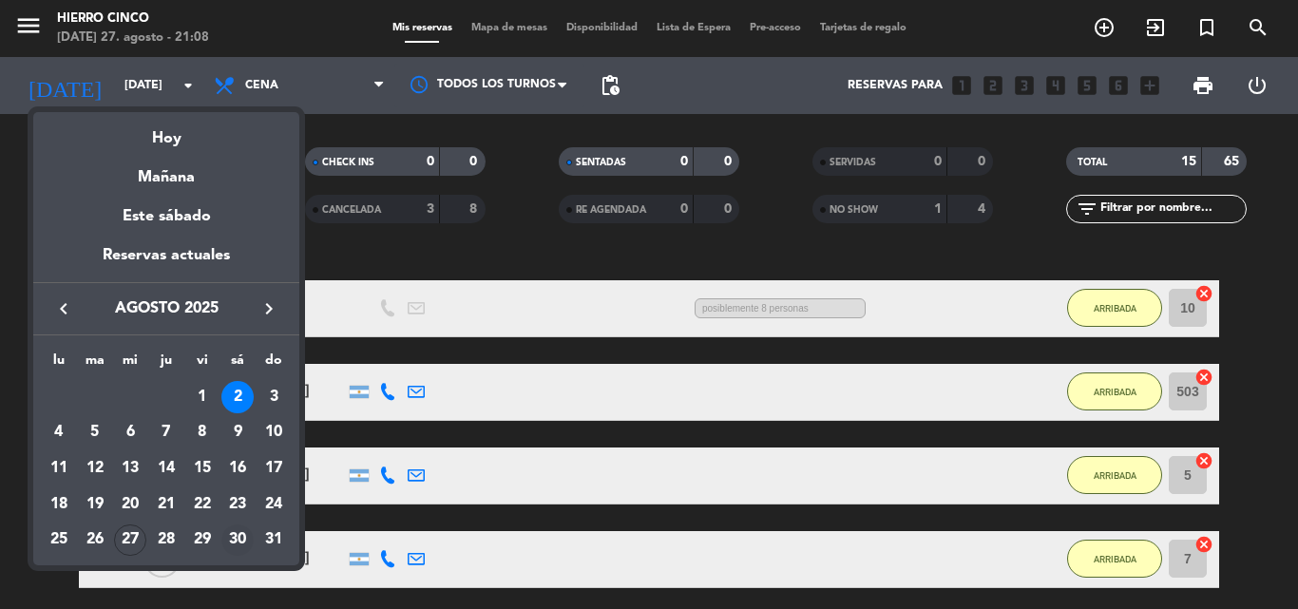
click at [243, 534] on div "30" at bounding box center [237, 541] width 32 height 32
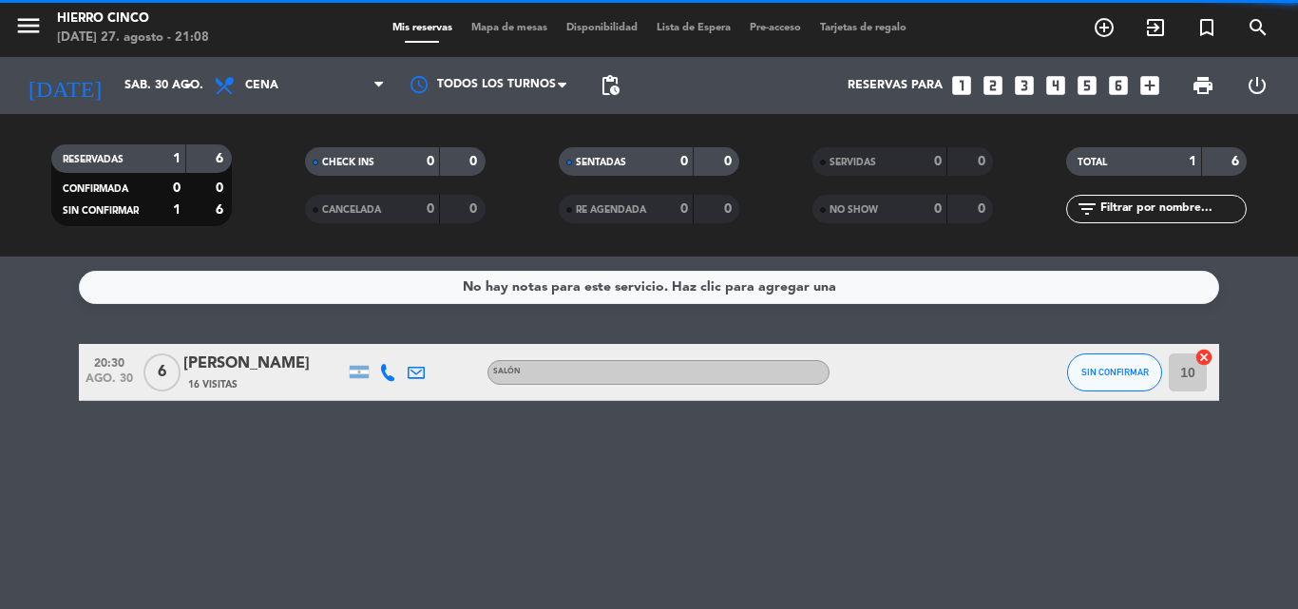
scroll to position [0, 0]
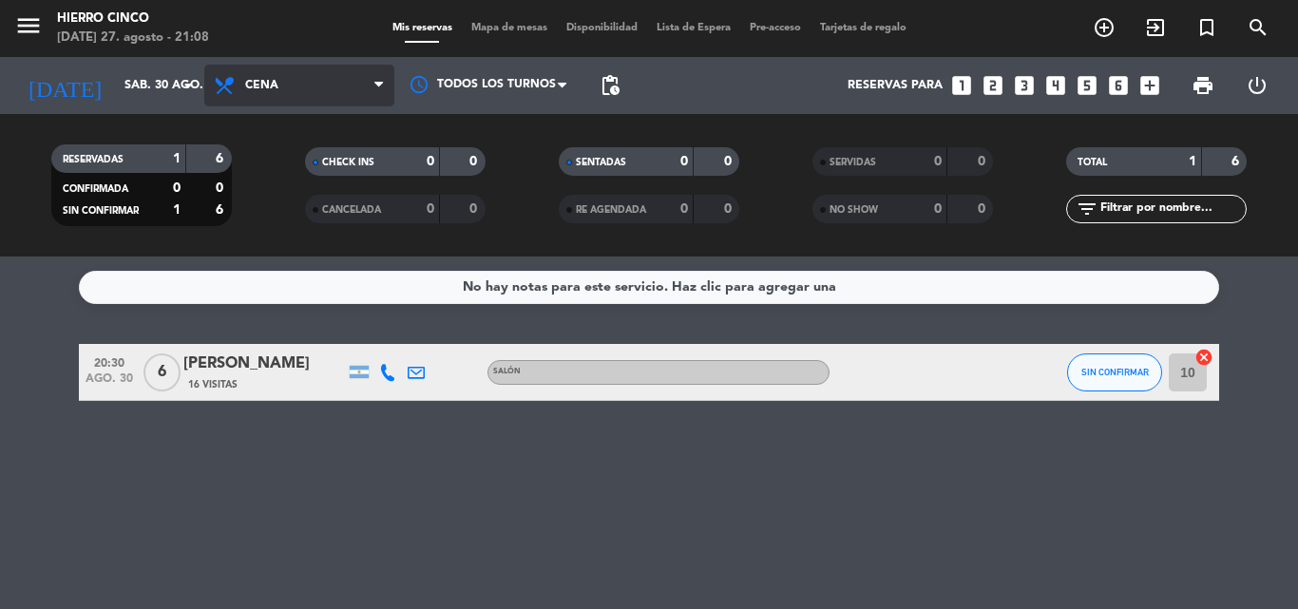
click at [260, 89] on span "Cena" at bounding box center [261, 85] width 33 height 13
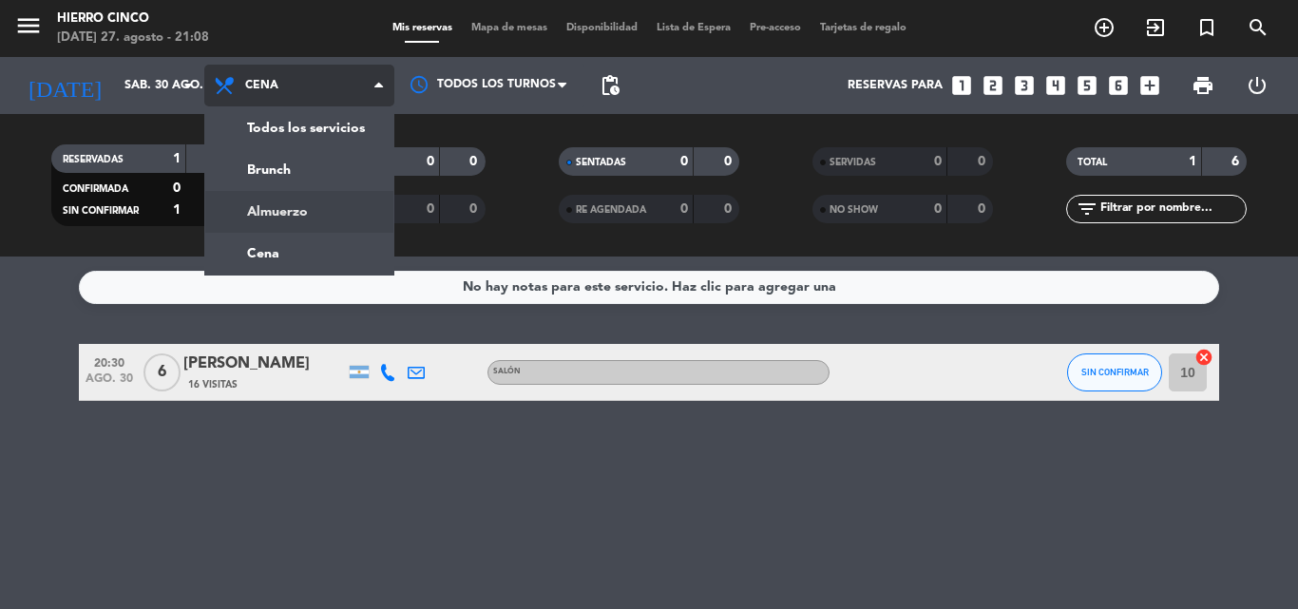
click at [275, 199] on div "menu Hierro Cinco [DATE] 27. agosto - 21:08 Mis reservas Mapa de mesas Disponib…" at bounding box center [649, 128] width 1298 height 257
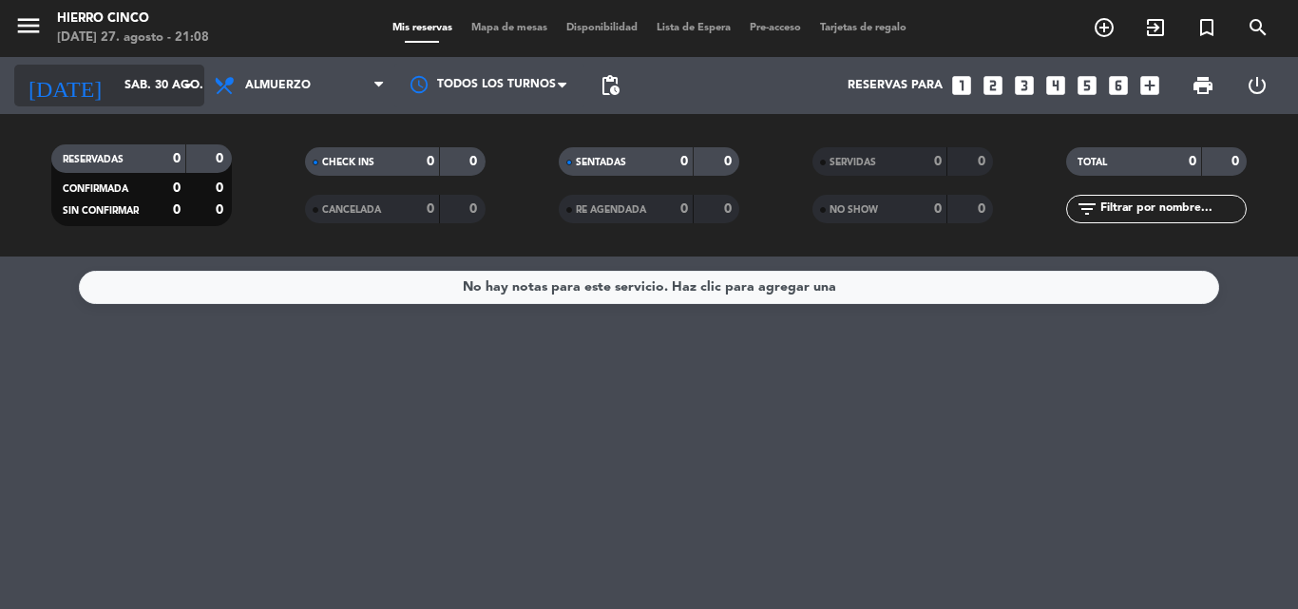
click at [149, 79] on input "sáb. 30 ago." at bounding box center [195, 85] width 161 height 32
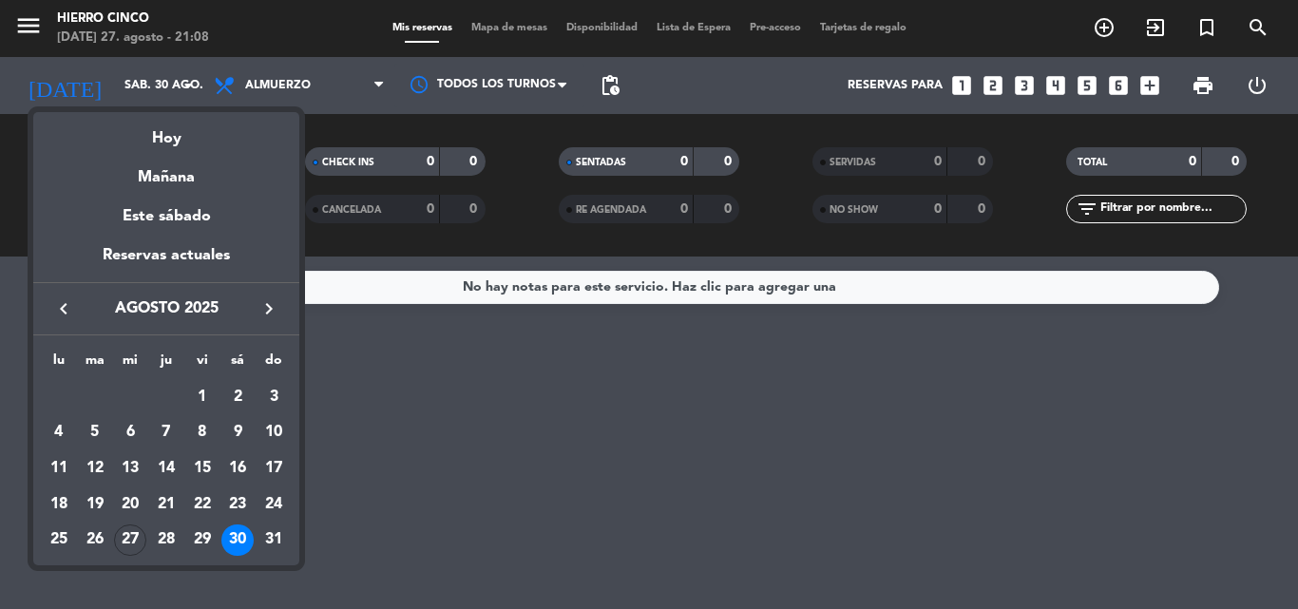
click at [452, 507] on div at bounding box center [649, 304] width 1298 height 609
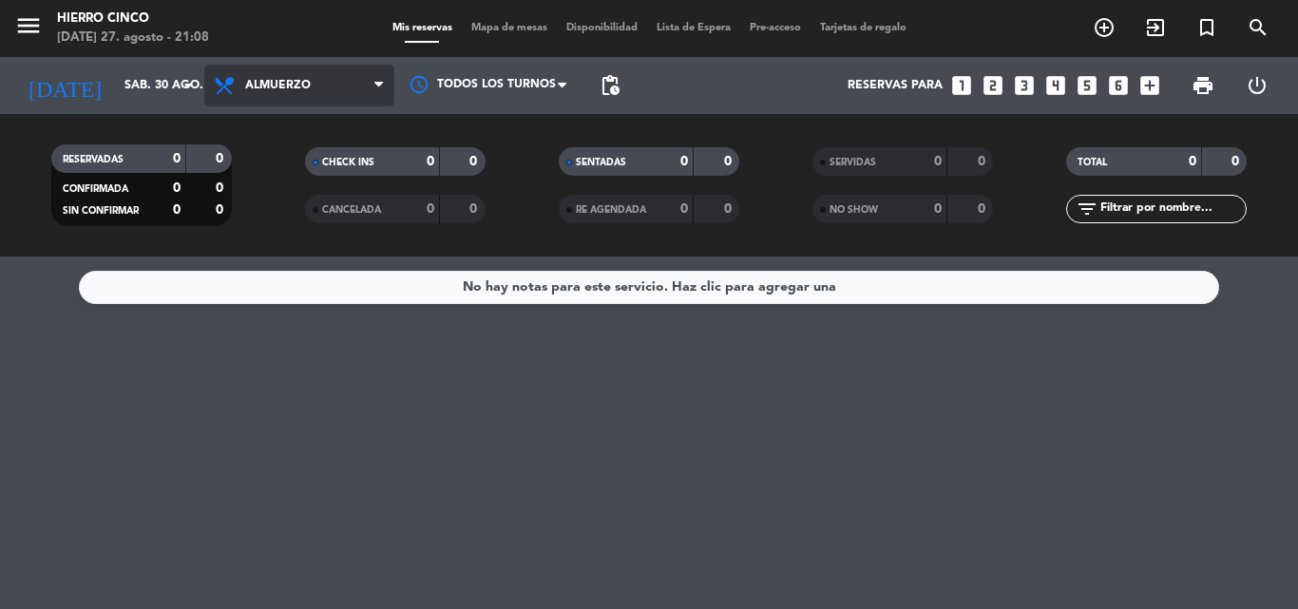
click at [336, 95] on span "Almuerzo" at bounding box center [299, 86] width 190 height 42
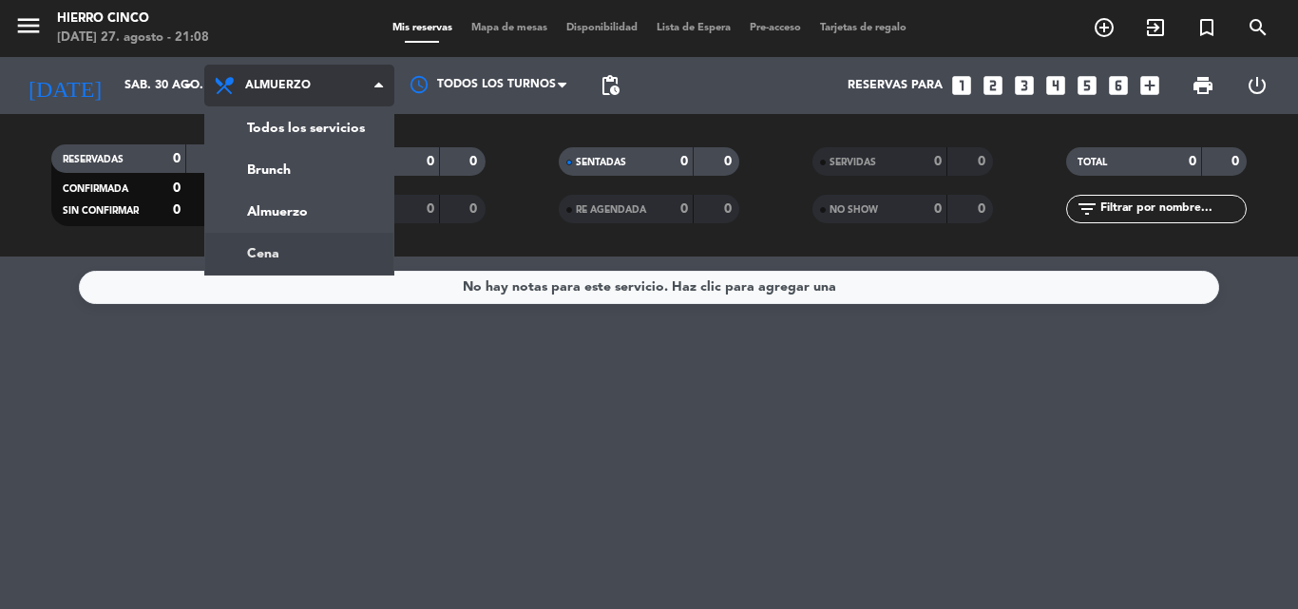
click at [365, 267] on ng-component "menu Hierro Cinco [DATE] 27. agosto - 21:08 Mis reservas Mapa de mesas Disponib…" at bounding box center [649, 304] width 1298 height 609
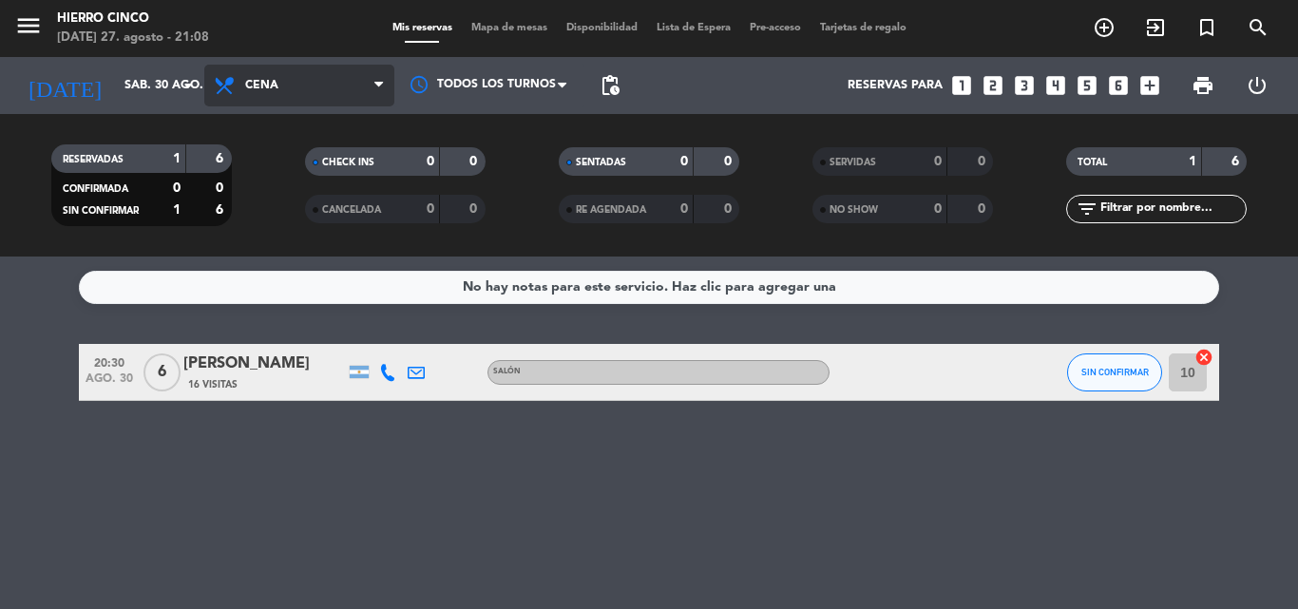
click at [344, 86] on span "Cena" at bounding box center [299, 86] width 190 height 42
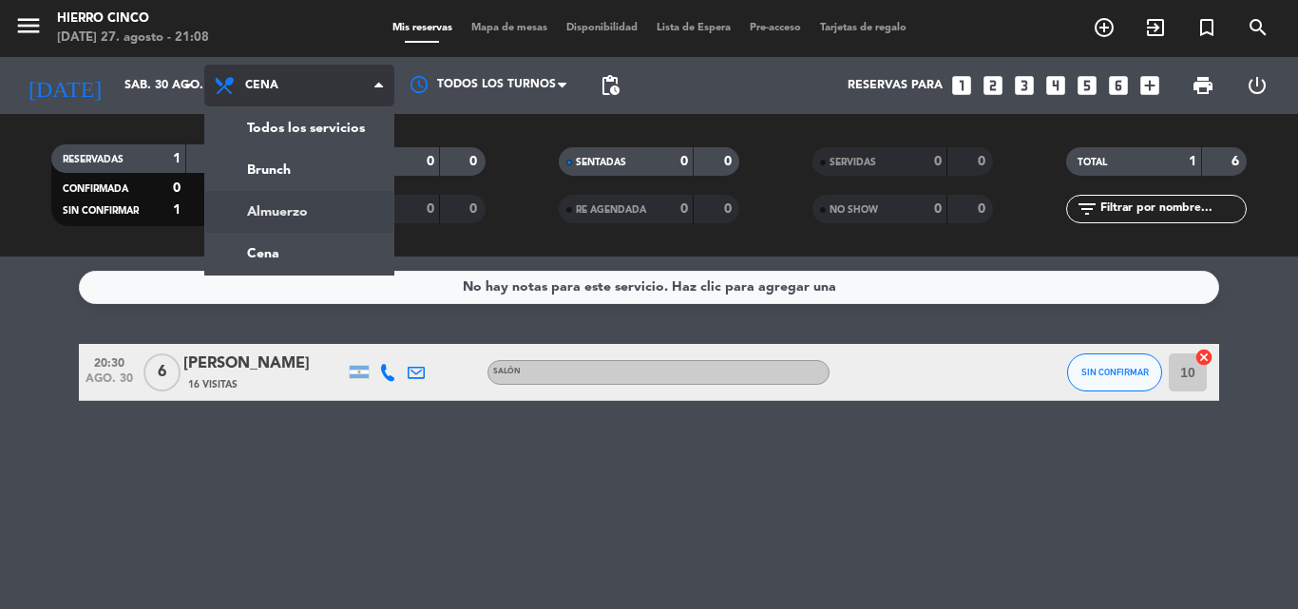
click at [324, 171] on div "menu Hierro Cinco [DATE] 27. agosto - 21:08 Mis reservas Mapa de mesas Disponib…" at bounding box center [649, 128] width 1298 height 257
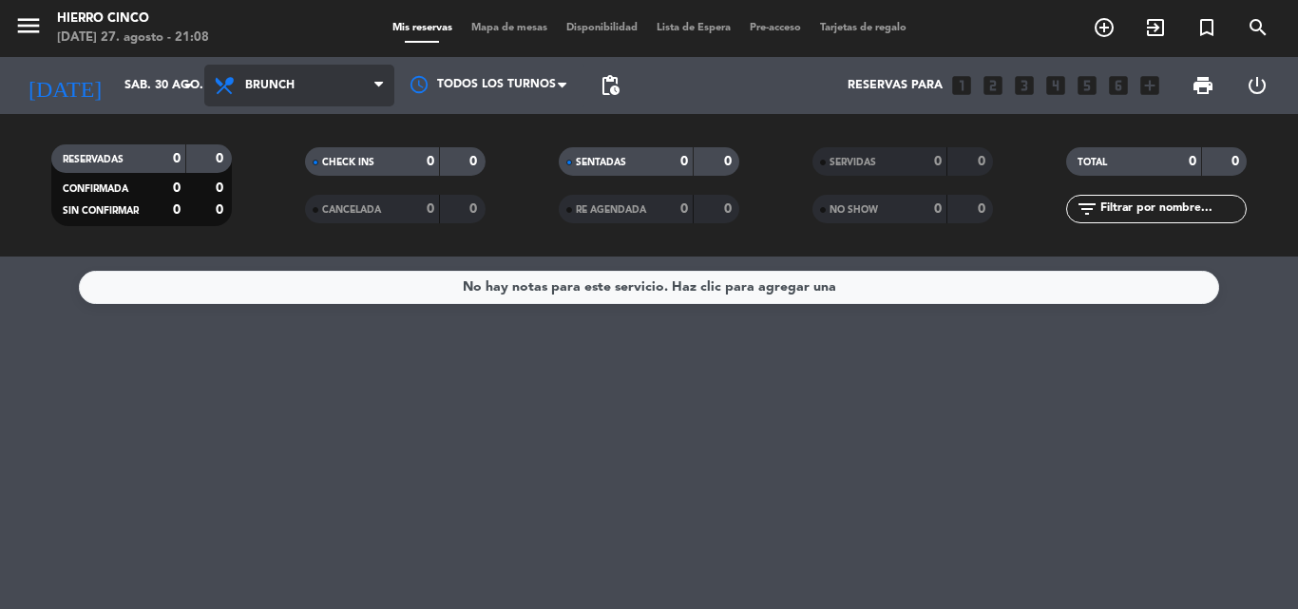
click at [255, 95] on span "Brunch" at bounding box center [299, 86] width 190 height 42
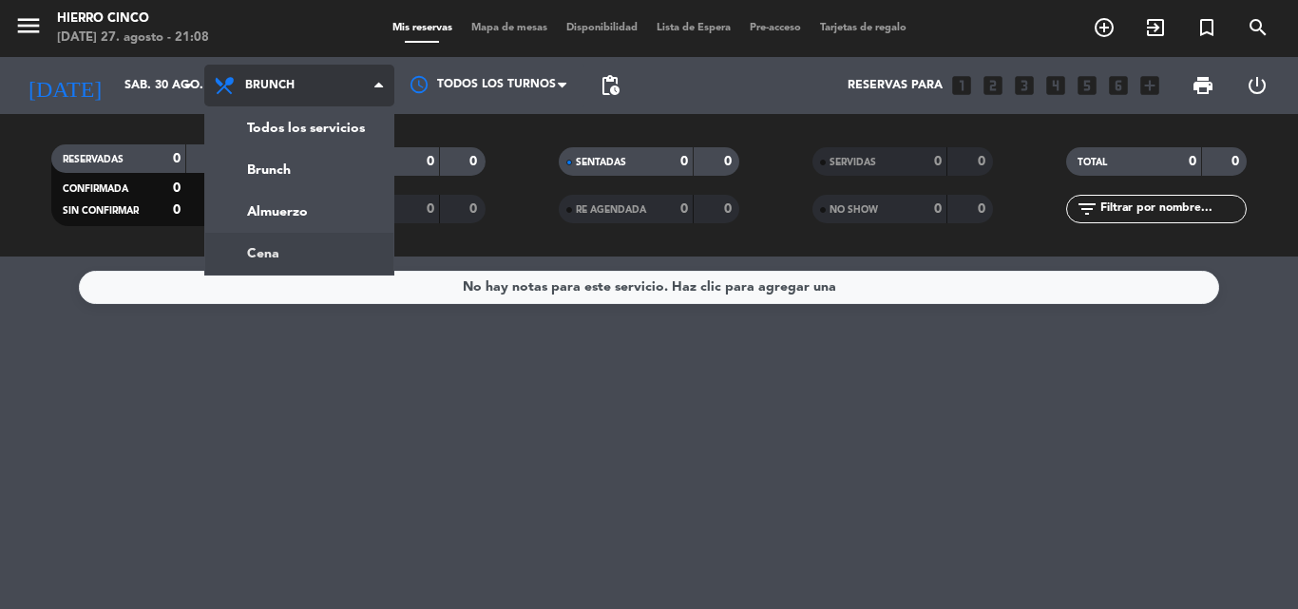
click at [279, 248] on div "menu Hierro Cinco [DATE] 27. agosto - 21:08 Mis reservas Mapa de mesas Disponib…" at bounding box center [649, 128] width 1298 height 257
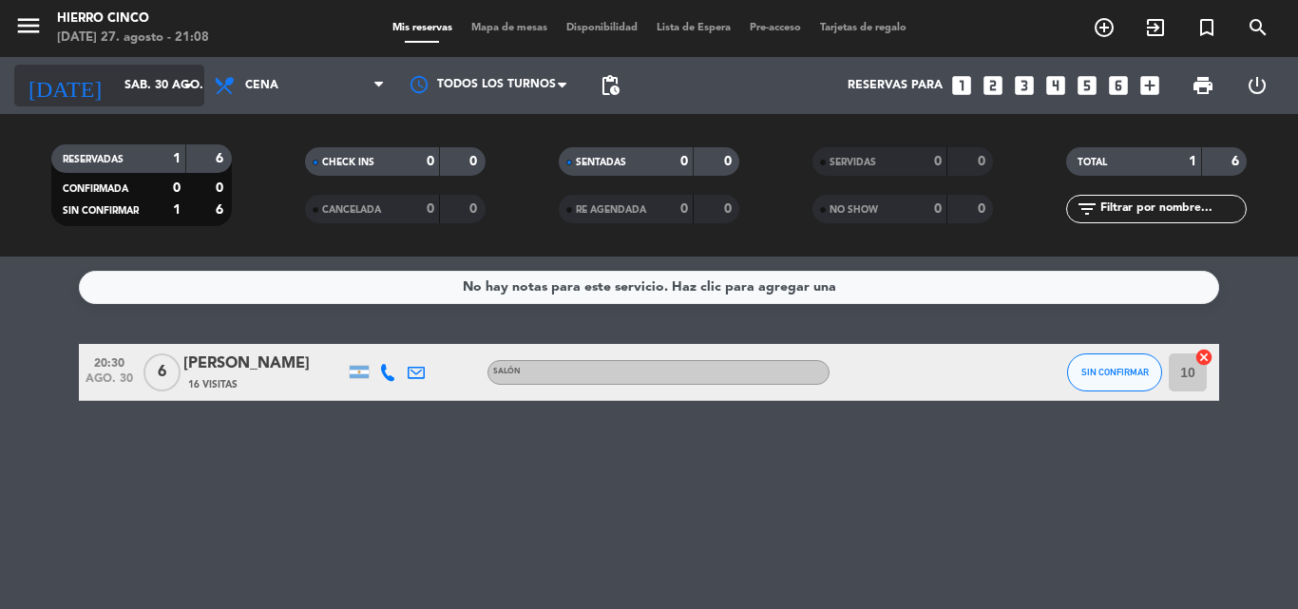
click at [115, 91] on input "sáb. 30 ago." at bounding box center [195, 85] width 161 height 32
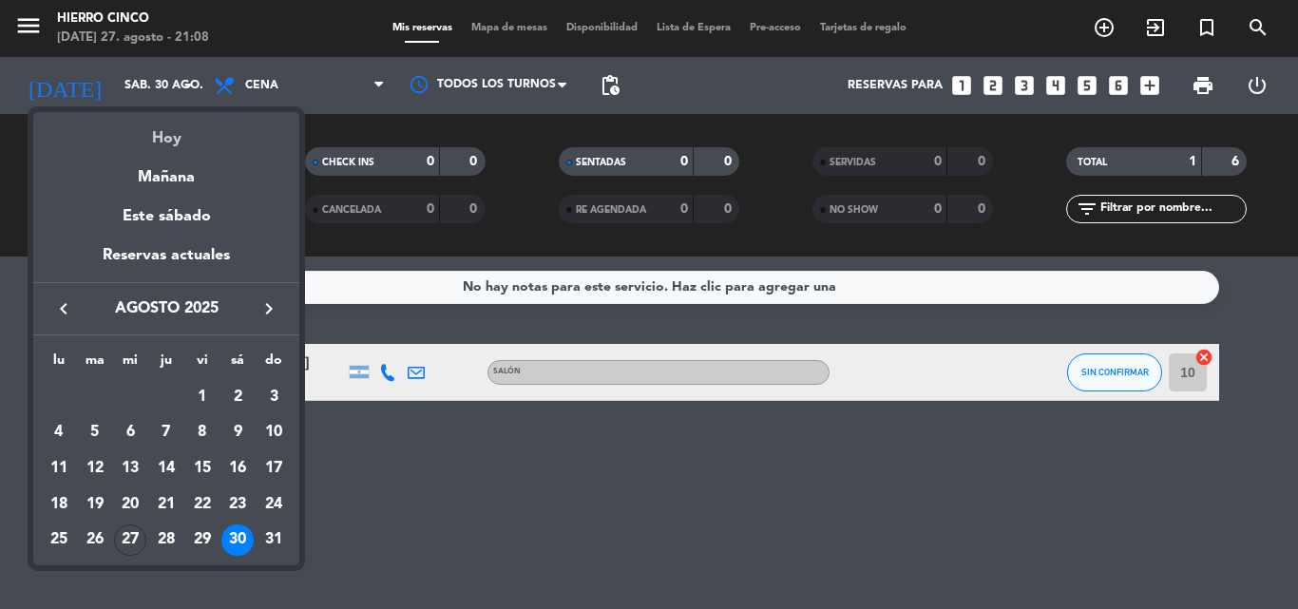
click at [144, 132] on div "Hoy" at bounding box center [166, 131] width 266 height 39
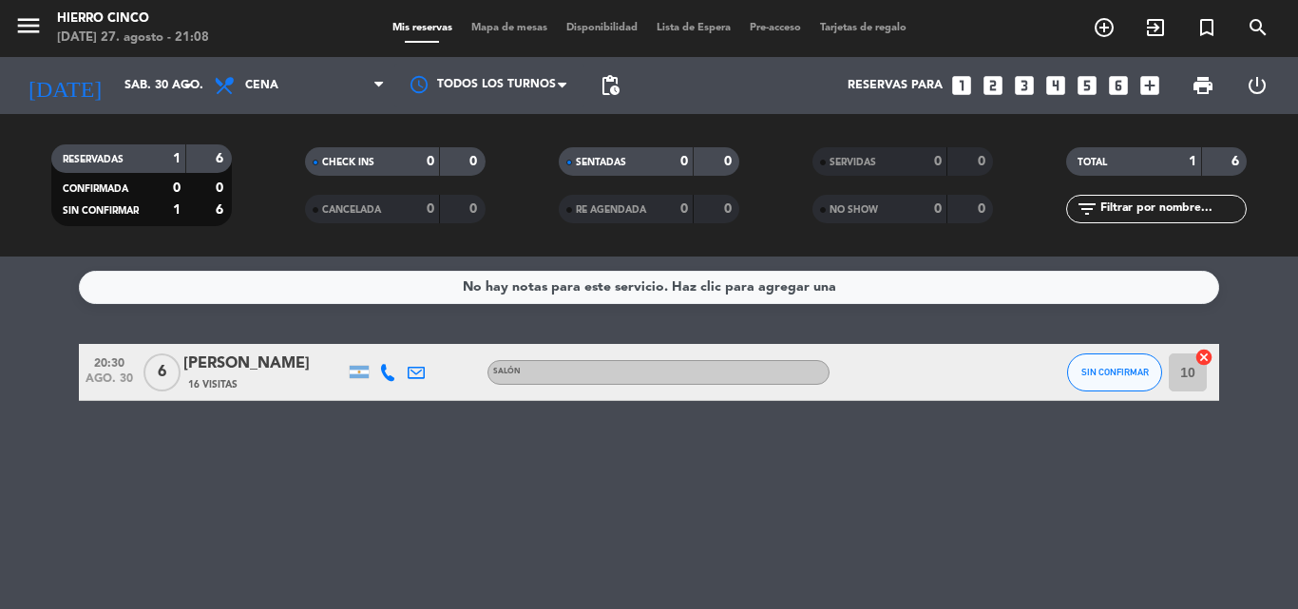
type input "mié. 27 ago."
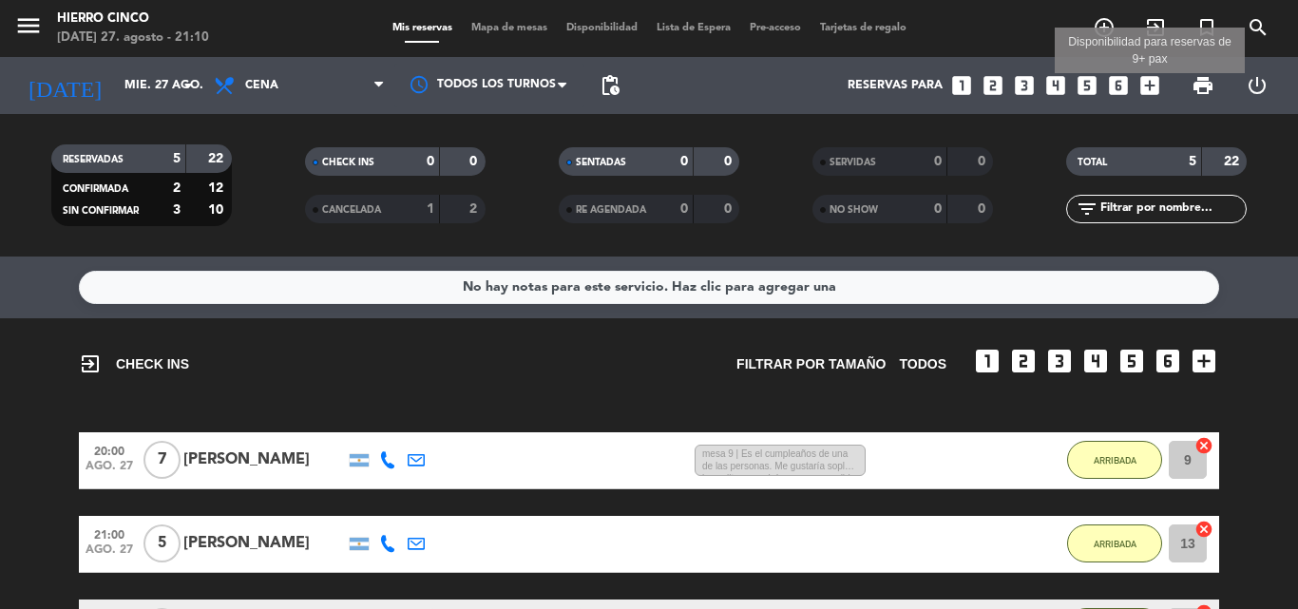
click at [1156, 83] on icon "add_box" at bounding box center [1150, 85] width 25 height 25
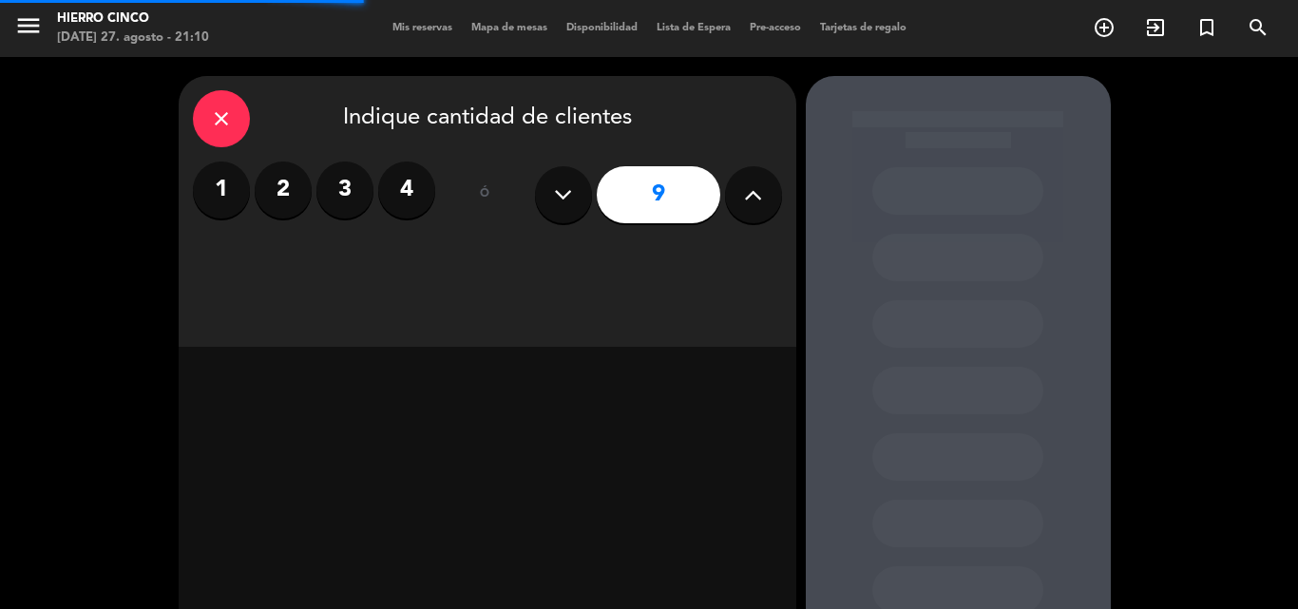
click at [761, 206] on icon at bounding box center [753, 195] width 18 height 29
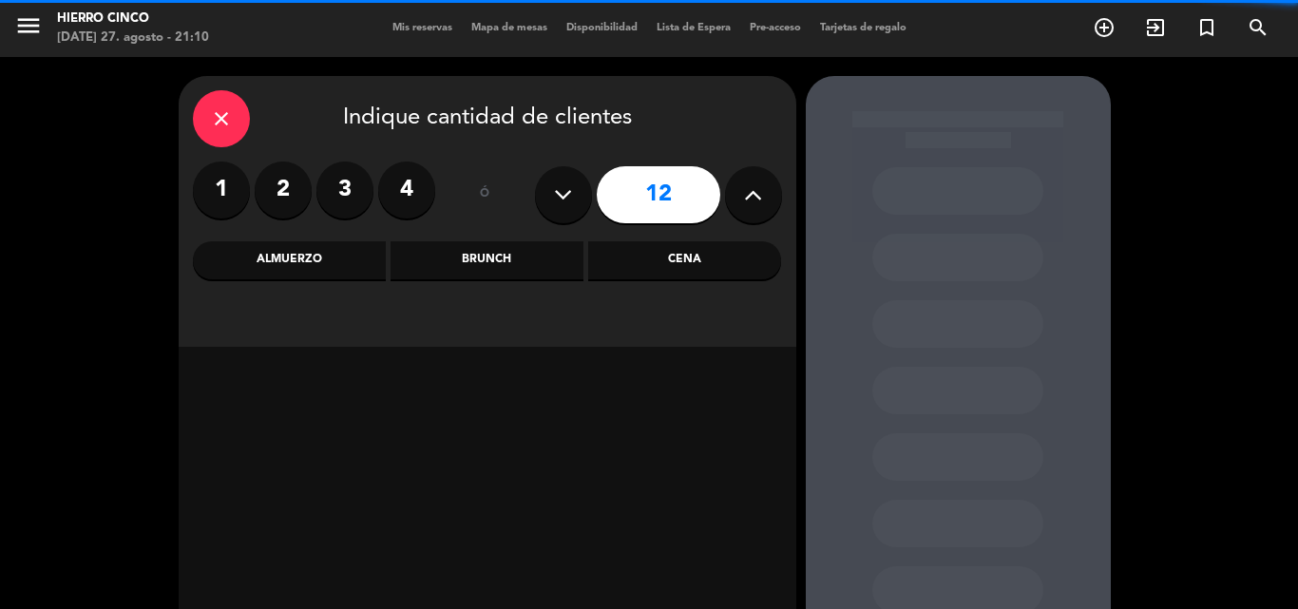
click at [761, 206] on icon at bounding box center [753, 195] width 18 height 29
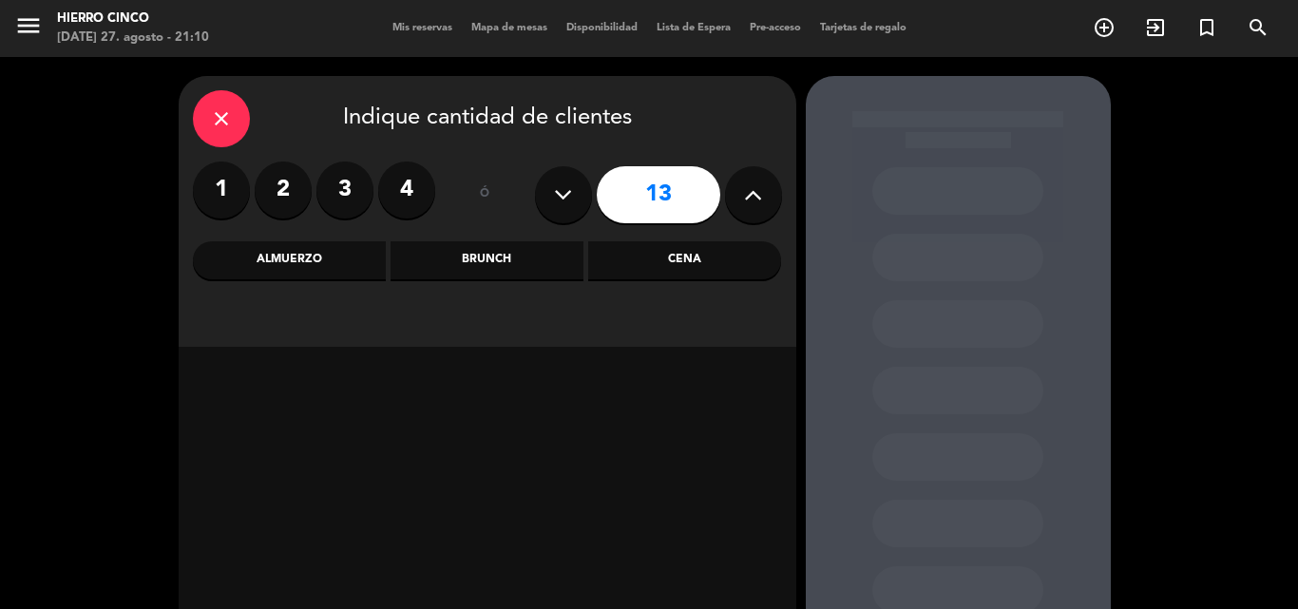
click at [761, 206] on icon at bounding box center [753, 195] width 18 height 29
type input "14"
click at [335, 252] on div "Almuerzo" at bounding box center [289, 260] width 193 height 38
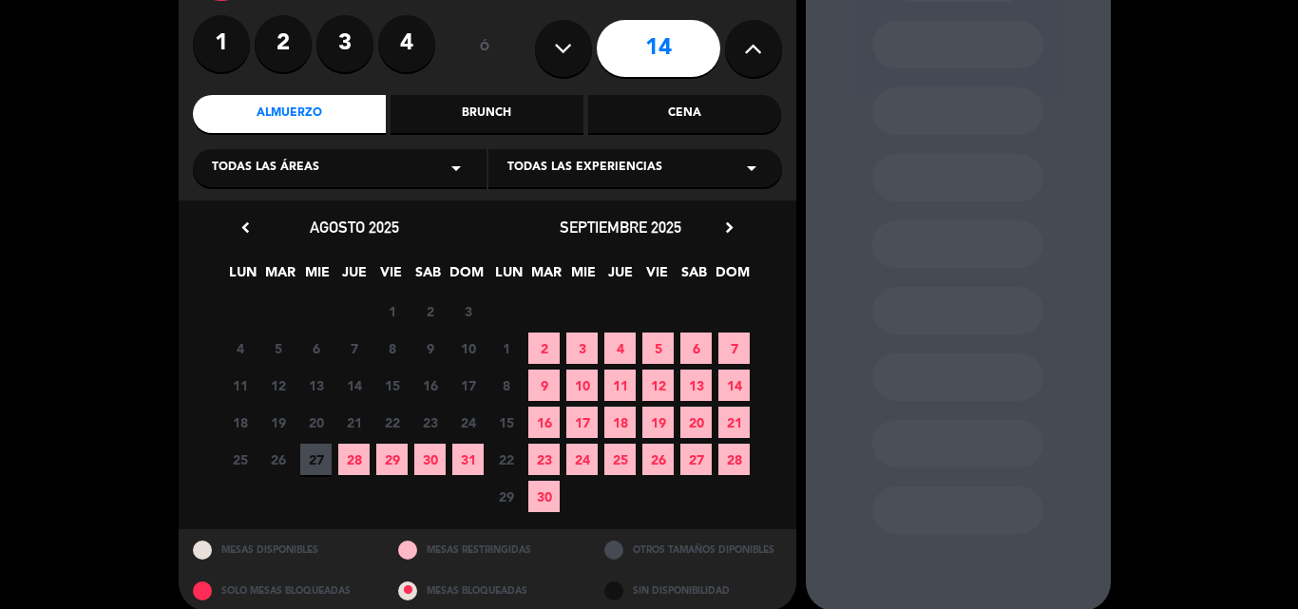
scroll to position [166, 0]
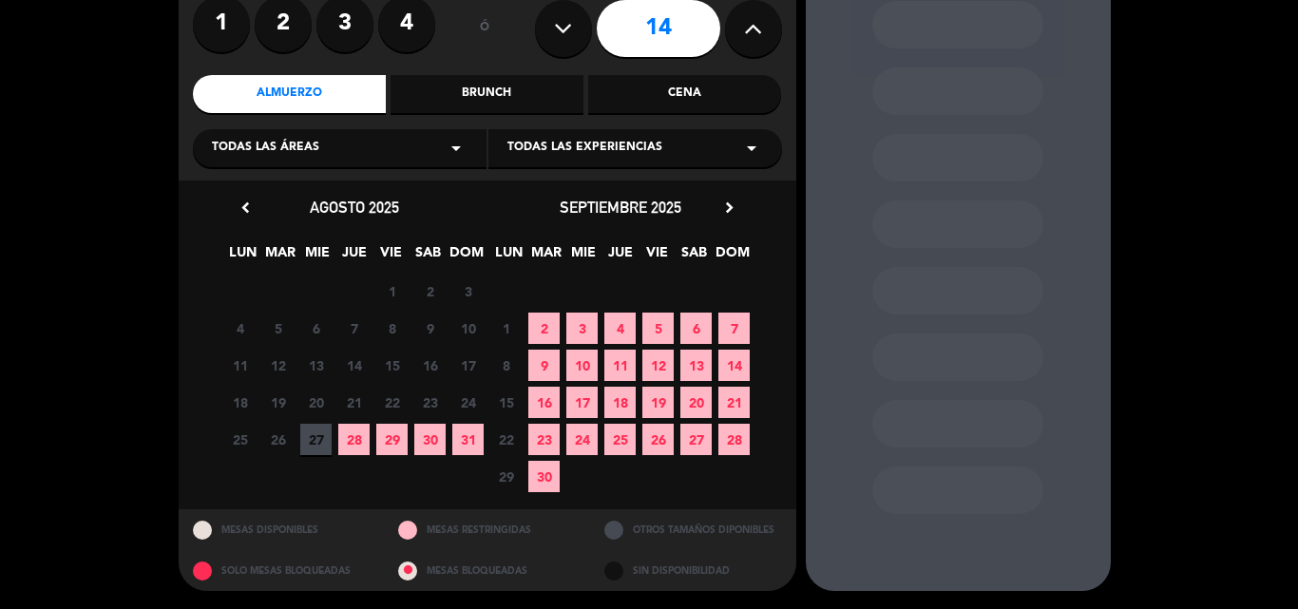
click at [441, 432] on span "30" at bounding box center [429, 439] width 31 height 31
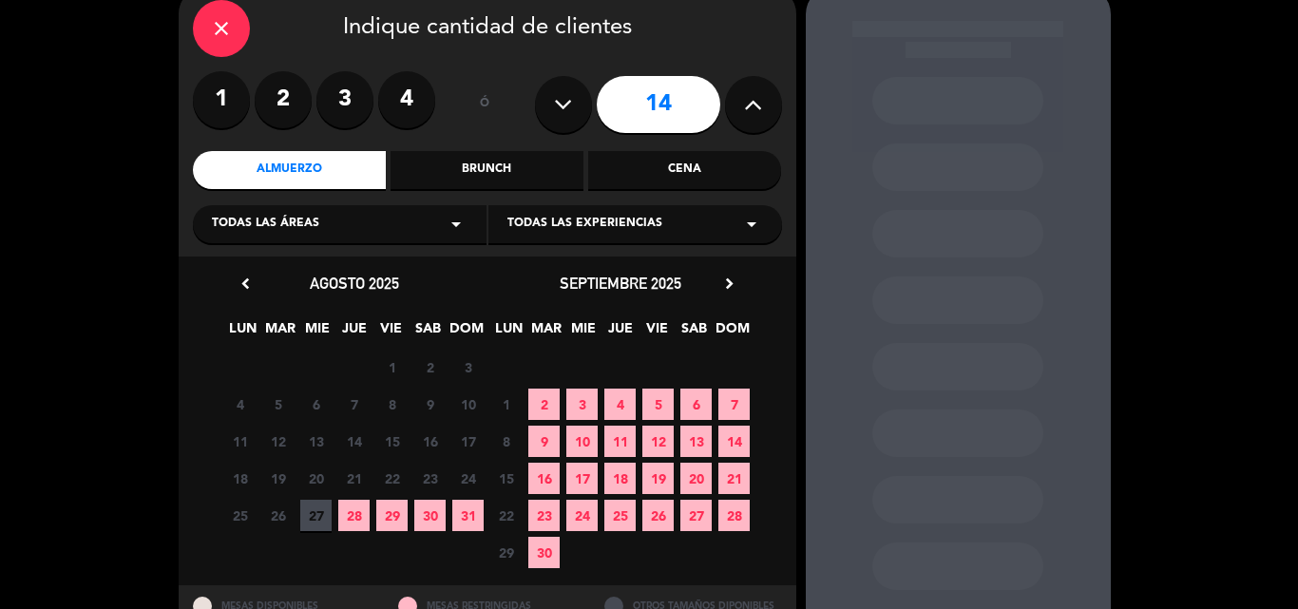
scroll to position [76, 0]
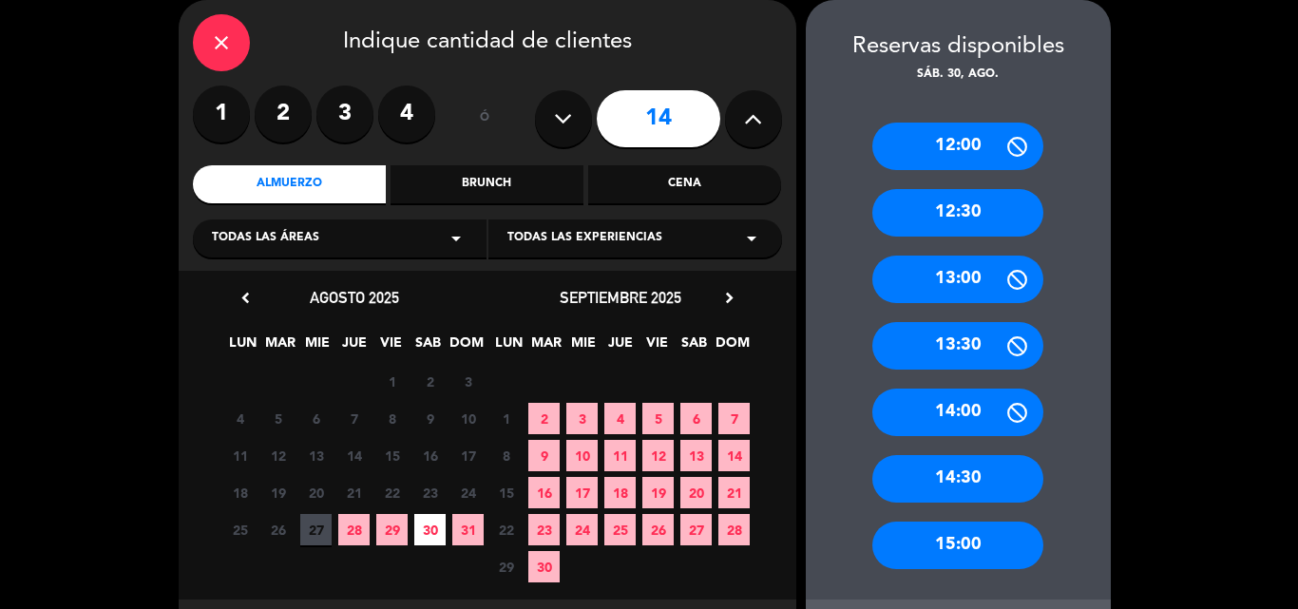
click at [995, 543] on div "15:00" at bounding box center [958, 546] width 171 height 48
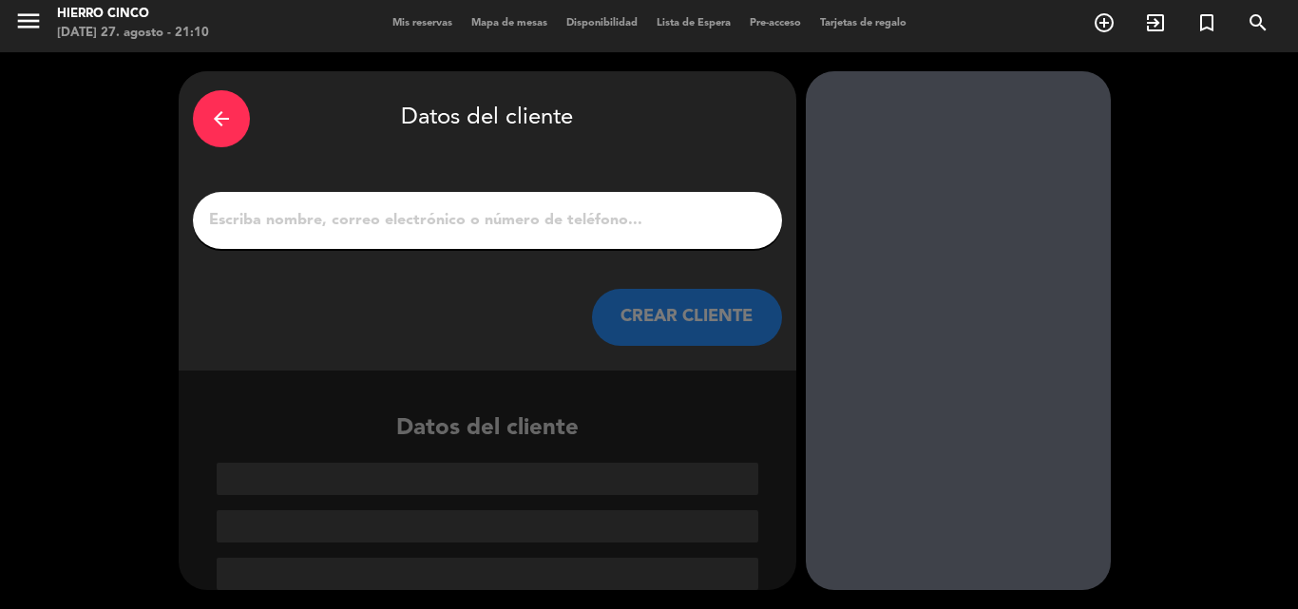
click at [533, 214] on input "1" at bounding box center [487, 220] width 561 height 27
paste input "[PERSON_NAME]"
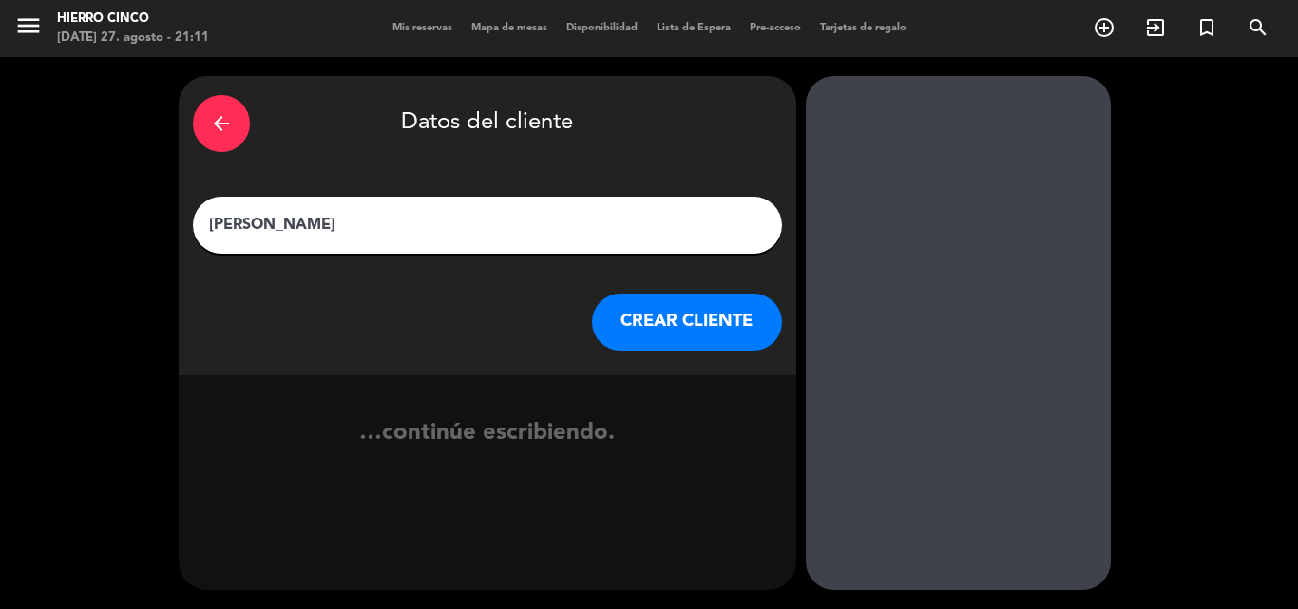
scroll to position [0, 0]
type input "[PERSON_NAME]"
click at [681, 329] on button "CREAR CLIENTE" at bounding box center [687, 322] width 190 height 57
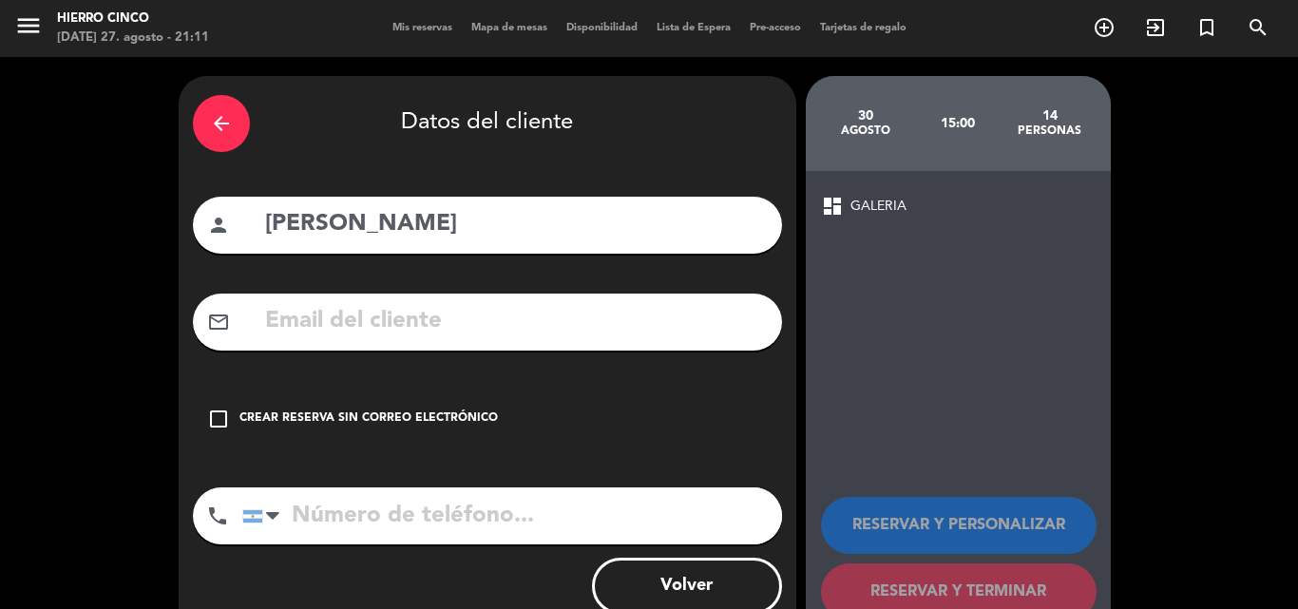
click at [401, 404] on div "check_box_outline_blank Crear reserva sin correo electrónico" at bounding box center [487, 419] width 589 height 57
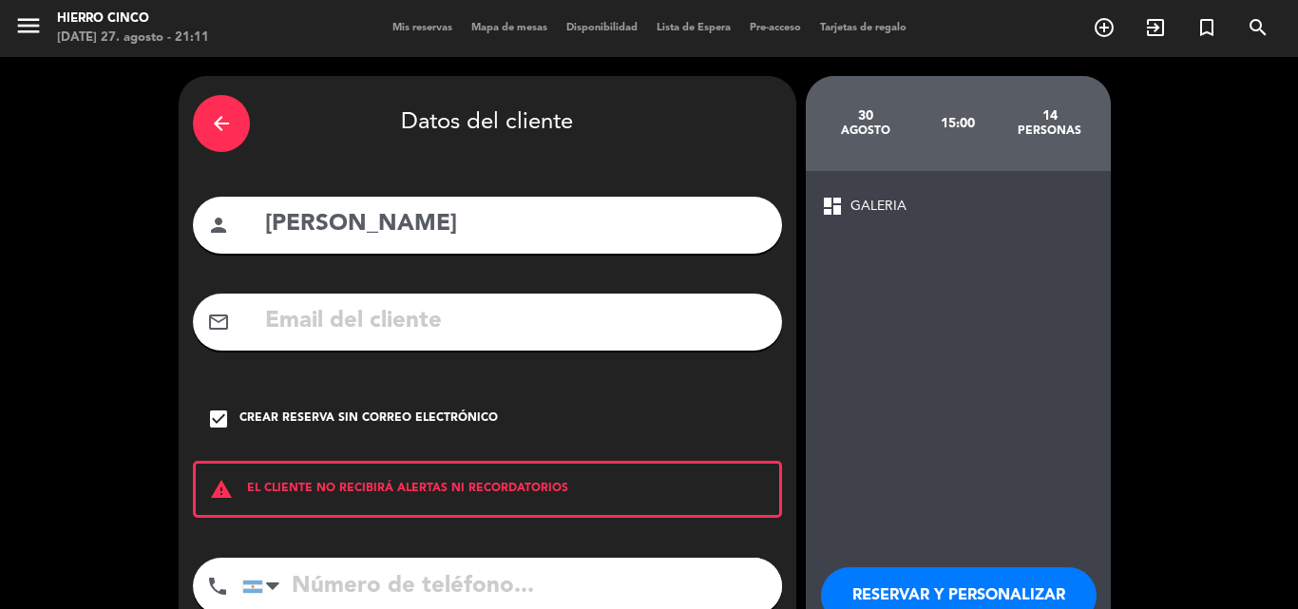
paste input "[PHONE_NUMBER]"
type input "[PHONE_NUMBER]"
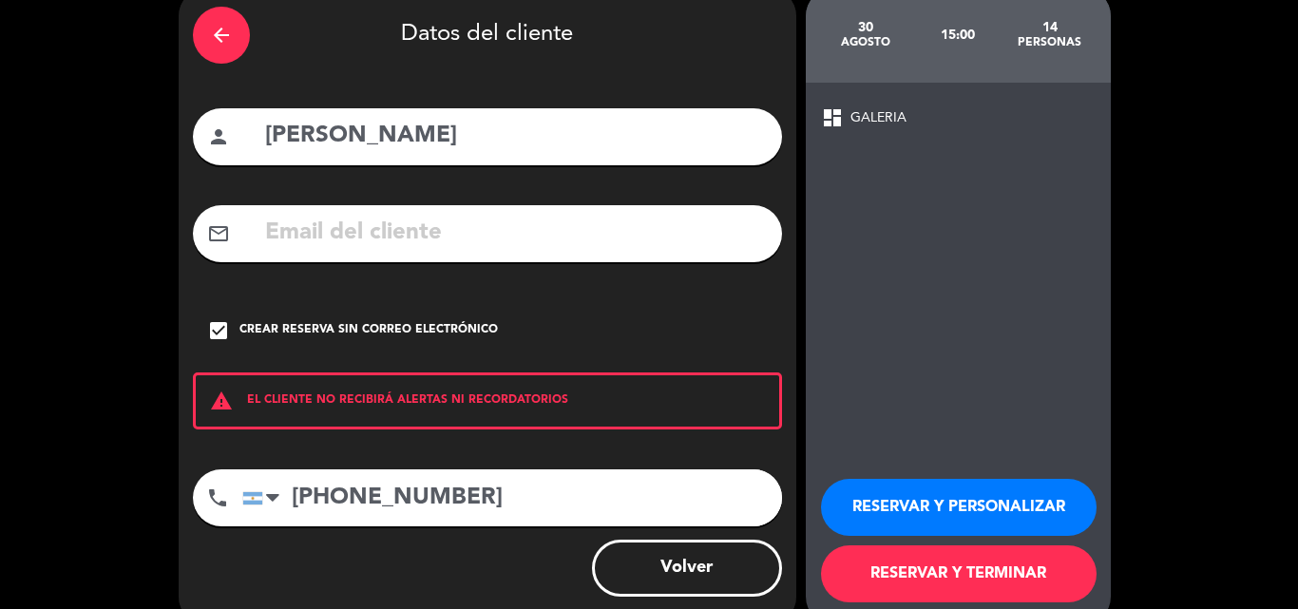
scroll to position [124, 0]
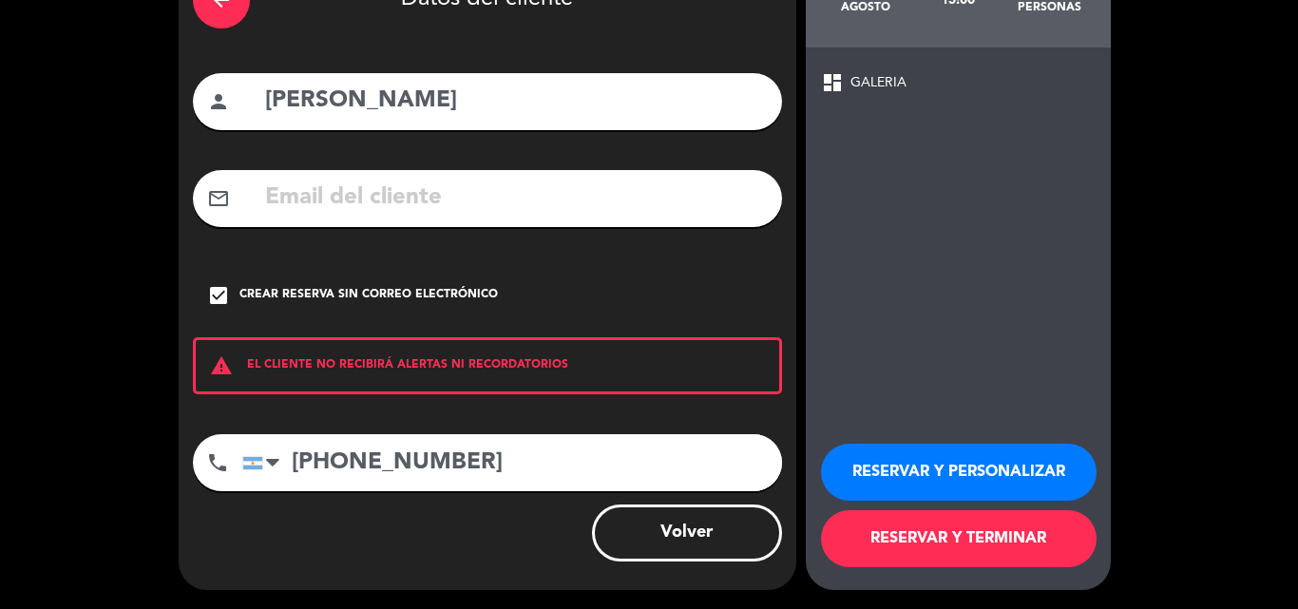
click at [856, 559] on button "RESERVAR Y TERMINAR" at bounding box center [959, 538] width 276 height 57
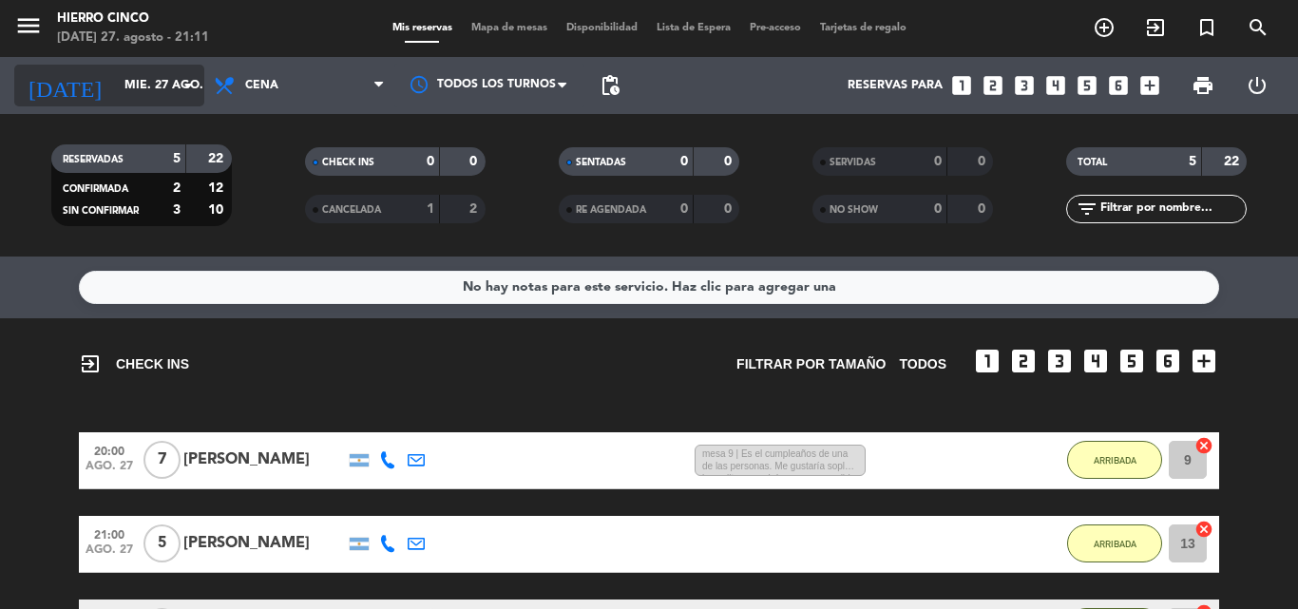
click at [151, 91] on input "mié. 27 ago." at bounding box center [195, 85] width 161 height 32
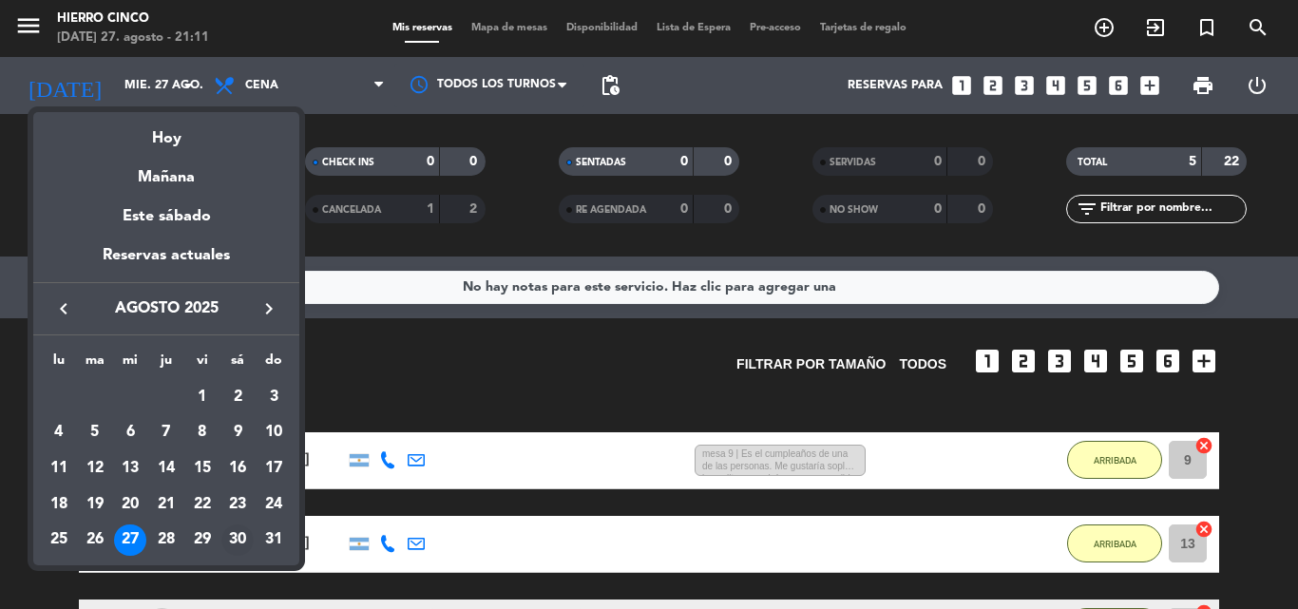
click at [233, 535] on div "30" at bounding box center [237, 541] width 32 height 32
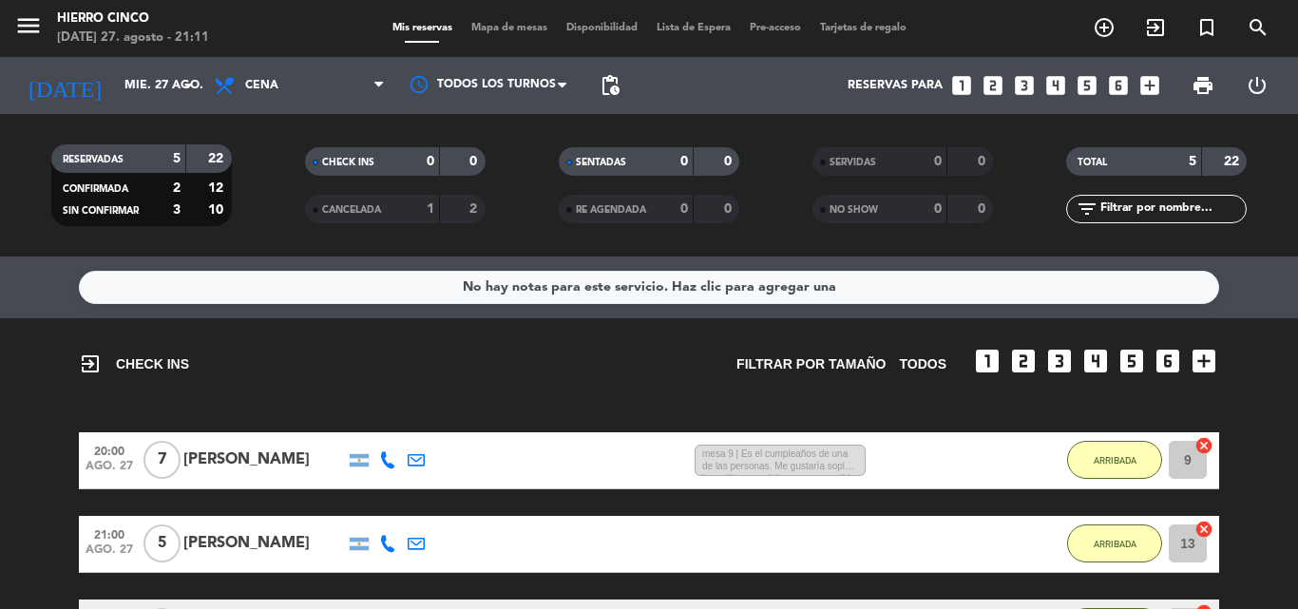
type input "sáb. 30 ago."
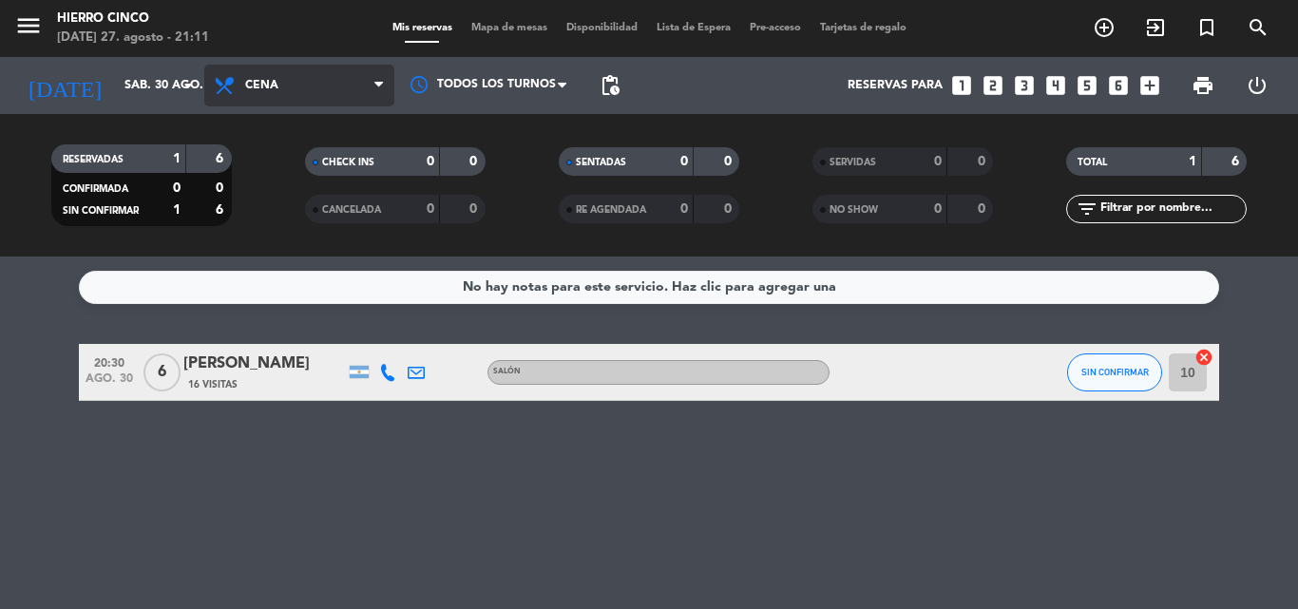
click at [302, 102] on span "Cena" at bounding box center [299, 86] width 190 height 42
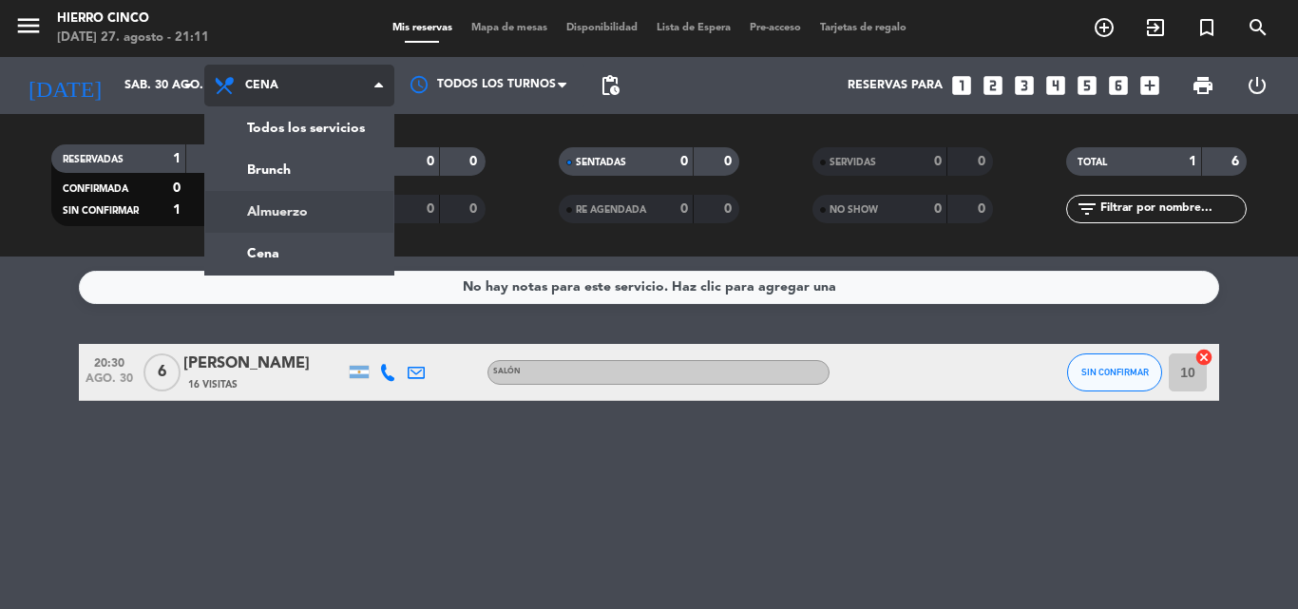
click at [318, 241] on div "menu Hierro Cinco [DATE] 27. agosto - 21:11 Mis reservas Mapa de mesas Disponib…" at bounding box center [649, 128] width 1298 height 257
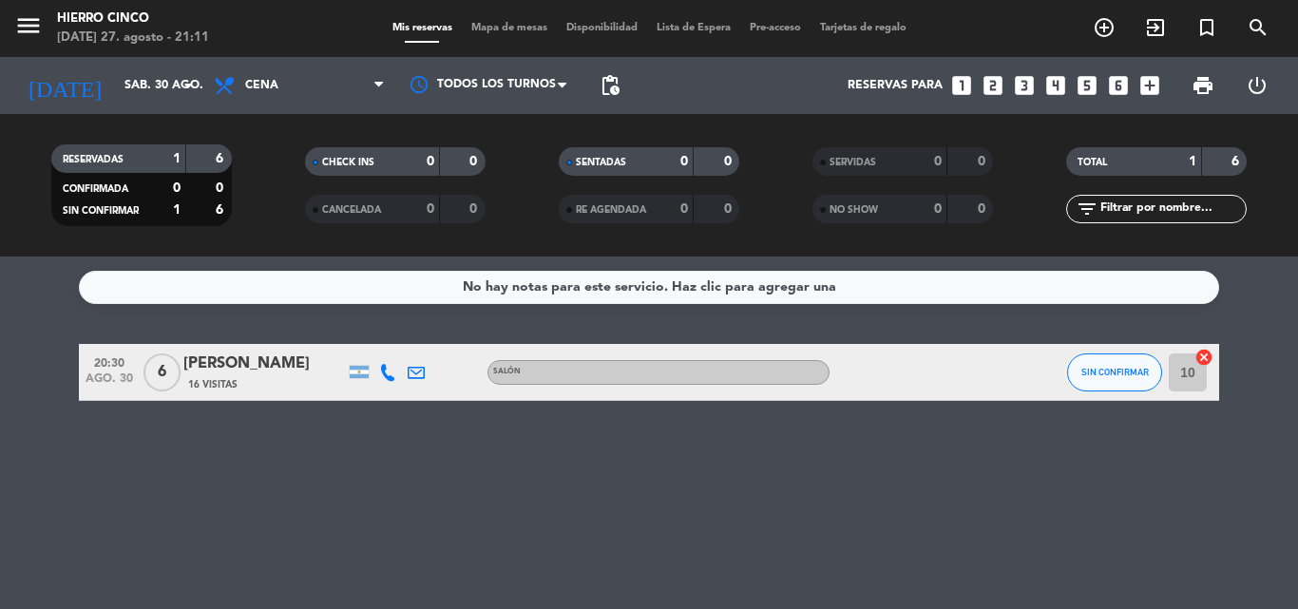
click at [303, 54] on div "menu Hierro Cinco [DATE] 27. agosto - 21:11 Mis reservas Mapa de mesas Disponib…" at bounding box center [649, 28] width 1298 height 57
click at [307, 92] on span "Cena" at bounding box center [299, 86] width 190 height 42
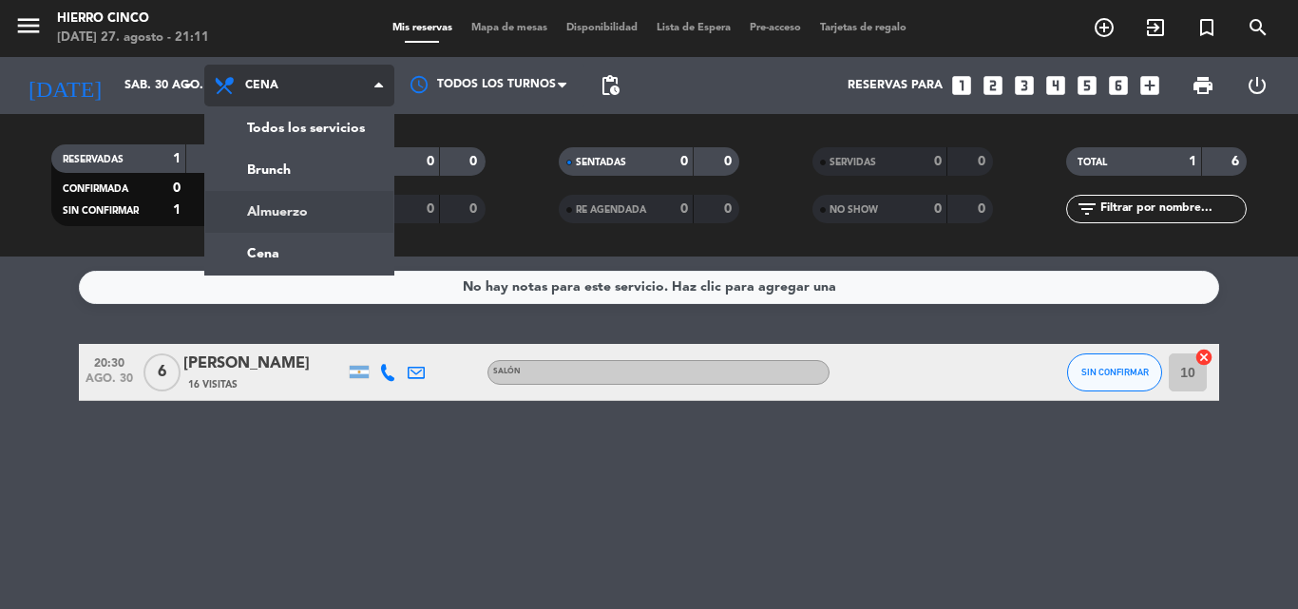
click at [309, 213] on div "menu Hierro Cinco [DATE] 27. agosto - 21:11 Mis reservas Mapa de mesas Disponib…" at bounding box center [649, 128] width 1298 height 257
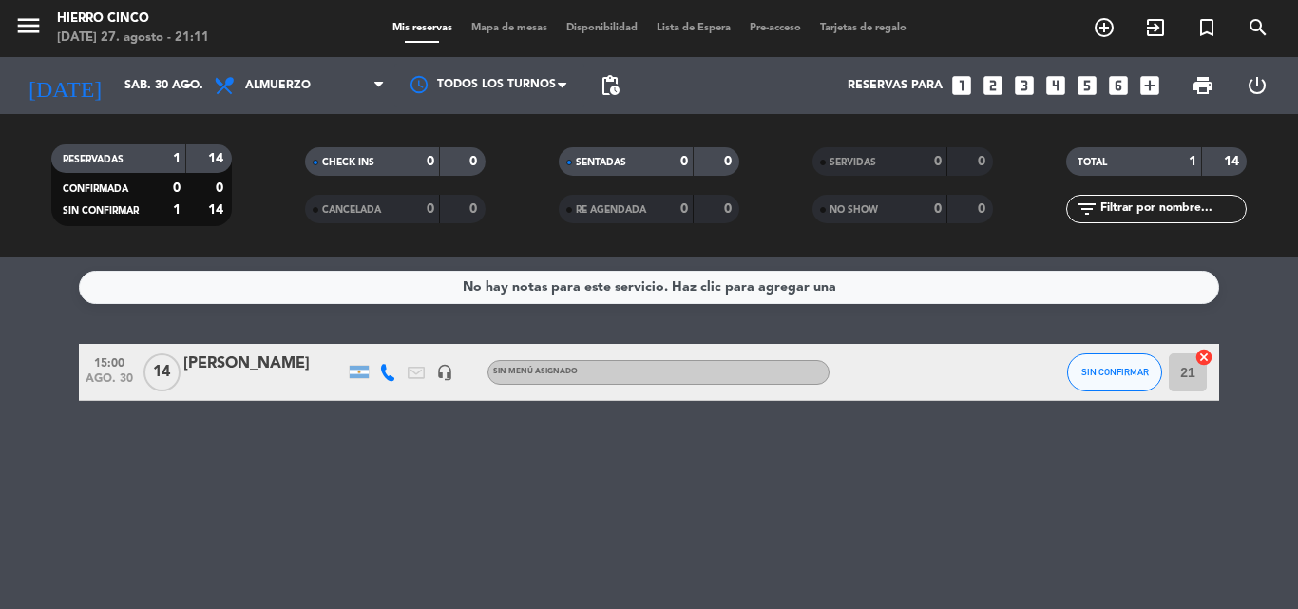
click at [261, 362] on div "[PERSON_NAME]" at bounding box center [264, 364] width 162 height 25
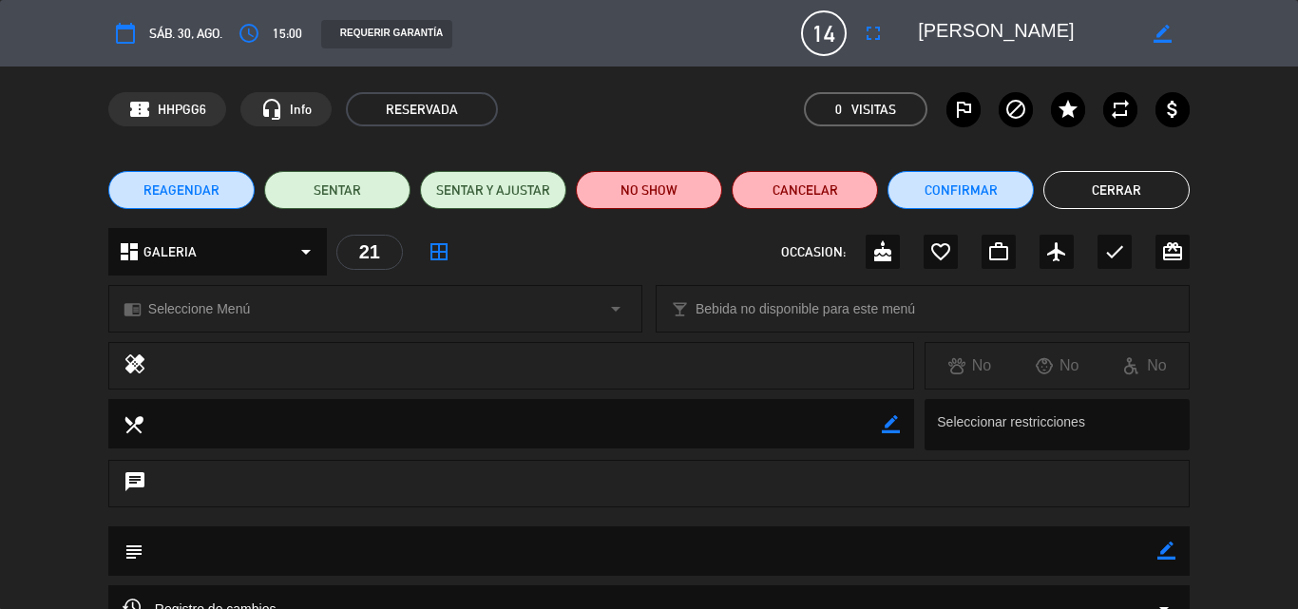
drag, startPoint x: 1166, startPoint y: 547, endPoint x: 1146, endPoint y: 552, distance: 20.8
click at [1165, 547] on icon "border_color" at bounding box center [1167, 551] width 18 height 18
click at [1101, 543] on textarea at bounding box center [651, 551] width 1014 height 48
type textarea "[PERSON_NAME] QUIERE EN LAS 400"
click at [1162, 555] on icon at bounding box center [1167, 551] width 18 height 18
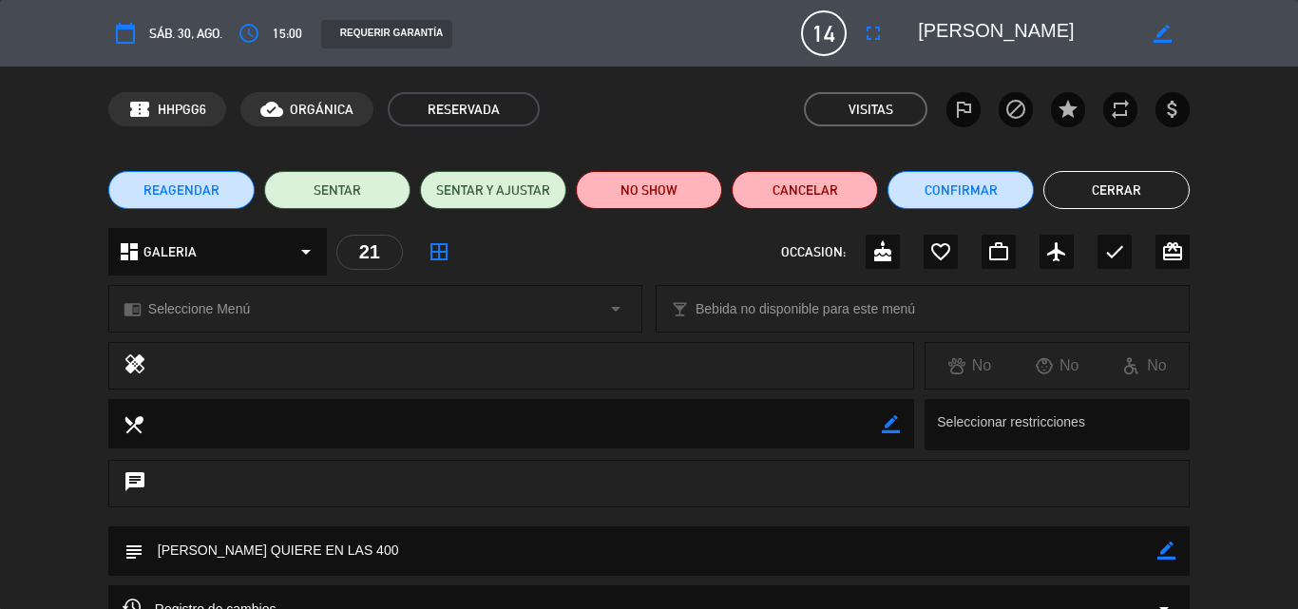
click at [1133, 186] on button "Cerrar" at bounding box center [1117, 190] width 146 height 38
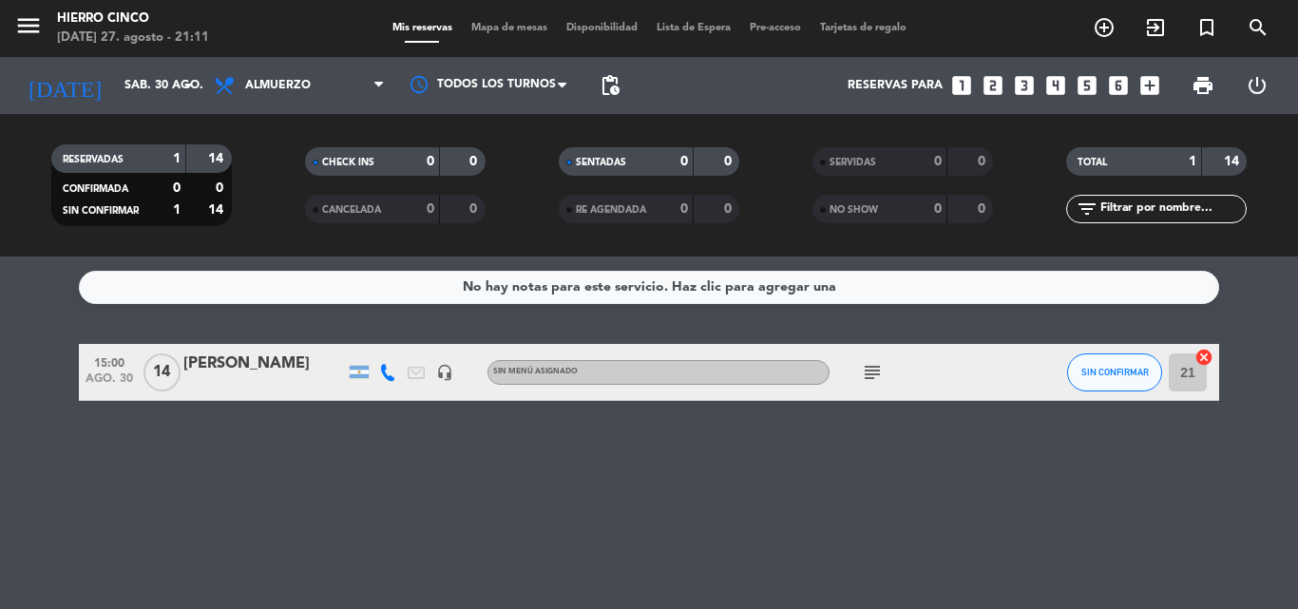
click at [876, 368] on icon "subject" at bounding box center [872, 372] width 23 height 23
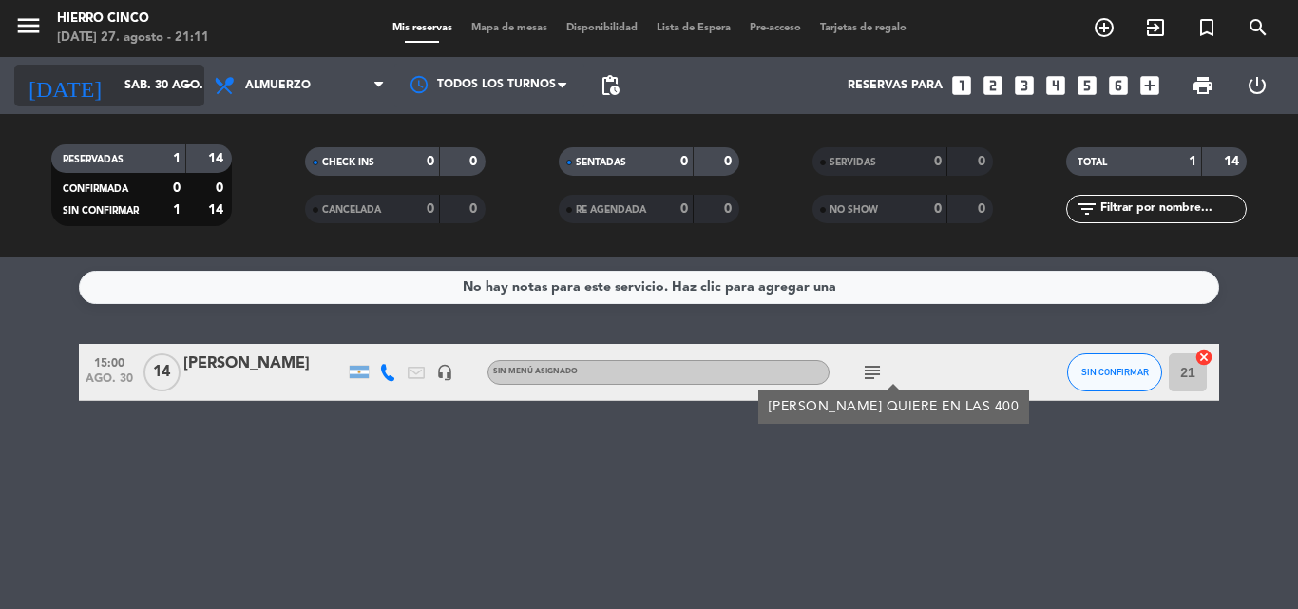
click at [177, 90] on icon "arrow_drop_down" at bounding box center [188, 85] width 23 height 23
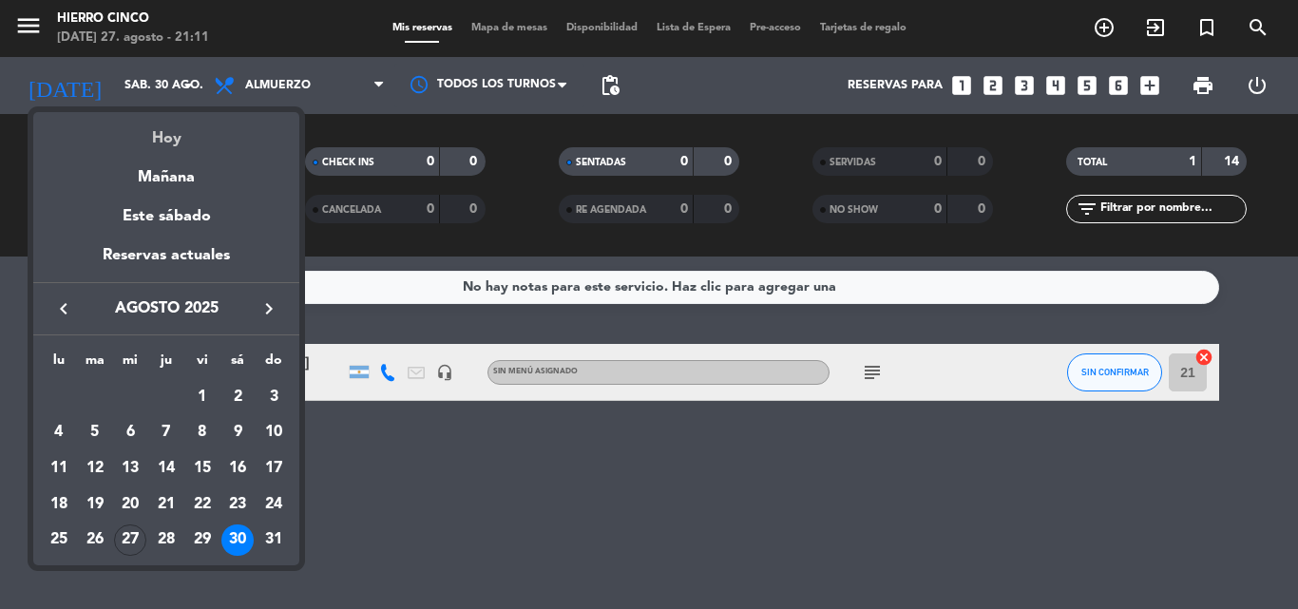
click at [189, 125] on div "Hoy" at bounding box center [166, 131] width 266 height 39
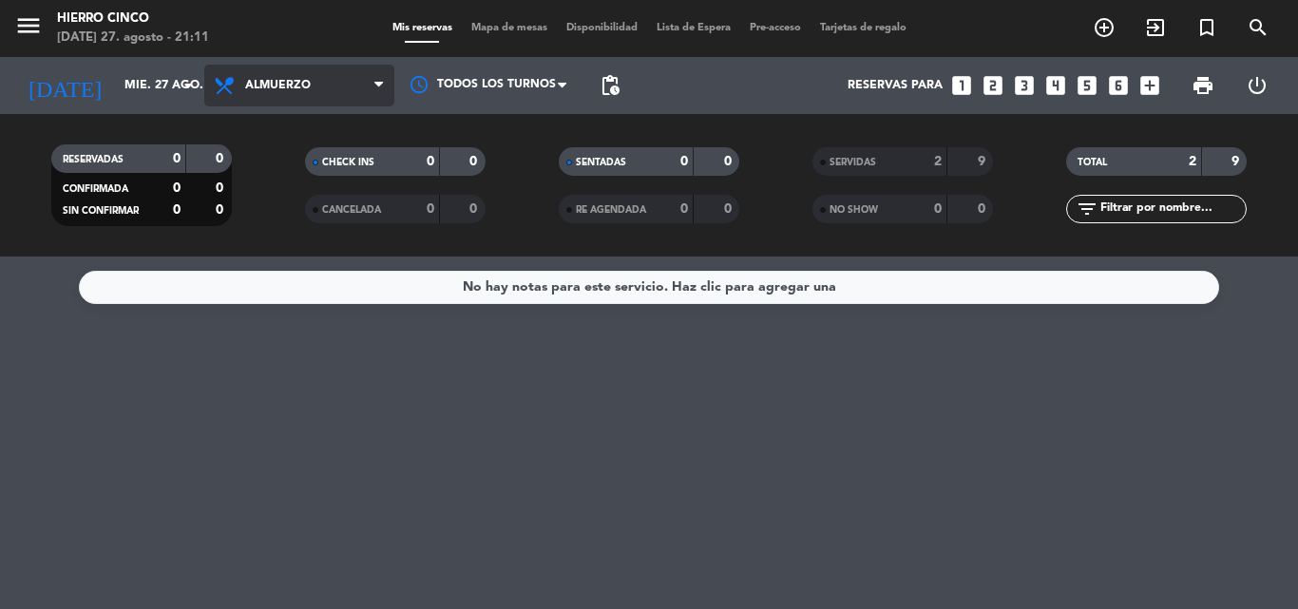
click at [324, 72] on span "Almuerzo" at bounding box center [299, 86] width 190 height 42
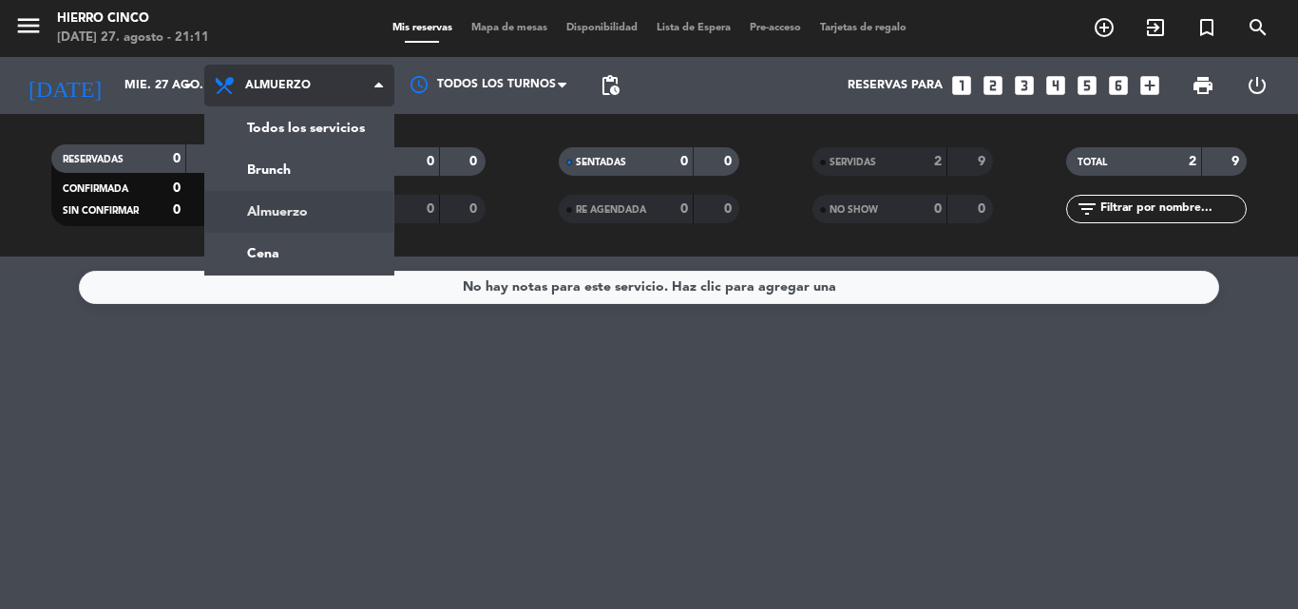
click at [321, 222] on div "menu Hierro Cinco [DATE] 27. agosto - 21:11 Mis reservas Mapa de mesas Disponib…" at bounding box center [649, 128] width 1298 height 257
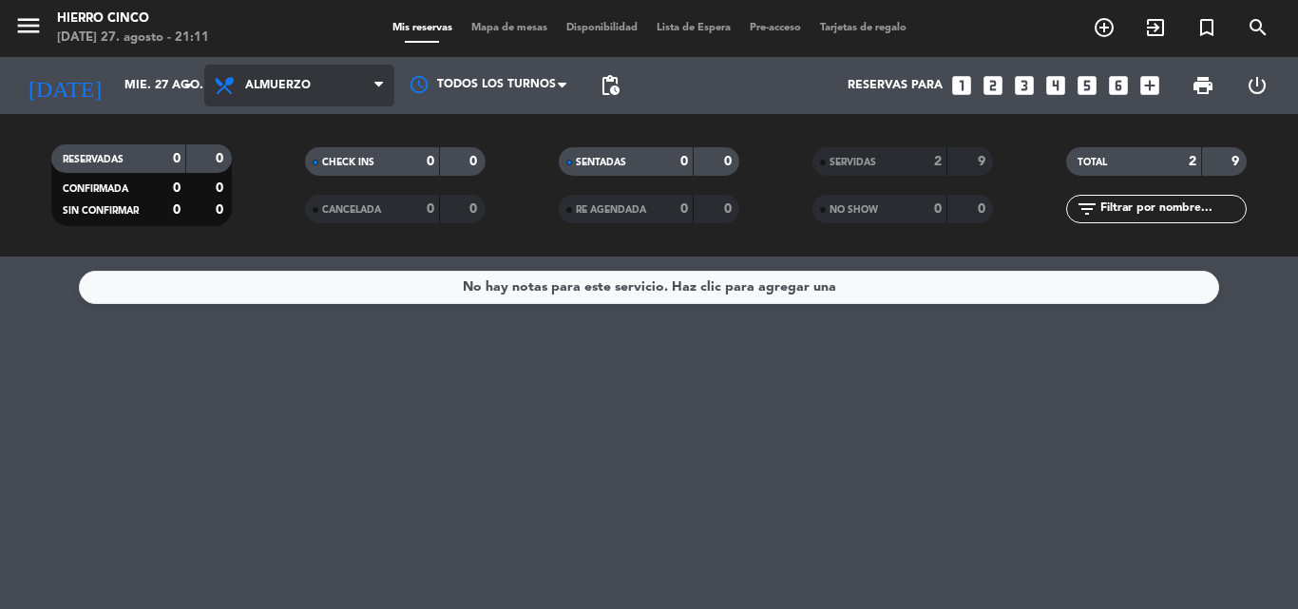
click at [328, 88] on span "Almuerzo" at bounding box center [299, 86] width 190 height 42
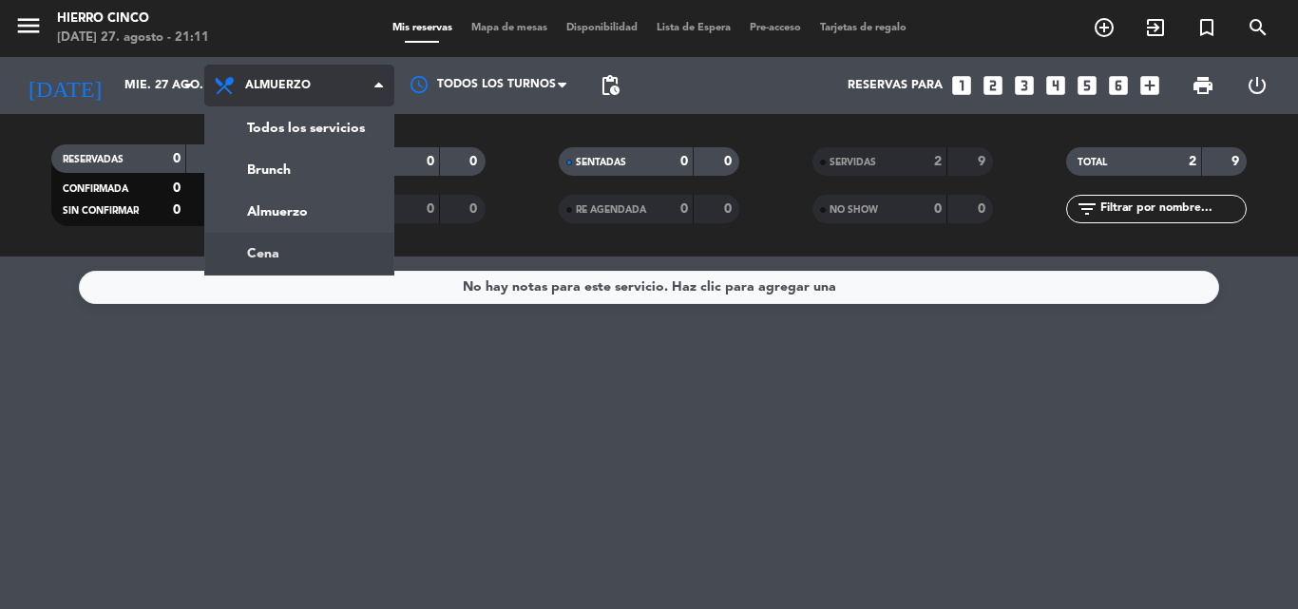
click at [307, 243] on div "menu Hierro Cinco [DATE] 27. agosto - 21:11 Mis reservas Mapa de mesas Disponib…" at bounding box center [649, 128] width 1298 height 257
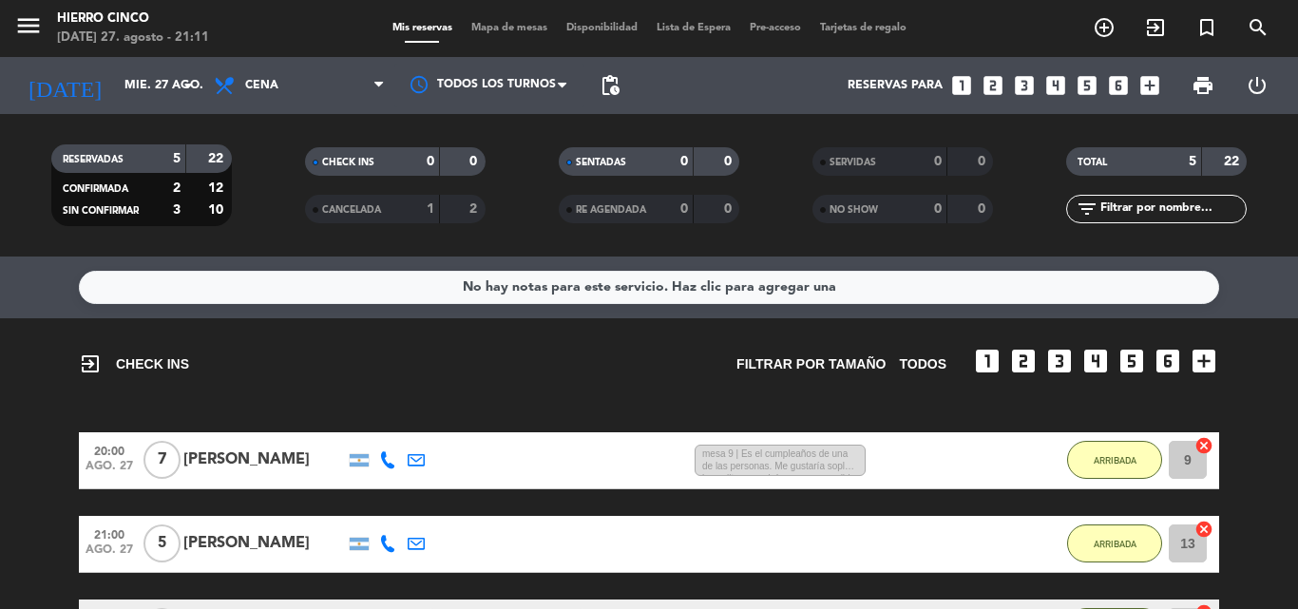
scroll to position [339, 0]
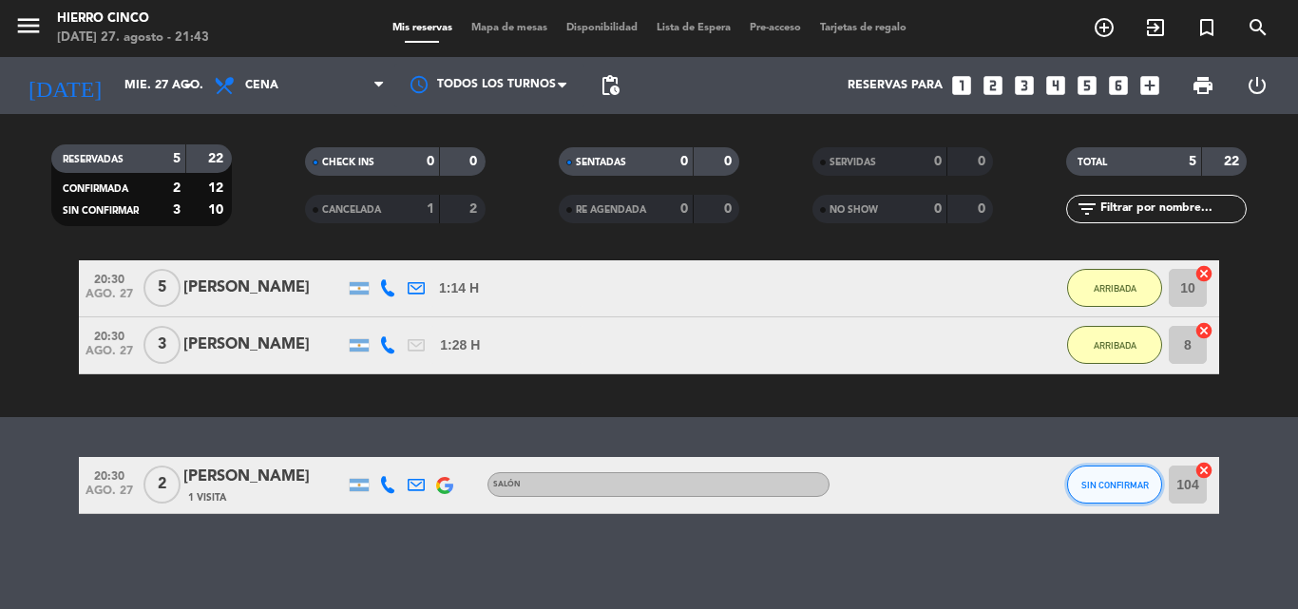
click at [1125, 487] on span "SIN CONFIRMAR" at bounding box center [1115, 485] width 67 height 10
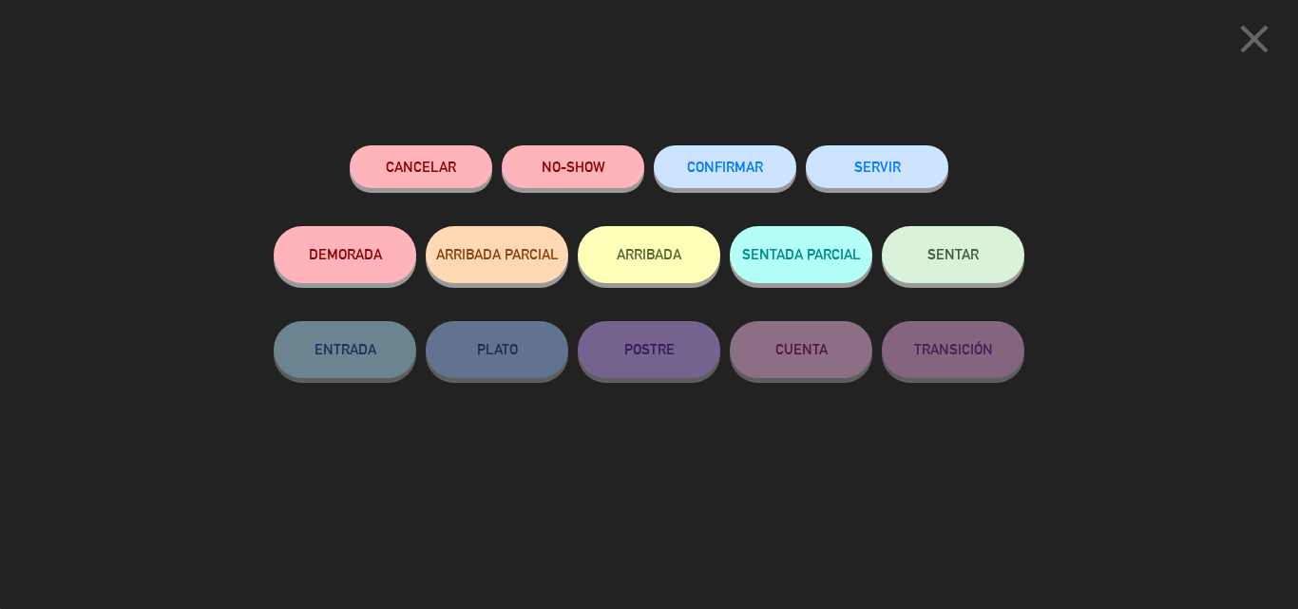
click at [553, 168] on button "NO-SHOW" at bounding box center [573, 166] width 143 height 43
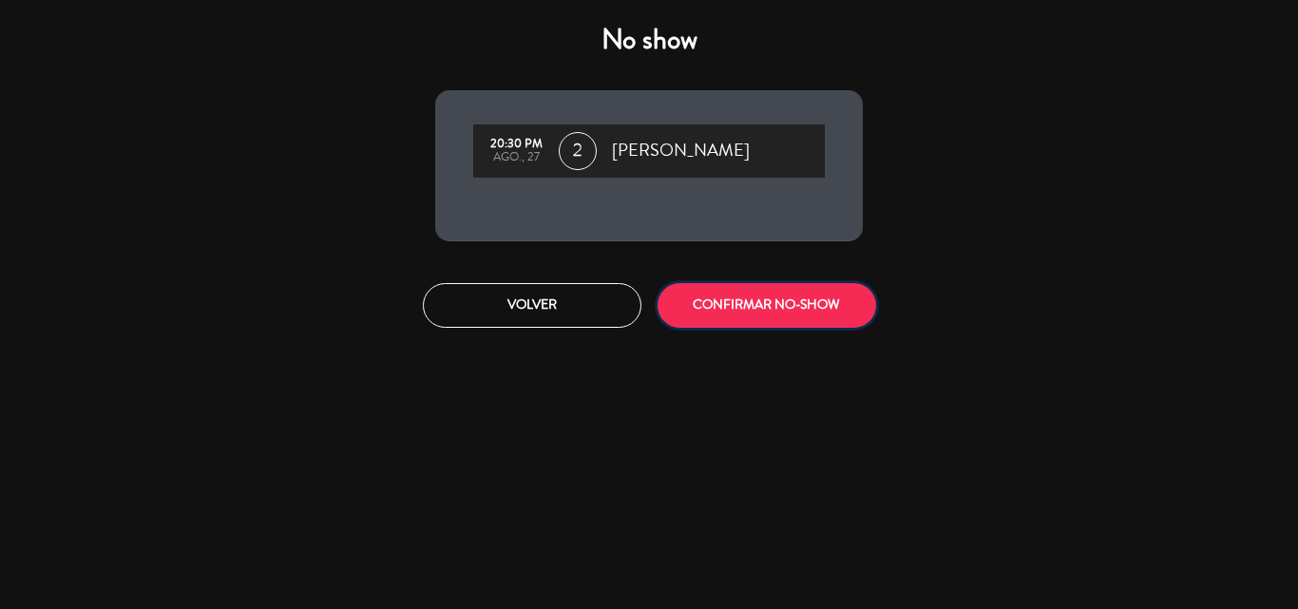
click at [776, 322] on button "CONFIRMAR NO-SHOW" at bounding box center [767, 305] width 219 height 45
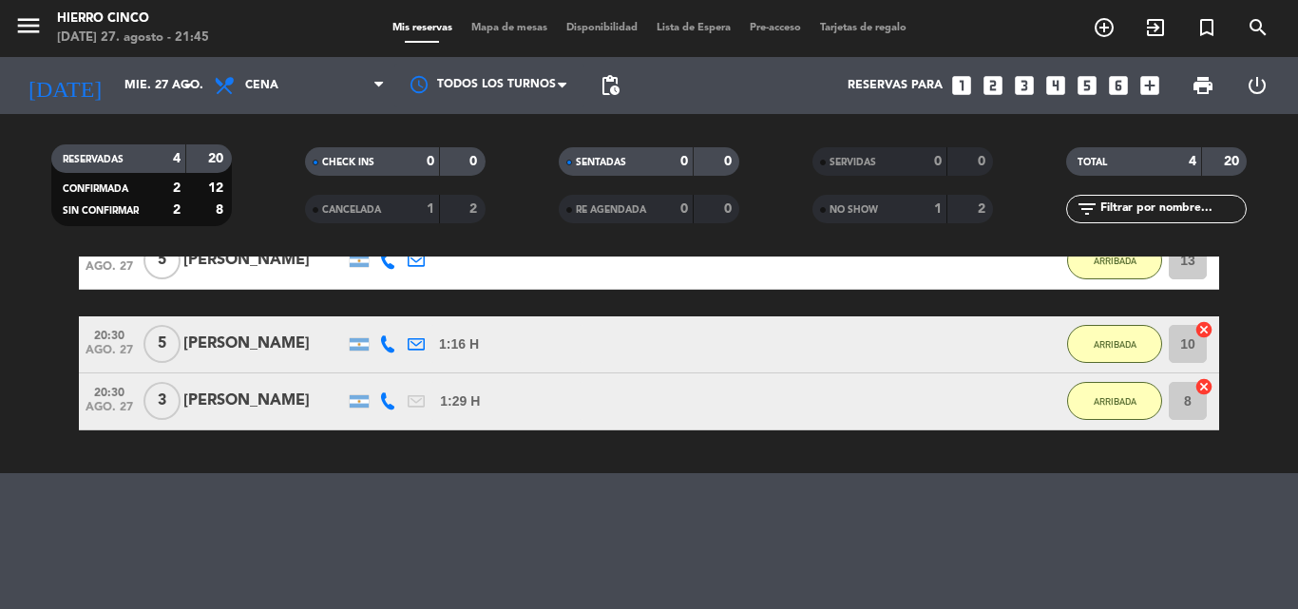
scroll to position [283, 0]
click at [129, 101] on input "mié. 27 ago." at bounding box center [195, 85] width 161 height 32
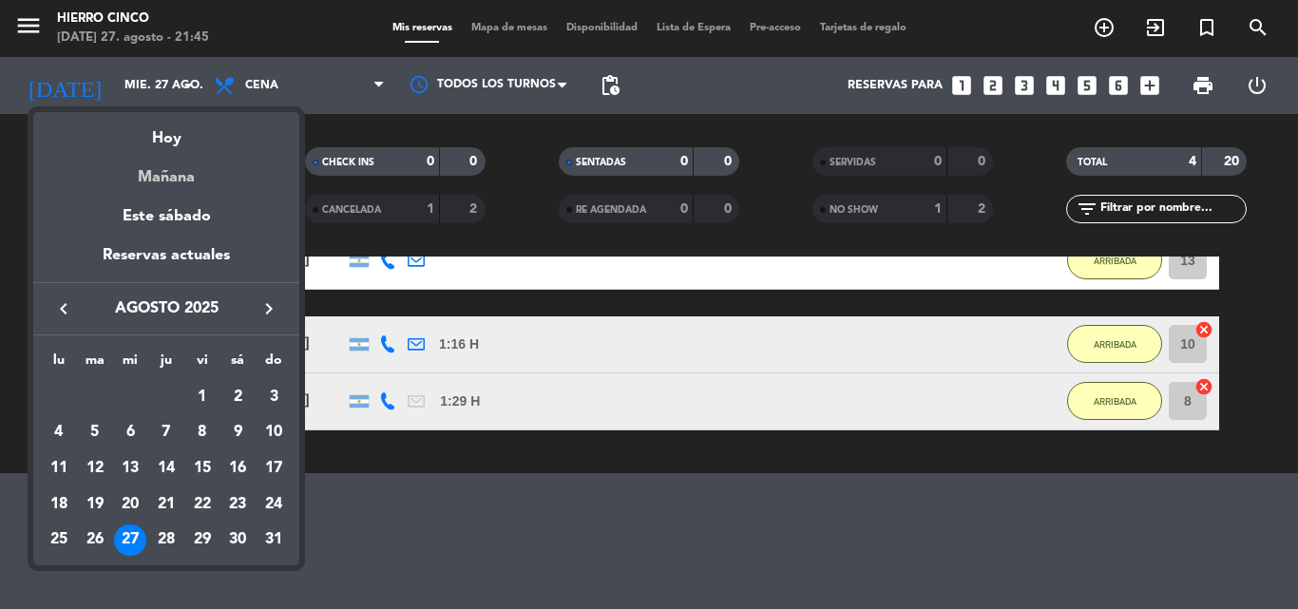
click at [158, 187] on div "Mañana" at bounding box center [166, 170] width 266 height 39
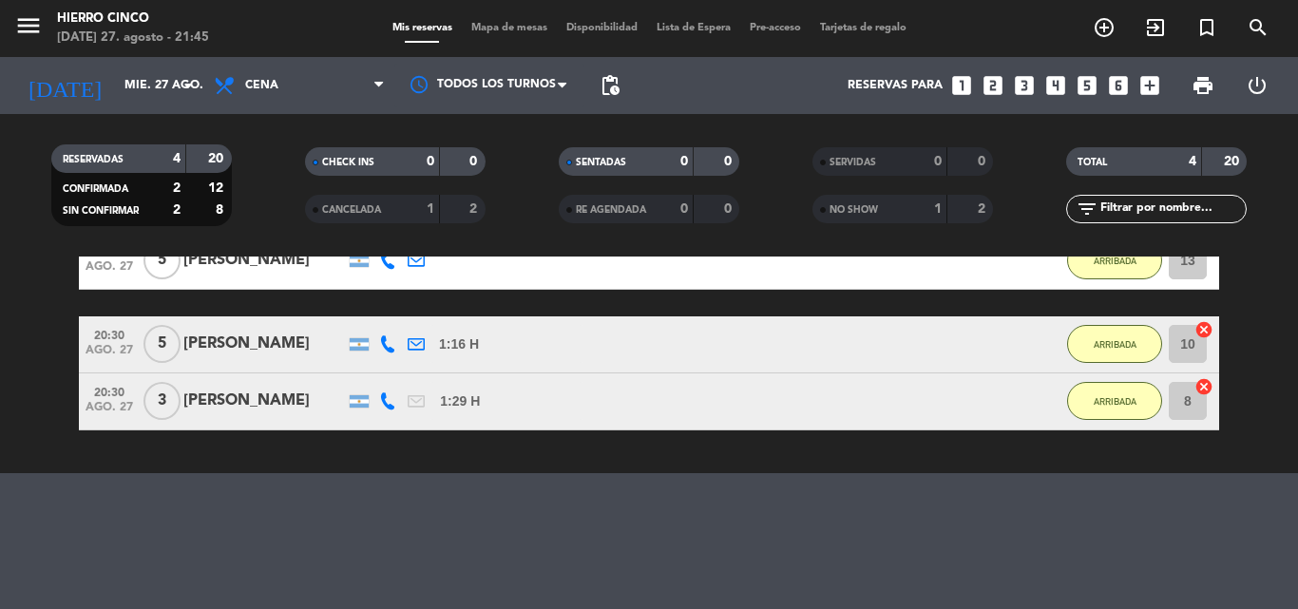
type input "jue. 28 ago."
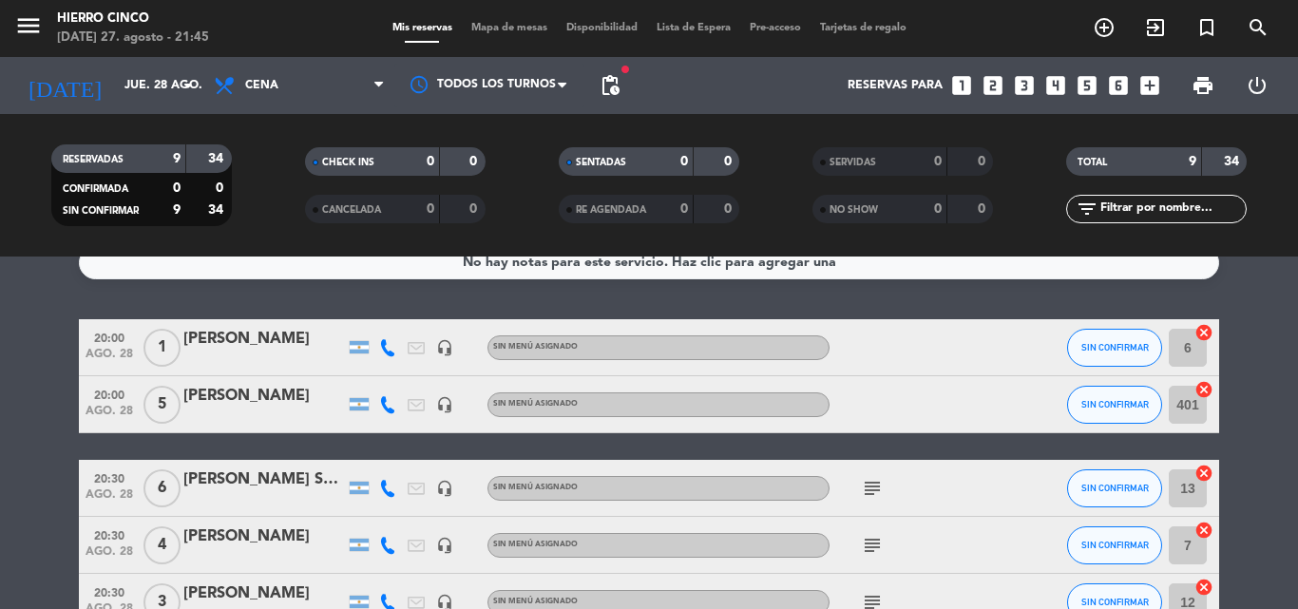
scroll to position [0, 0]
